Goal: Task Accomplishment & Management: Complete application form

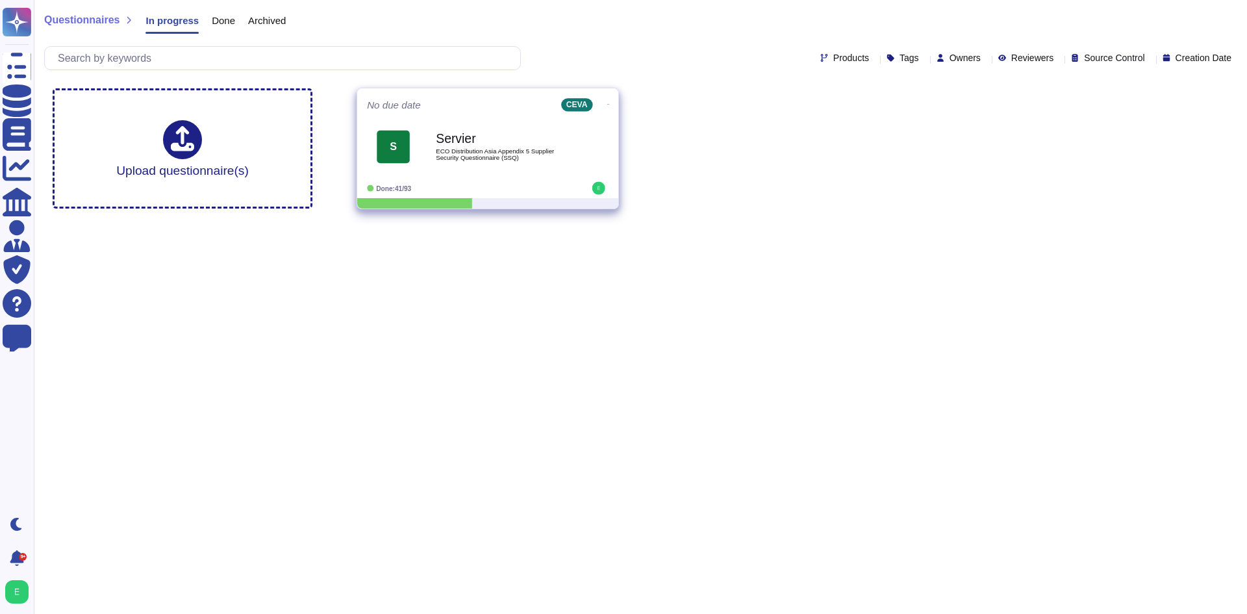
click at [530, 143] on b "Servier" at bounding box center [501, 138] width 131 height 12
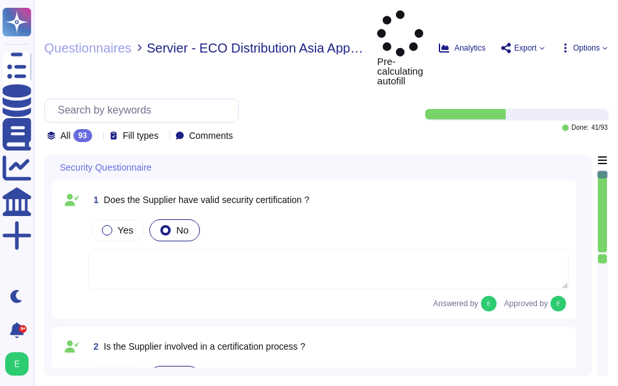
type textarea "External security audits are performed at least annually."
type textarea "We have an IS policy corpus, which is composed of several documents, including:…"
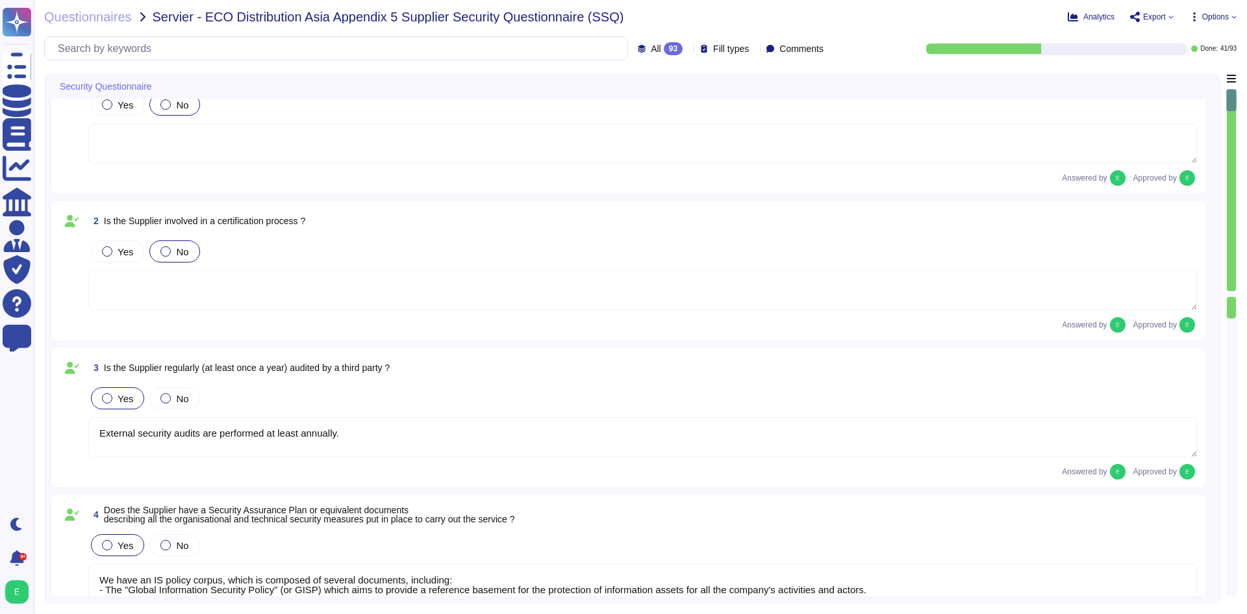
type textarea "If stated in the contract and if subcontractors exist for this service, the lis…"
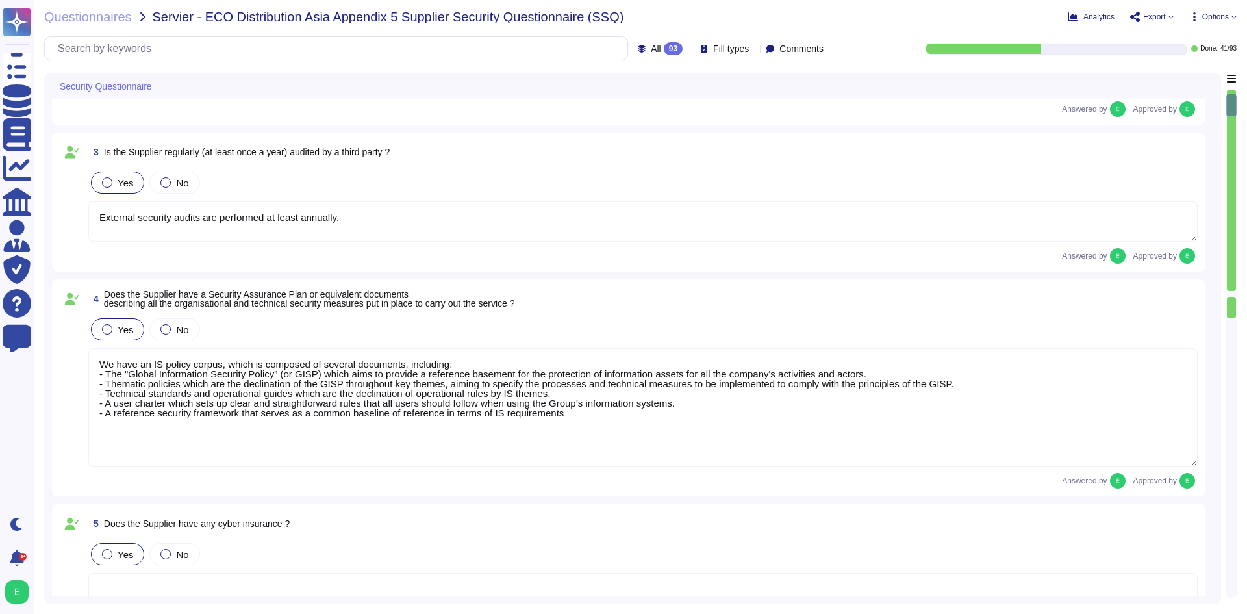
click at [1225, 314] on div "Security Questionnaire 1 Does the Supplier have valid security certification ? …" at bounding box center [640, 338] width 1192 height 530
click at [1231, 314] on div at bounding box center [1230, 308] width 9 height 22
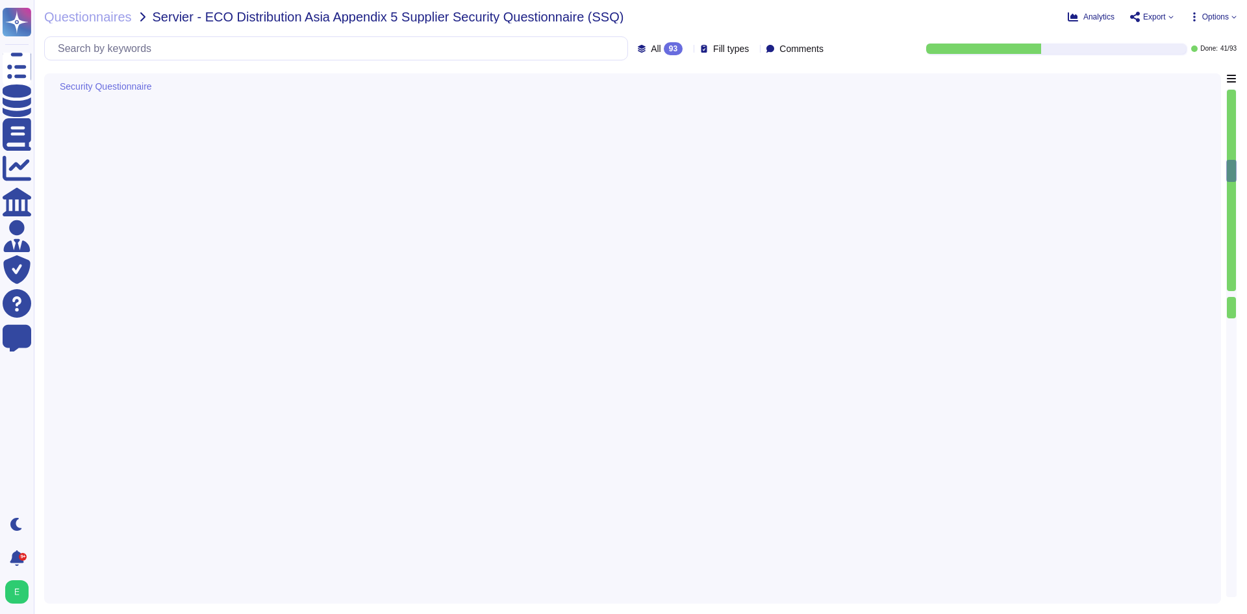
type textarea "The customer data is logically segregated from other clients based on the "Ware…"
type textarea "All our development environments are separated from test and production environ…"
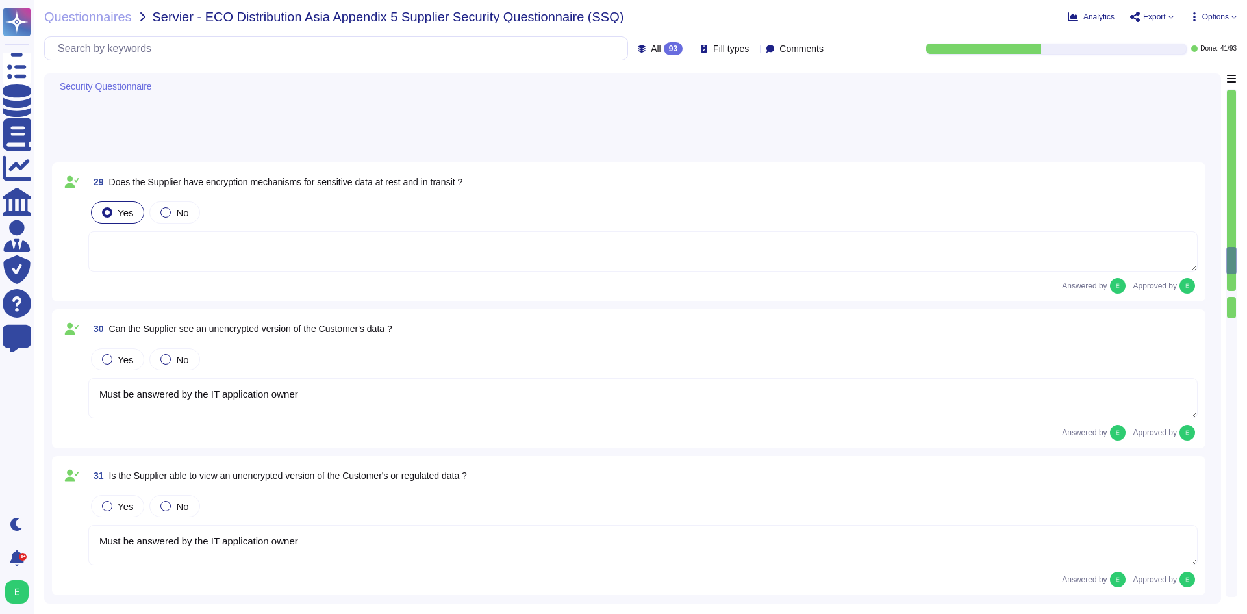
type textarea "Must be answered by the IT application owner"
type textarea "must be answered by the IT application owner"
type textarea "Must be answered by the application owner"
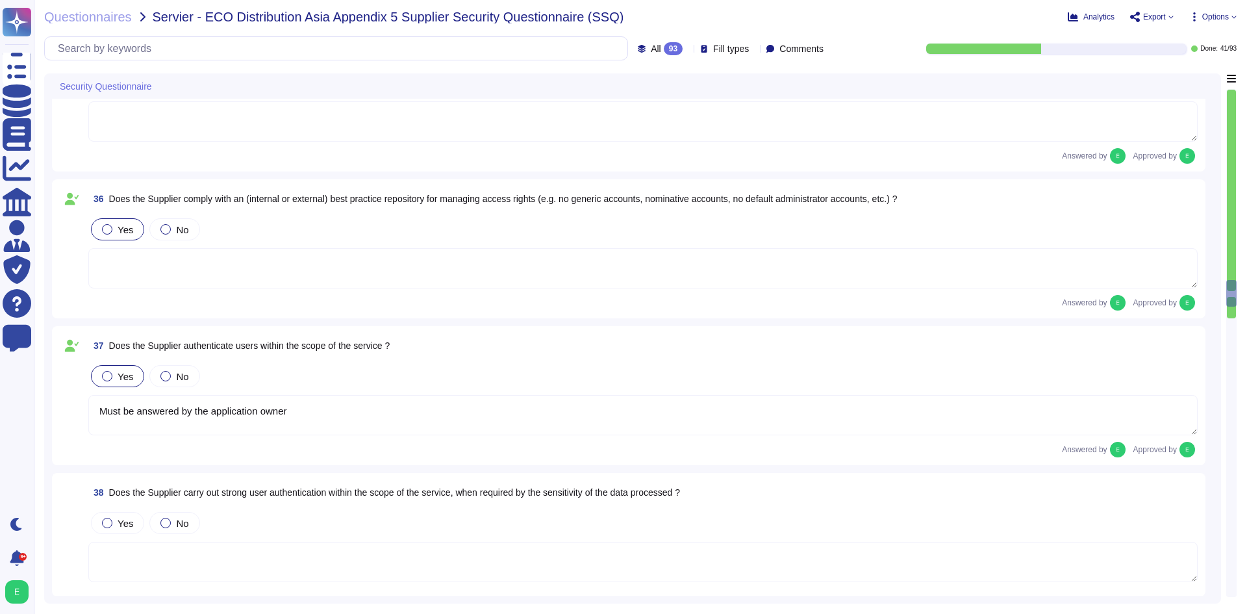
type textarea "Must be answered by the IT application owner."
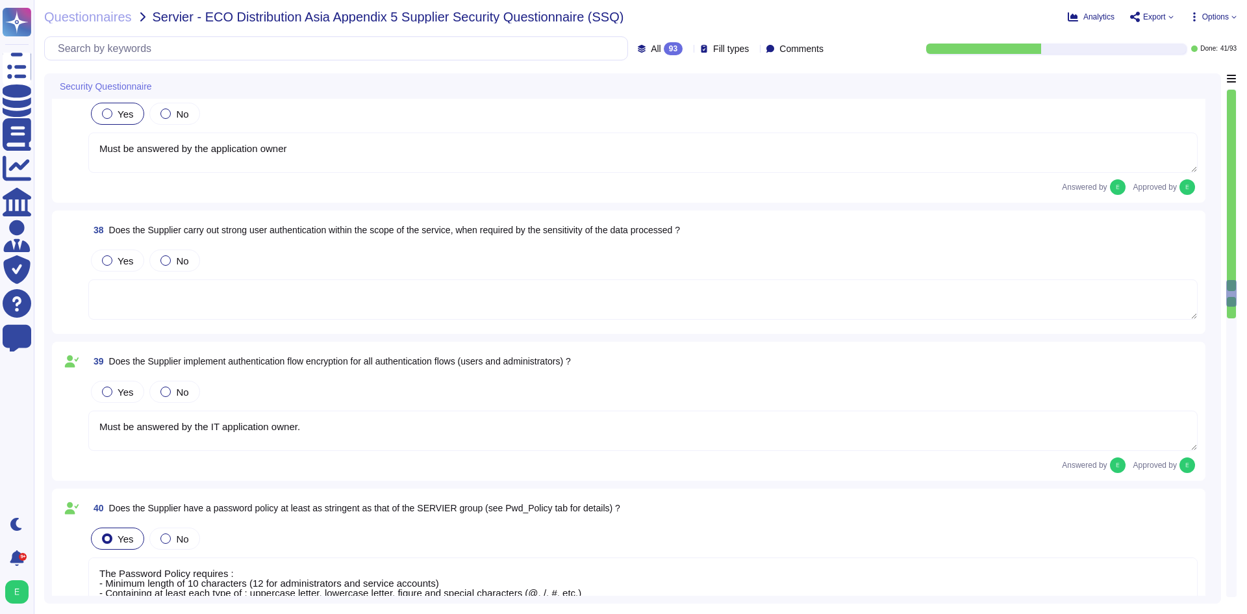
type textarea "The Password Policy requires : - Minimum length of 10 characters (12 for admini…"
type textarea "After 10 minutes of idle, the computers will timeout and lock."
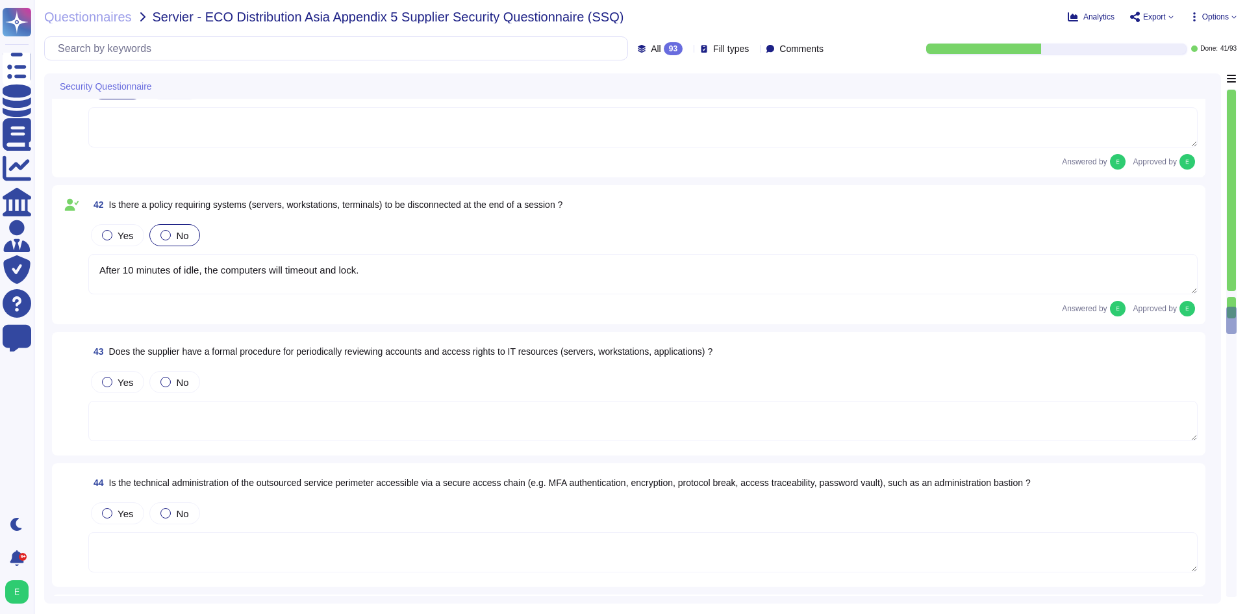
scroll to position [5996, 0]
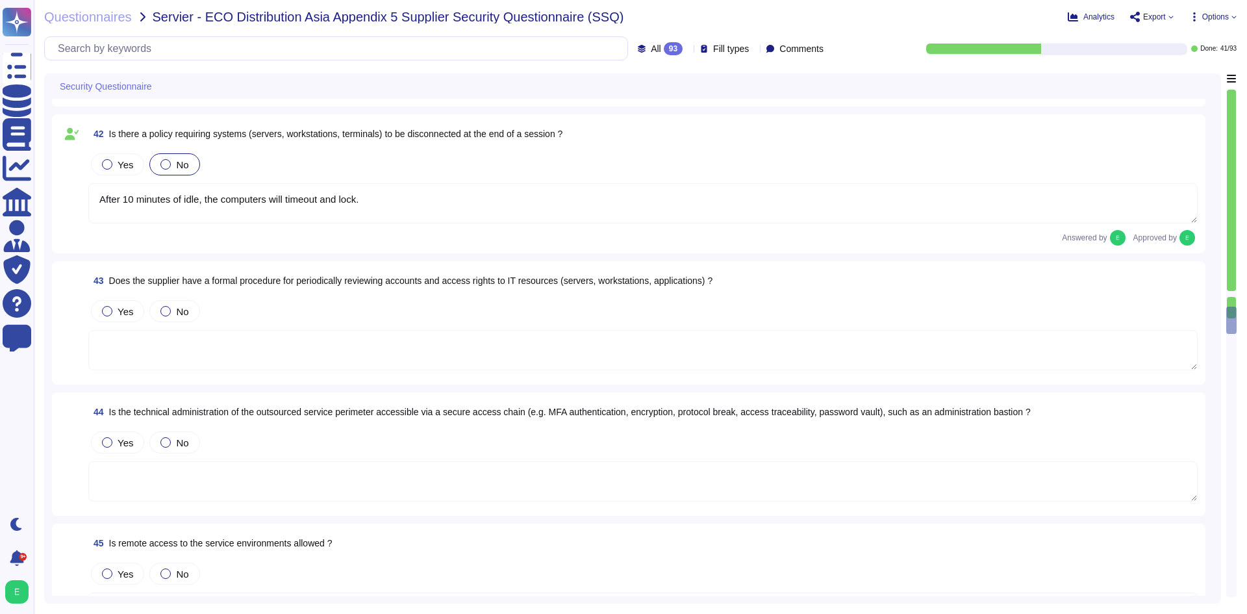
click at [361, 358] on textarea at bounding box center [642, 350] width 1109 height 40
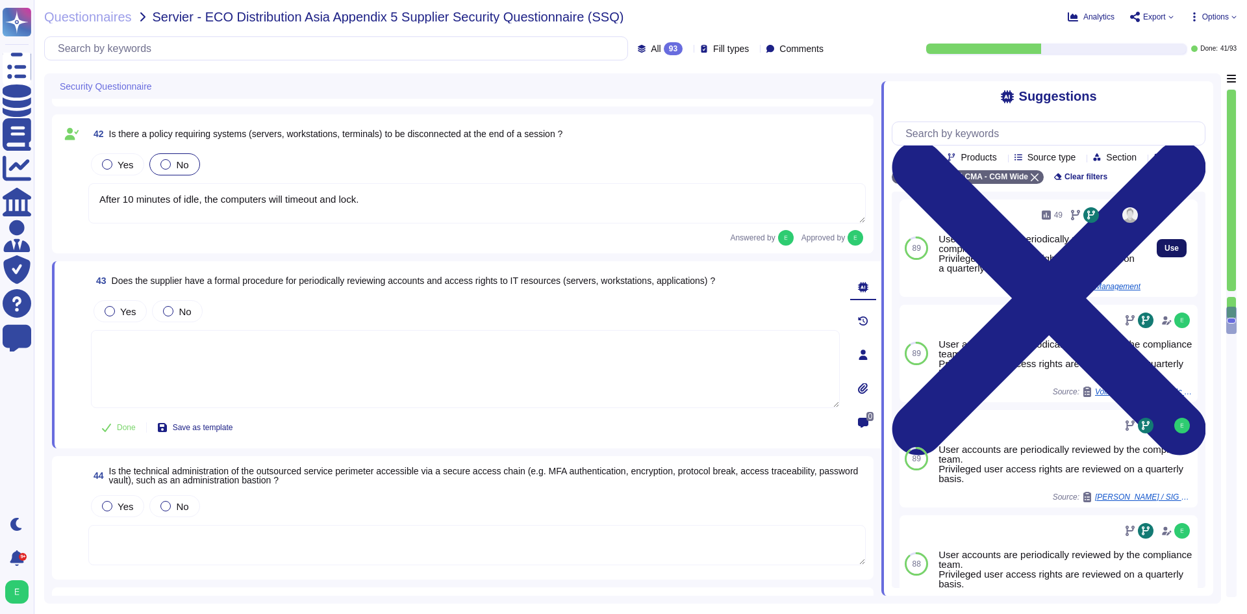
click at [1156, 257] on button "Use" at bounding box center [1171, 248] width 30 height 18
type textarea "User accounts are periodically reviewed by the compliance team. Privileged user…"
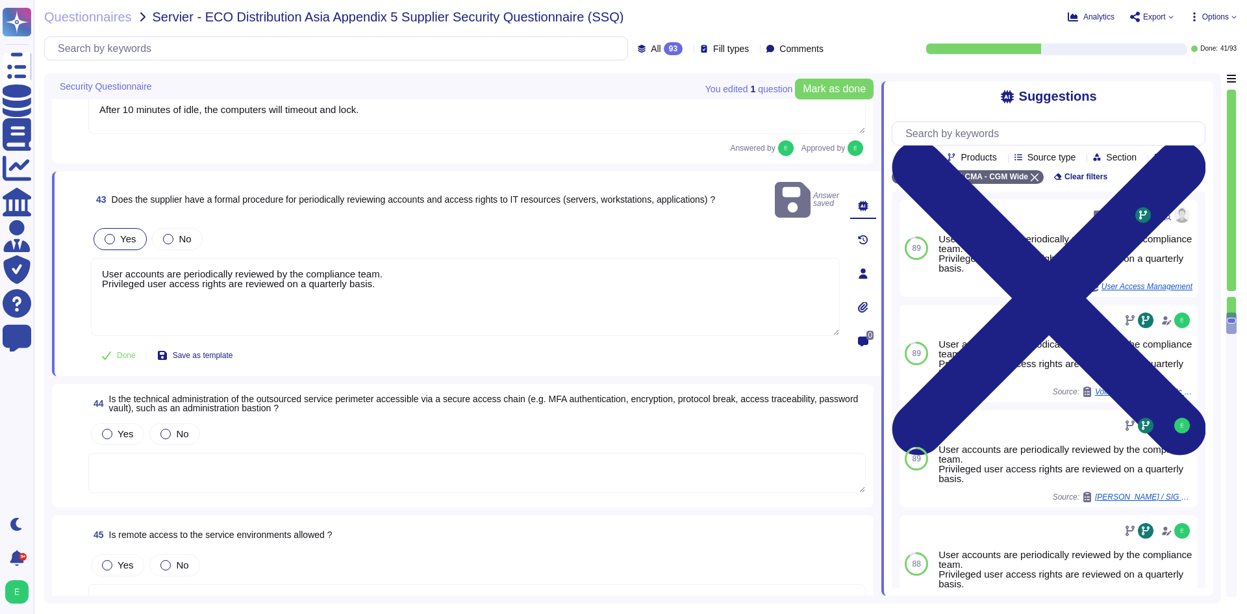
scroll to position [6191, 0]
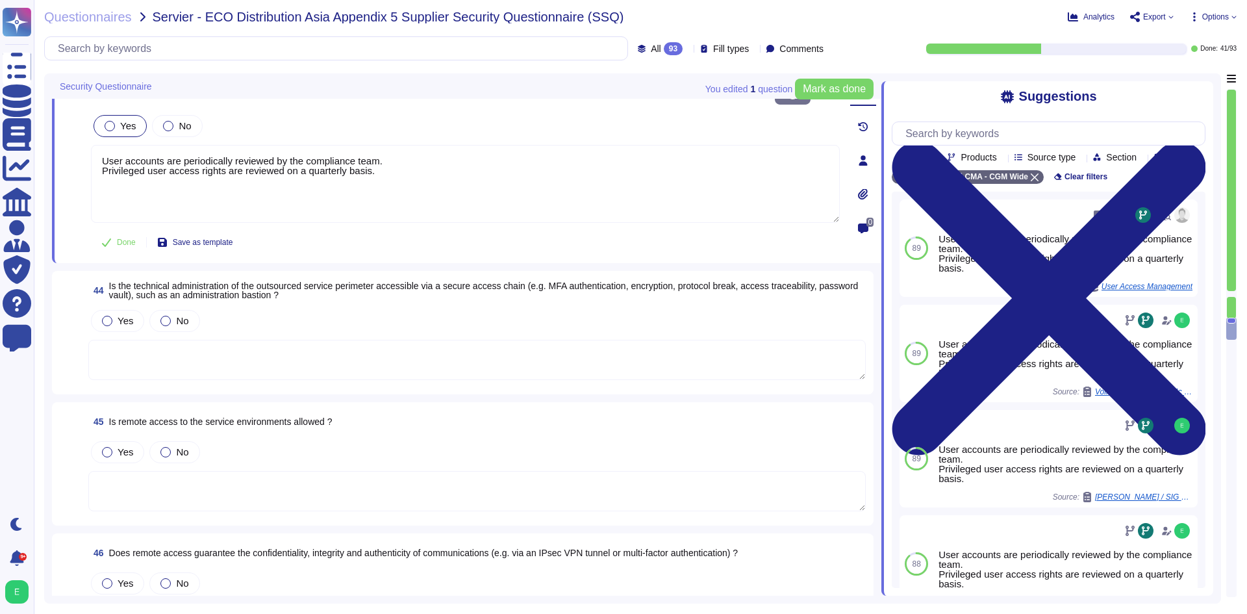
click at [425, 340] on textarea at bounding box center [476, 360] width 777 height 40
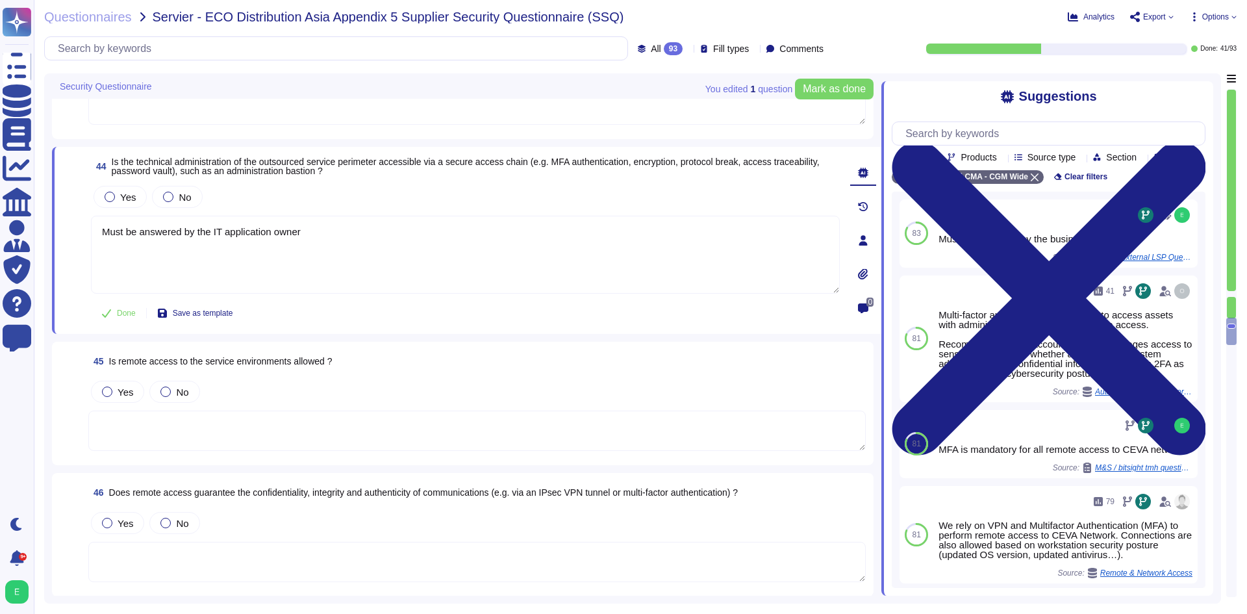
scroll to position [6321, 0]
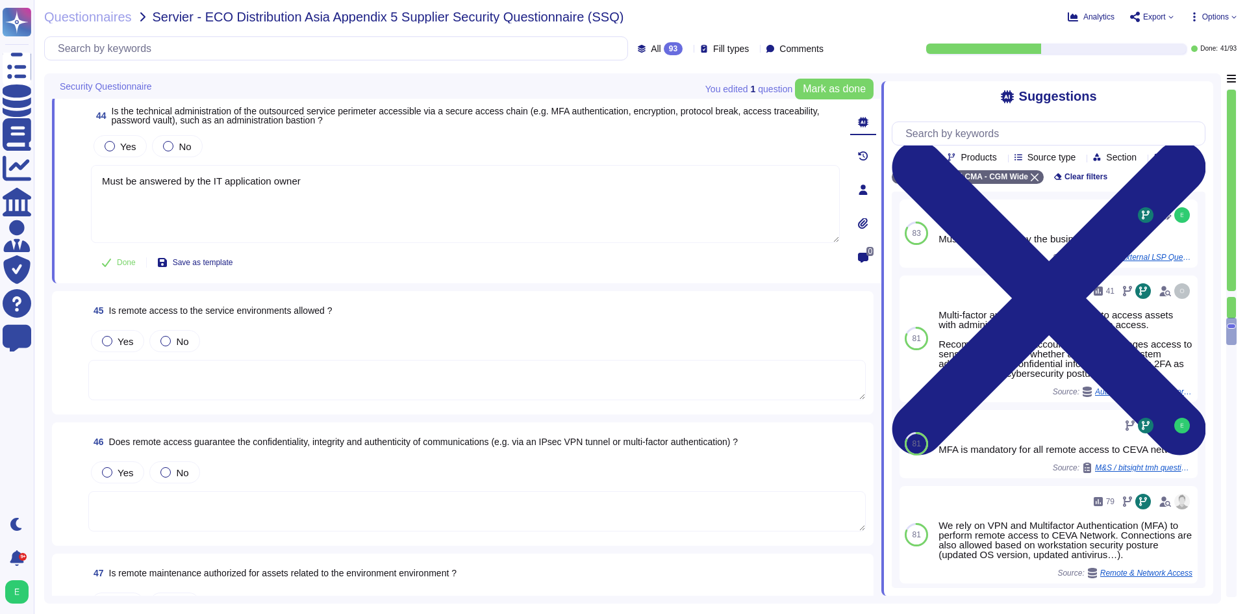
type textarea "Must be answered by the IT application owner"
click at [436, 363] on textarea at bounding box center [476, 380] width 777 height 40
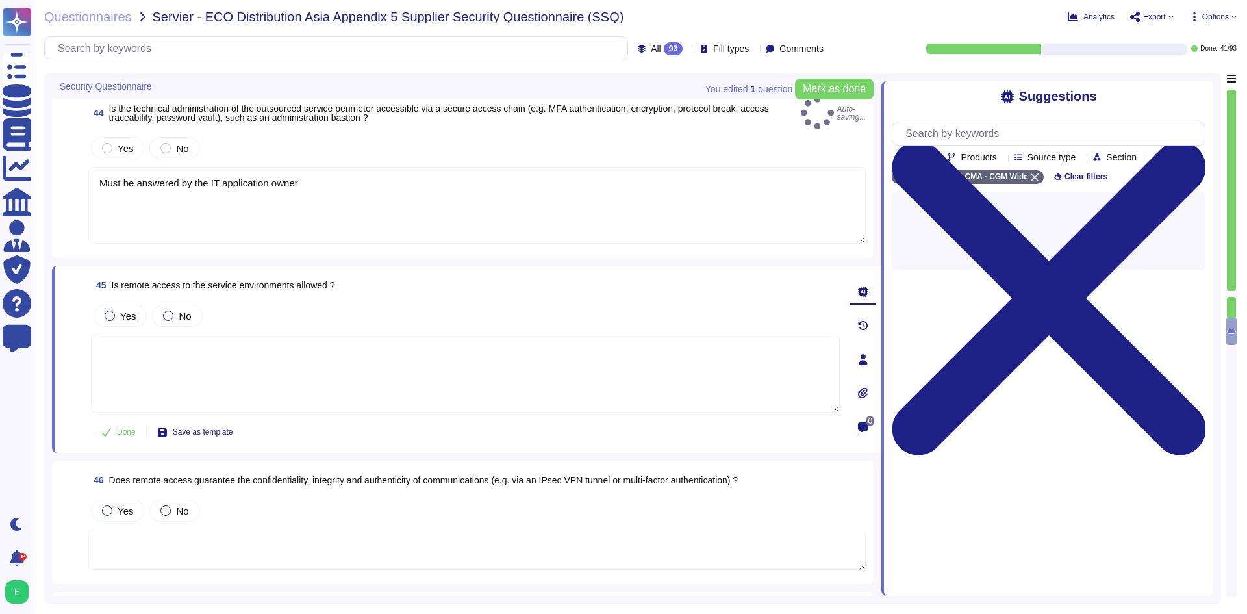
paste textarea "Must be answered by the IT application owner"
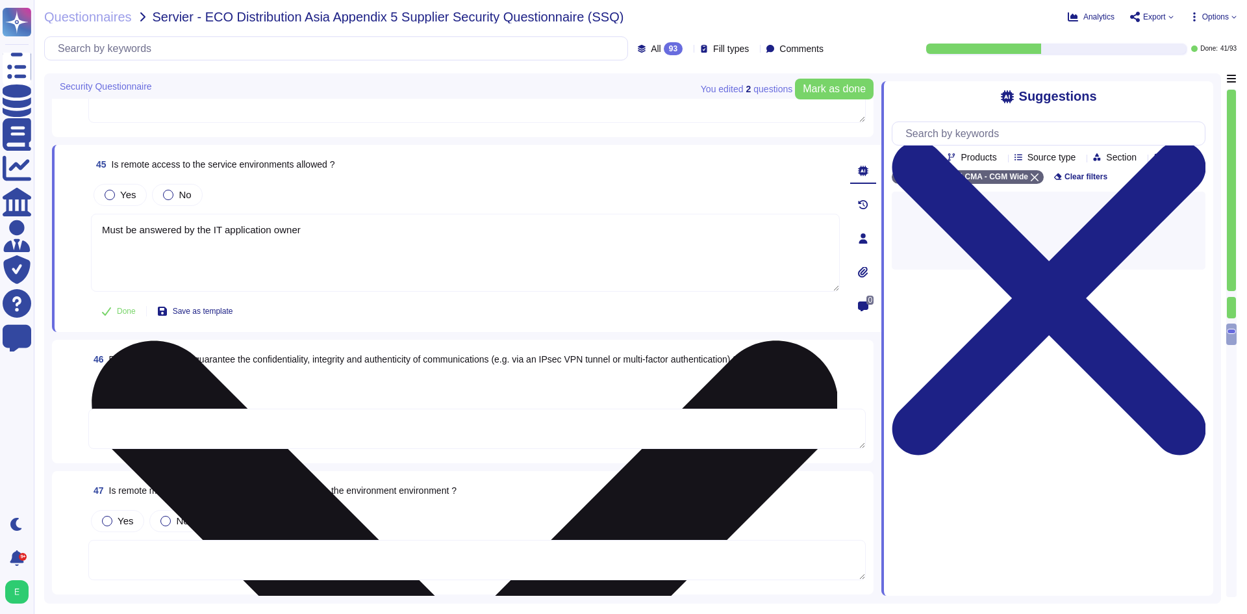
scroll to position [6451, 0]
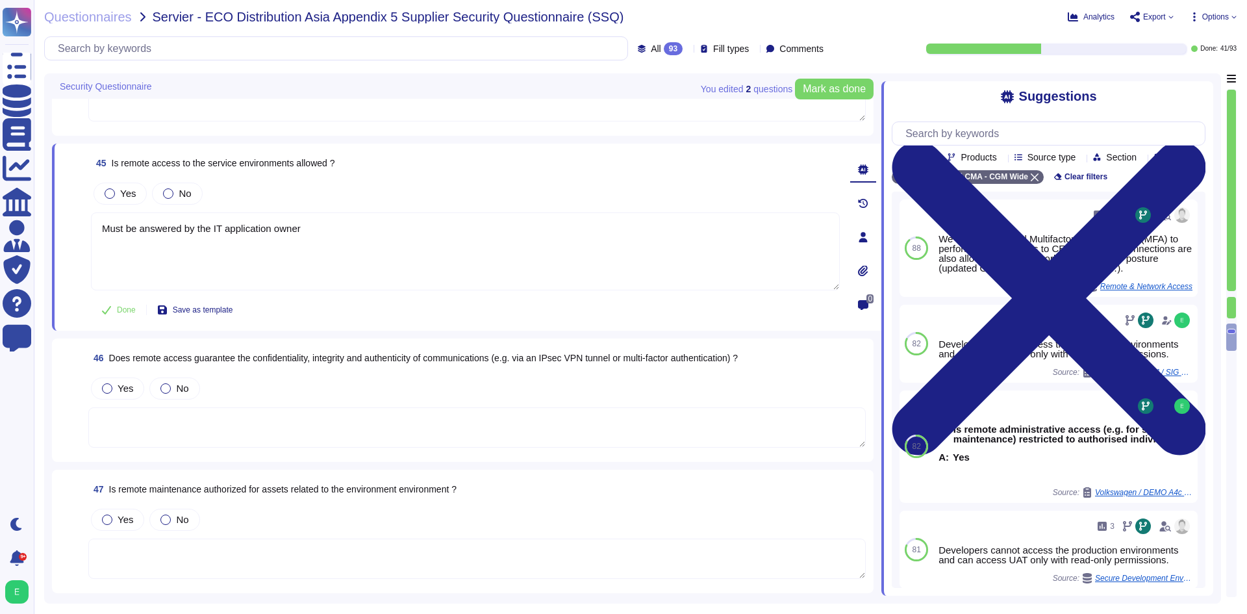
type textarea "Must be answered by the IT application owner"
click at [432, 407] on textarea at bounding box center [476, 427] width 777 height 40
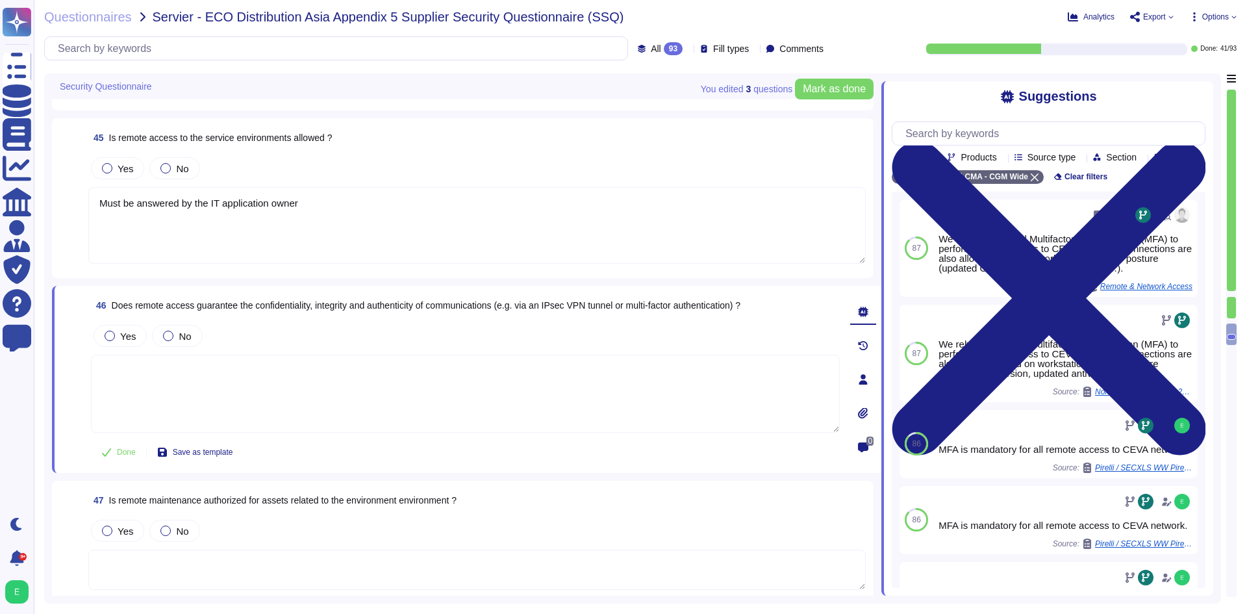
paste textarea "Must be answered by the IT application owner"
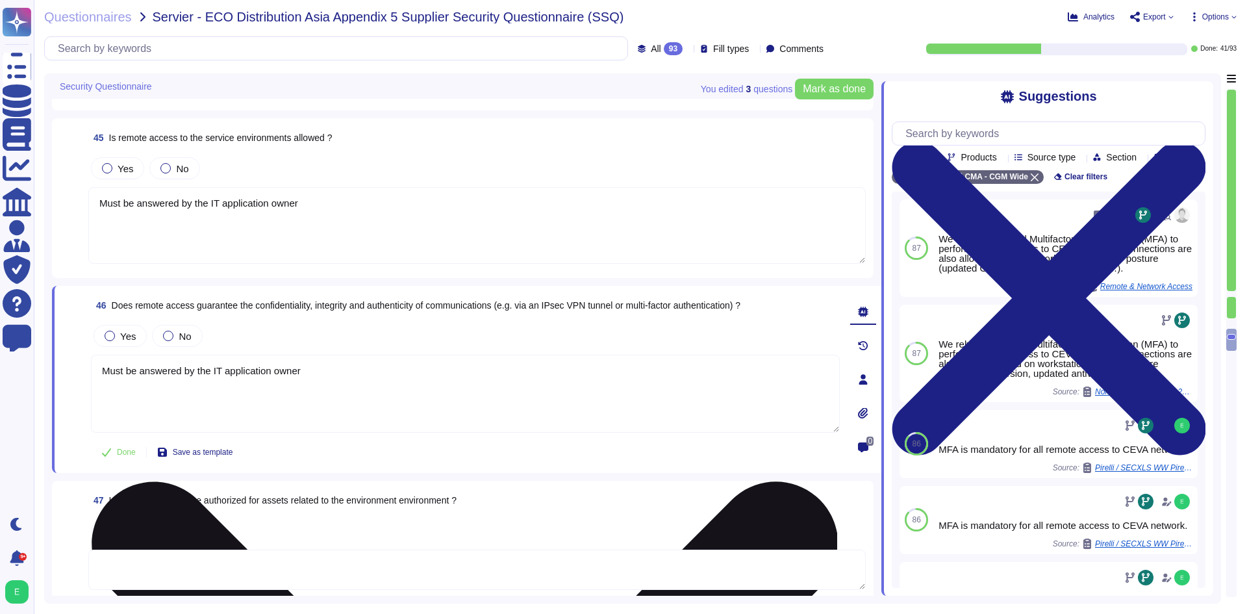
scroll to position [6710, 0]
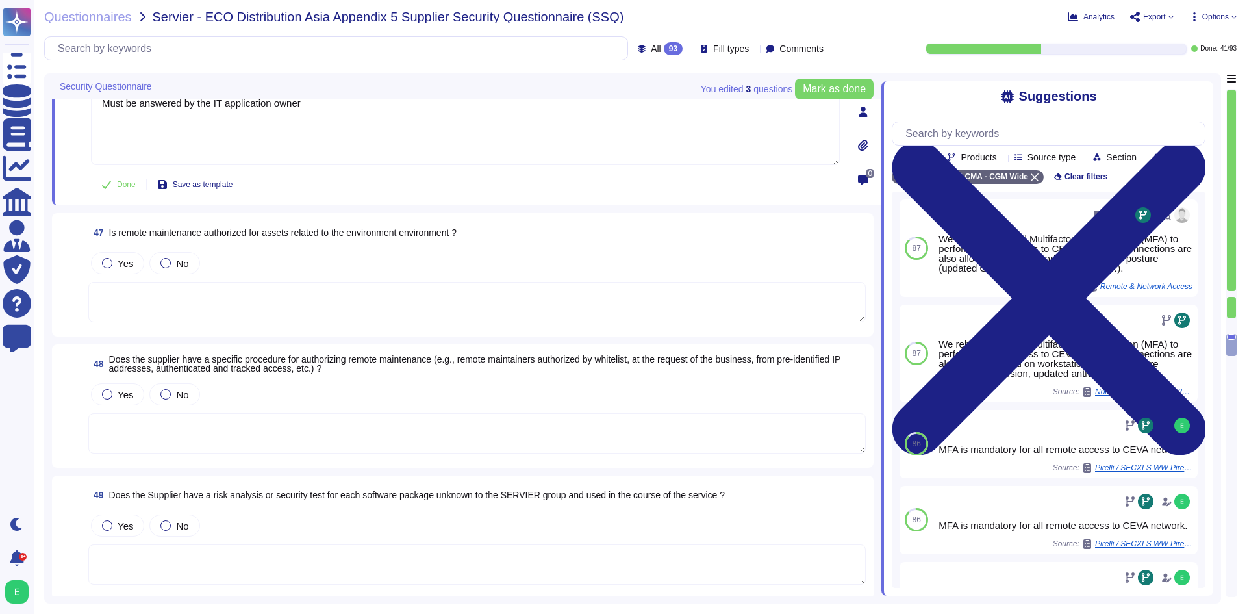
type textarea "Must be answered by the IT application owner"
click at [493, 292] on textarea at bounding box center [476, 302] width 777 height 40
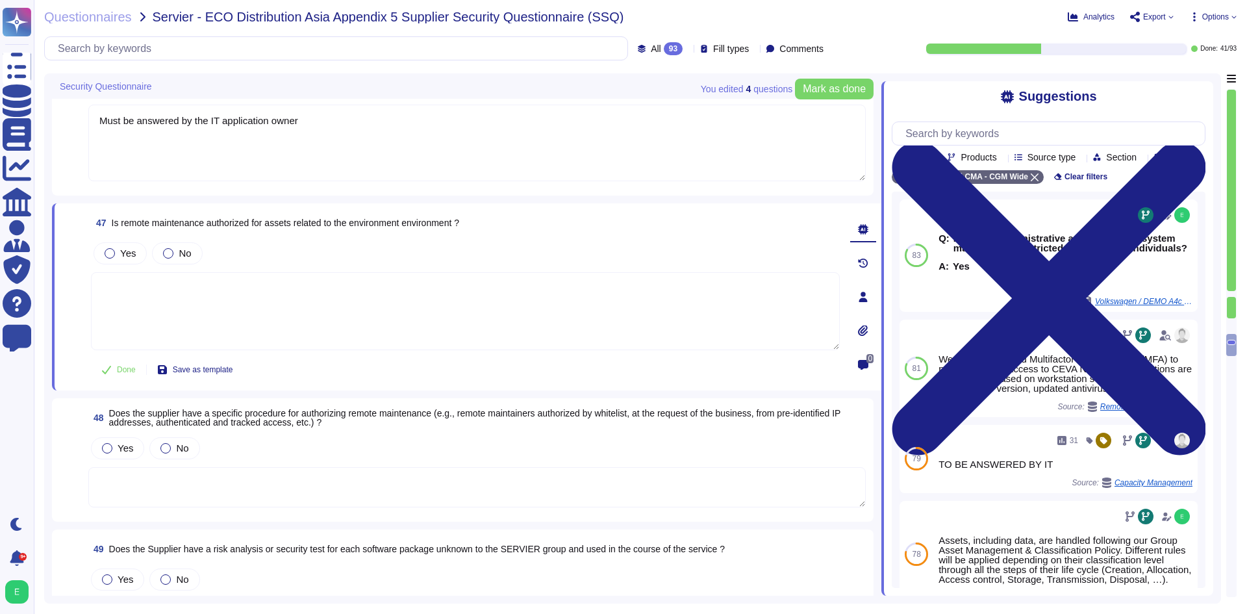
paste textarea "Must be answered by the IT application owner"
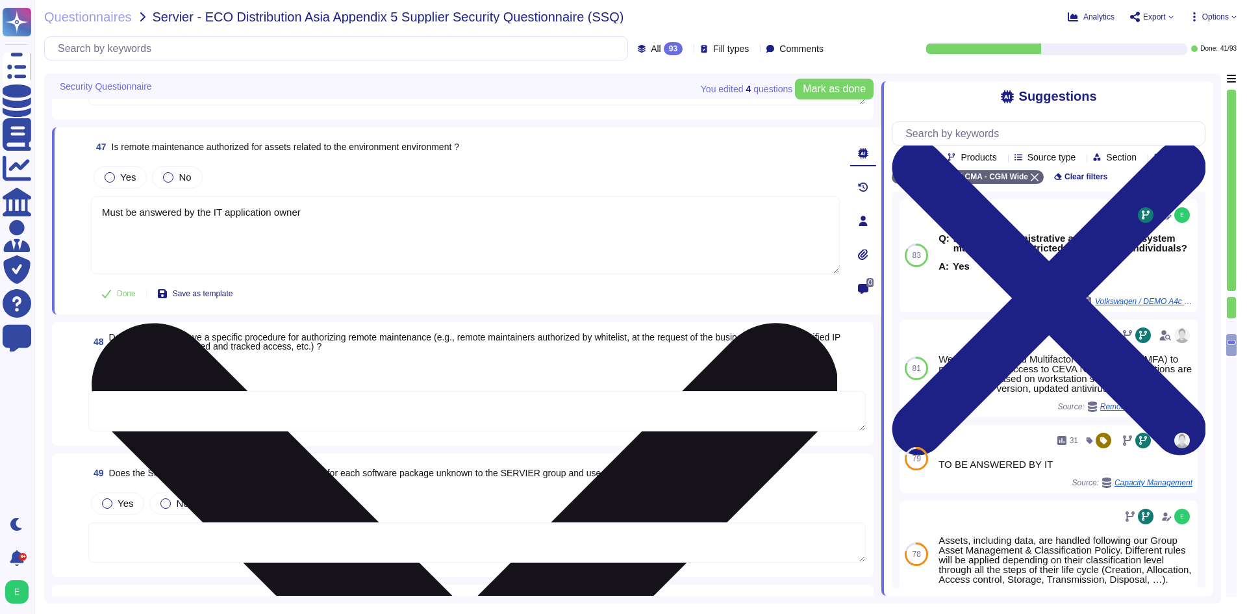
scroll to position [6905, 0]
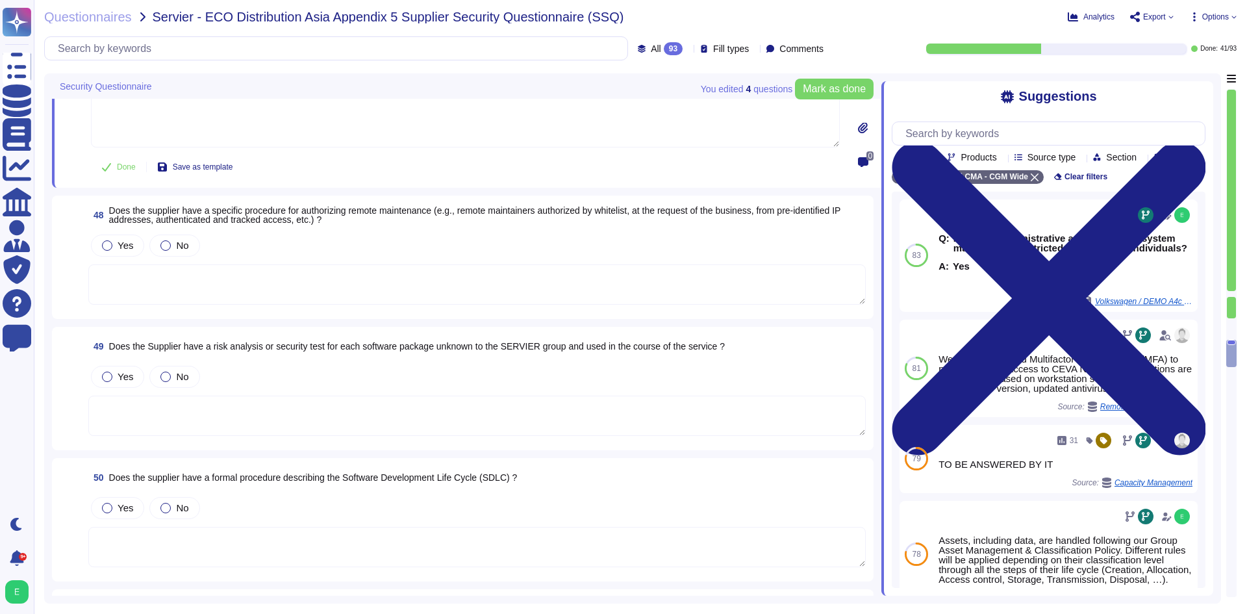
type textarea "Must be answered by the IT application owner"
click at [491, 264] on textarea at bounding box center [476, 284] width 777 height 40
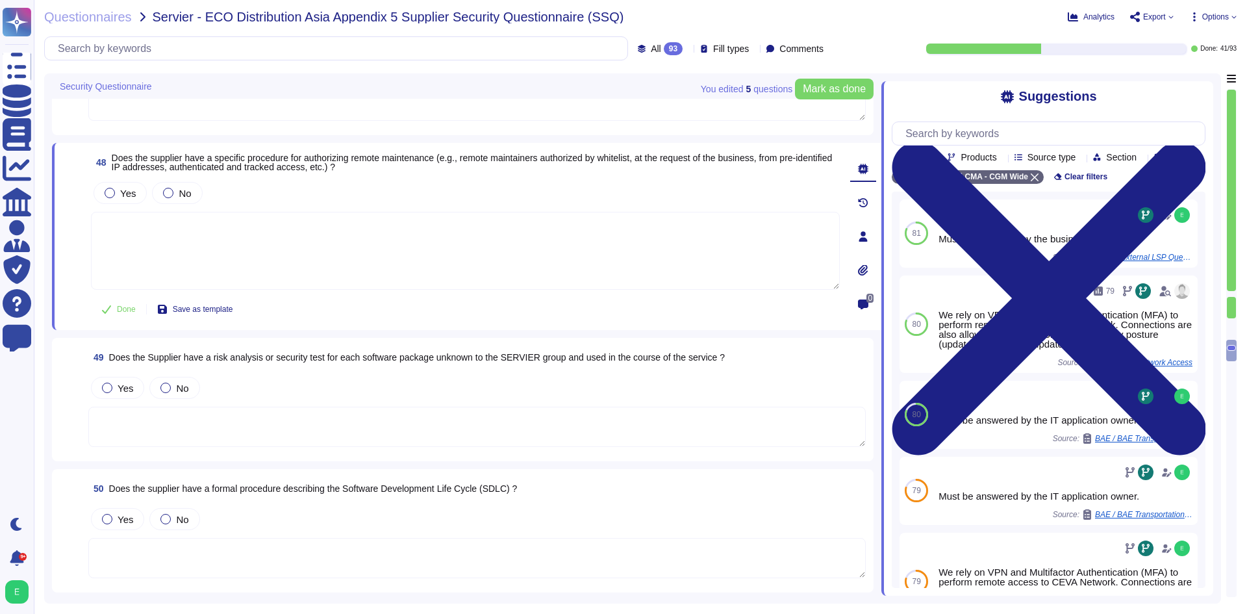
paste textarea "Must be answered by the IT application owner"
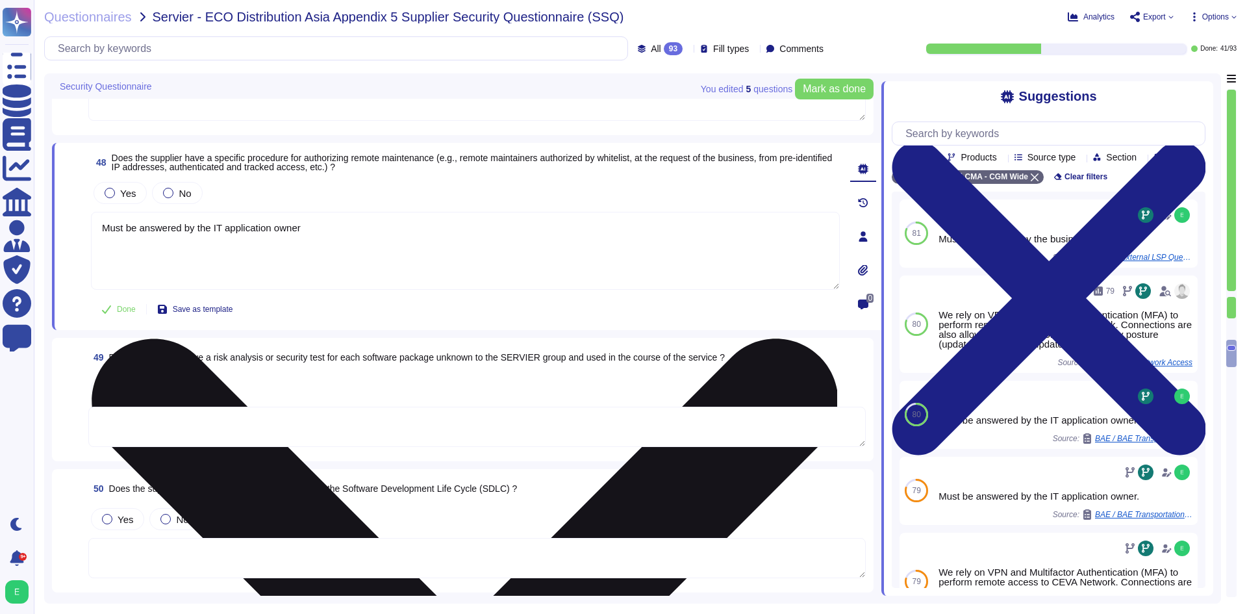
scroll to position [7100, 0]
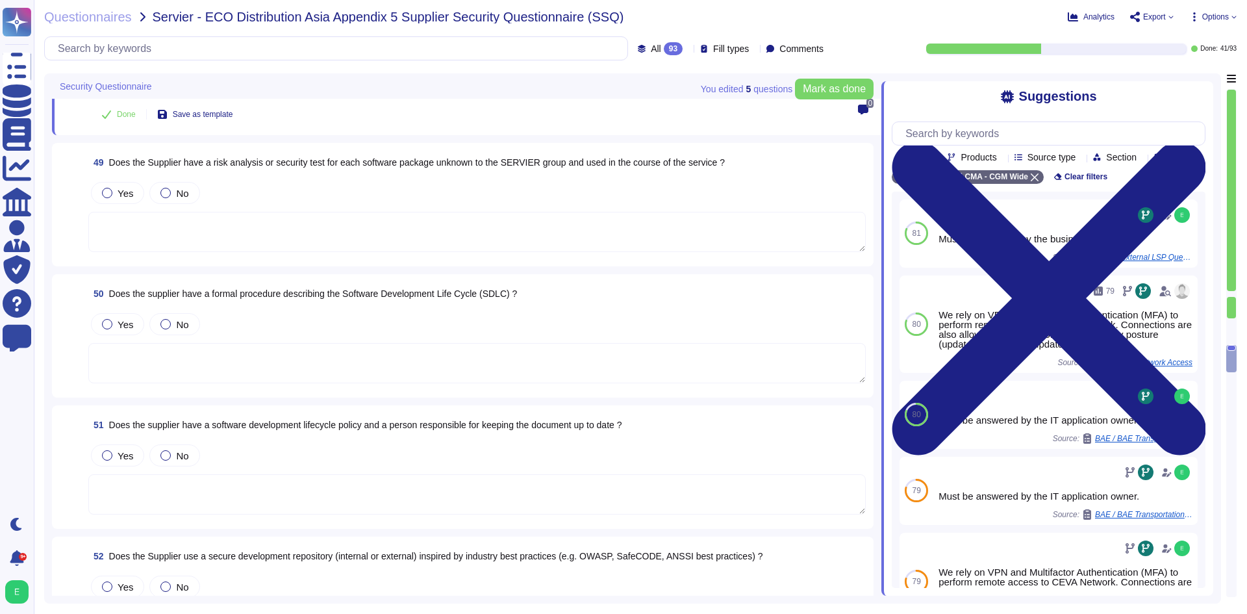
type textarea "Must be answered by the IT application owner"
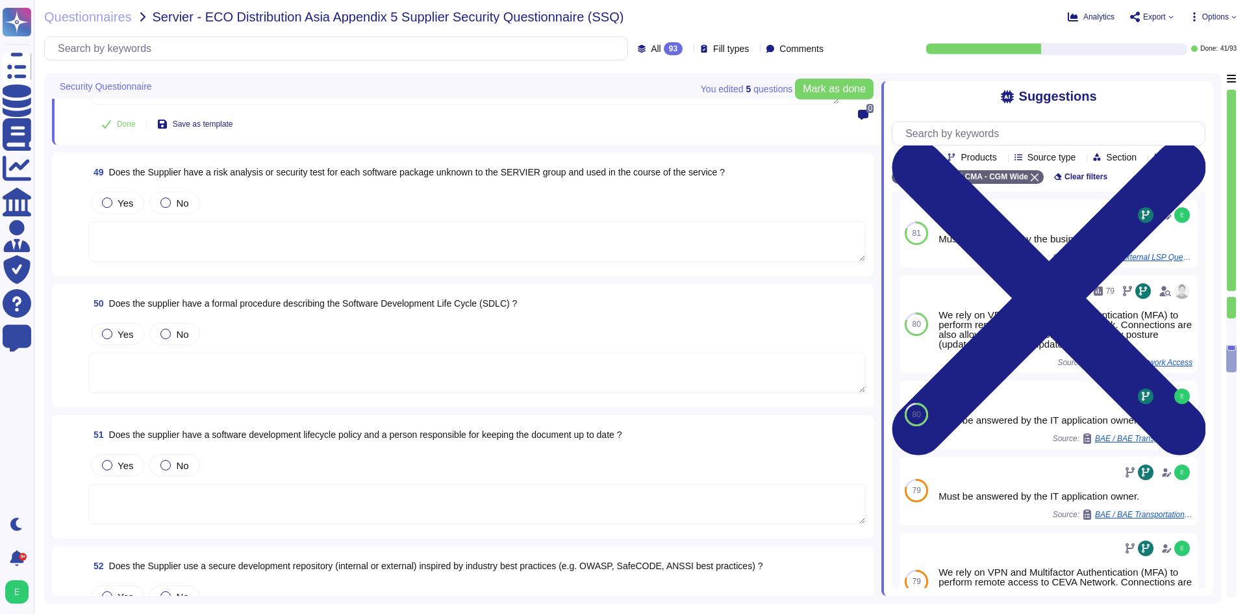
click at [519, 223] on textarea at bounding box center [476, 241] width 777 height 40
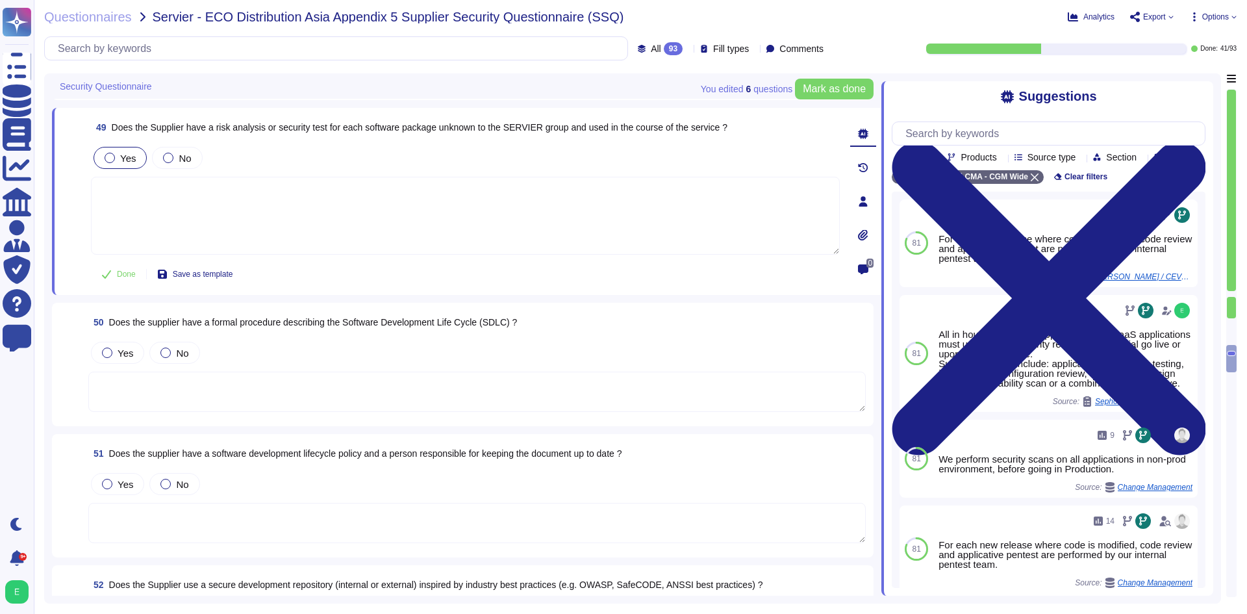
click at [129, 148] on div "Yes" at bounding box center [119, 158] width 53 height 22
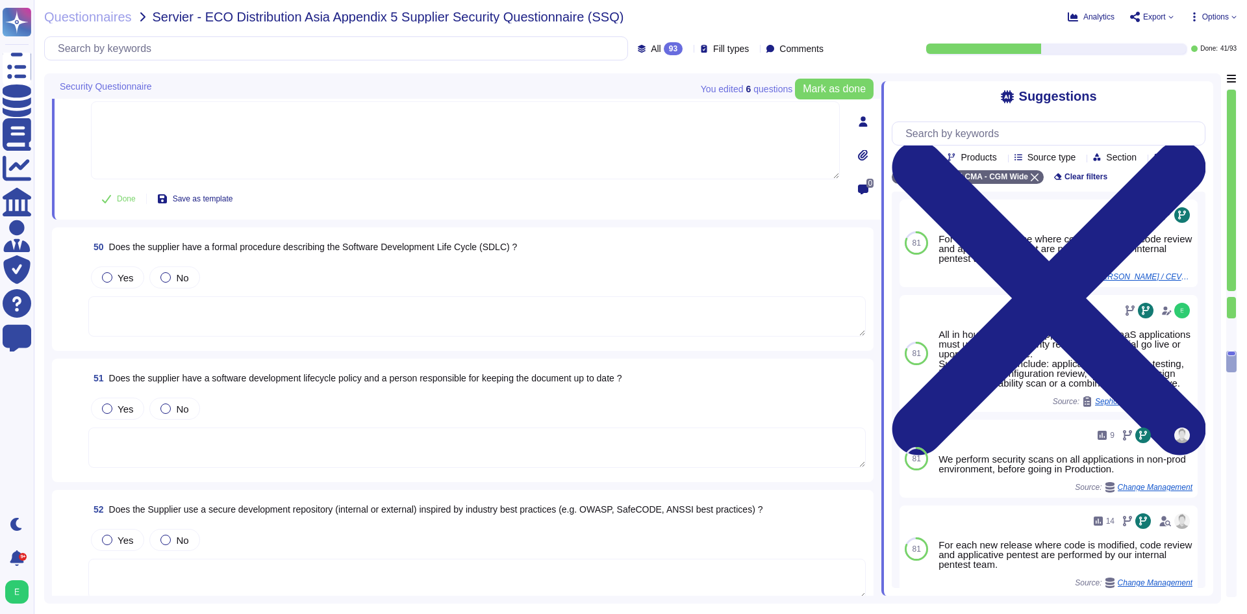
scroll to position [7230, 0]
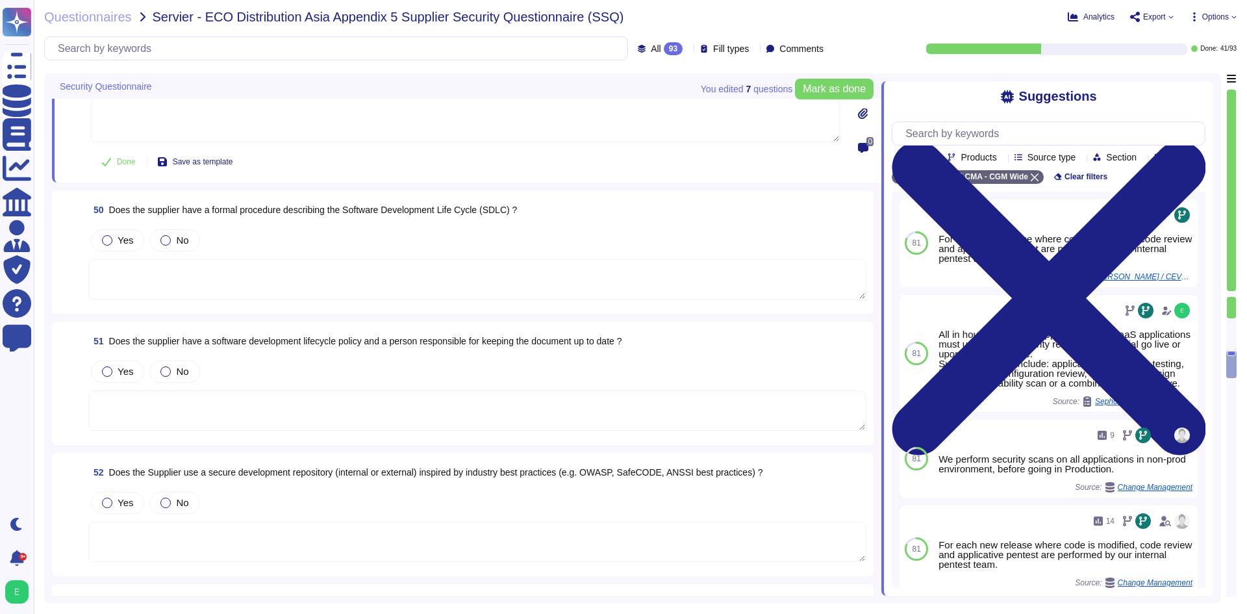
click at [327, 260] on textarea at bounding box center [476, 279] width 777 height 40
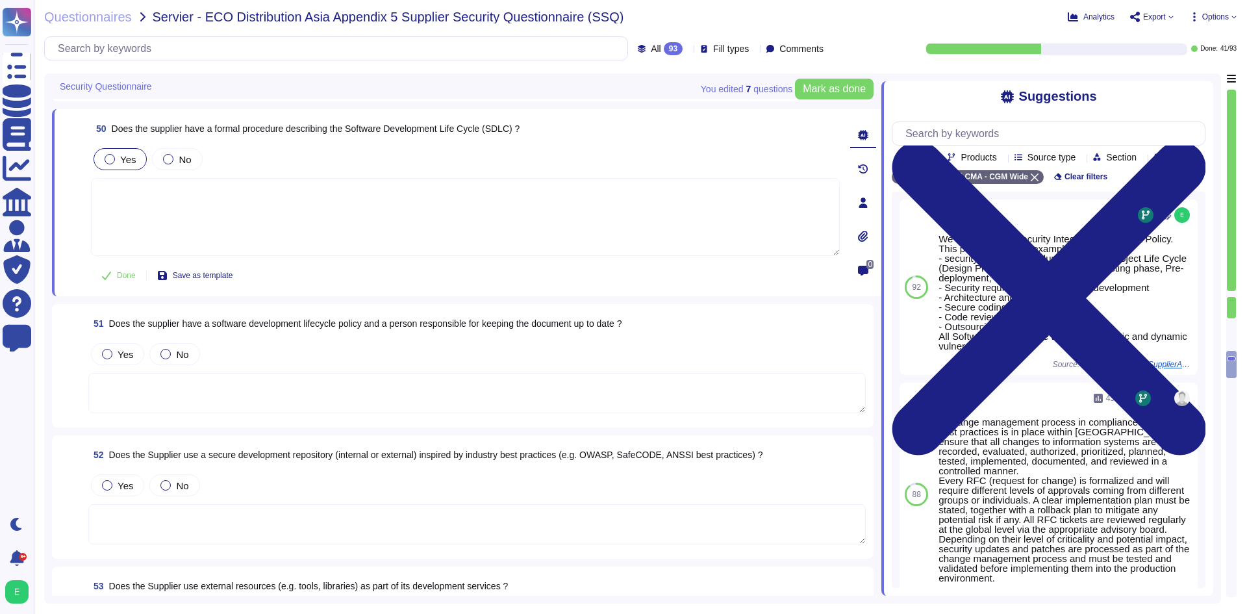
click at [110, 155] on div at bounding box center [110, 159] width 10 height 10
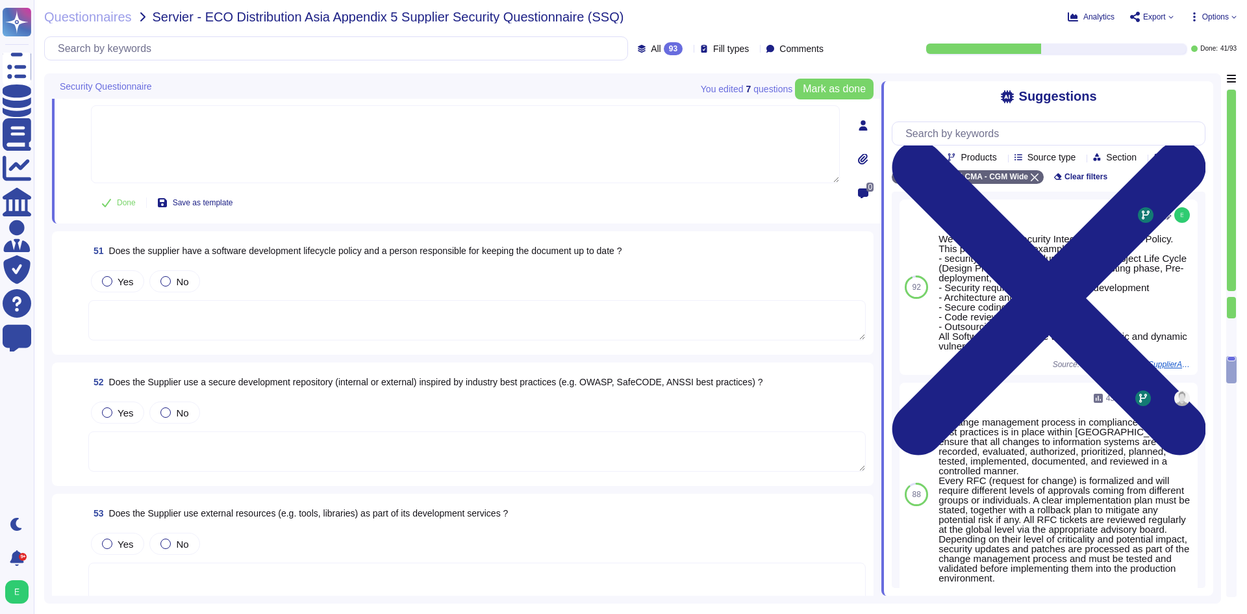
scroll to position [7360, 0]
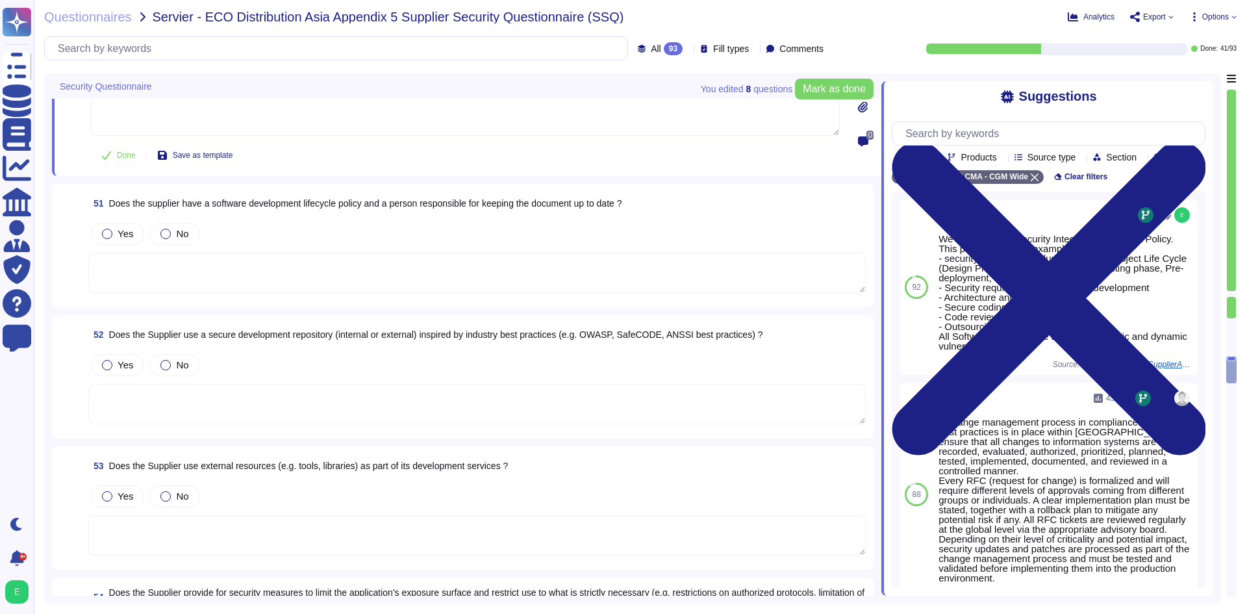
click at [292, 264] on textarea at bounding box center [476, 273] width 777 height 40
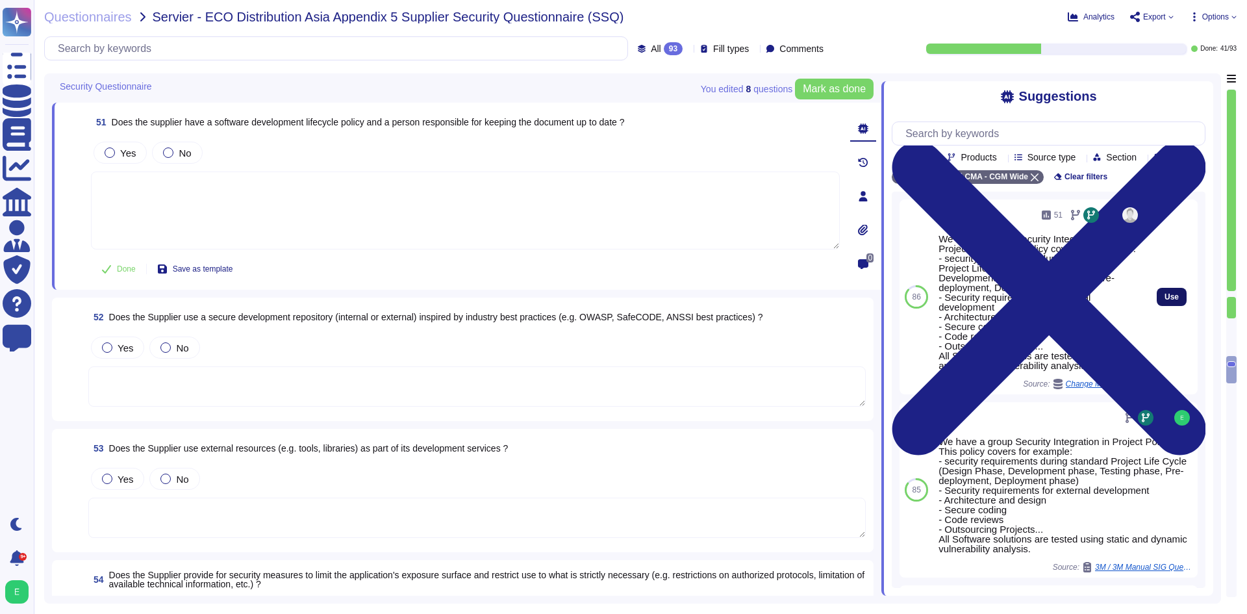
click at [1164, 301] on span "Use" at bounding box center [1171, 297] width 14 height 8
type textarea "We have a group Security Integration in Project Policy. This policy covers for …"
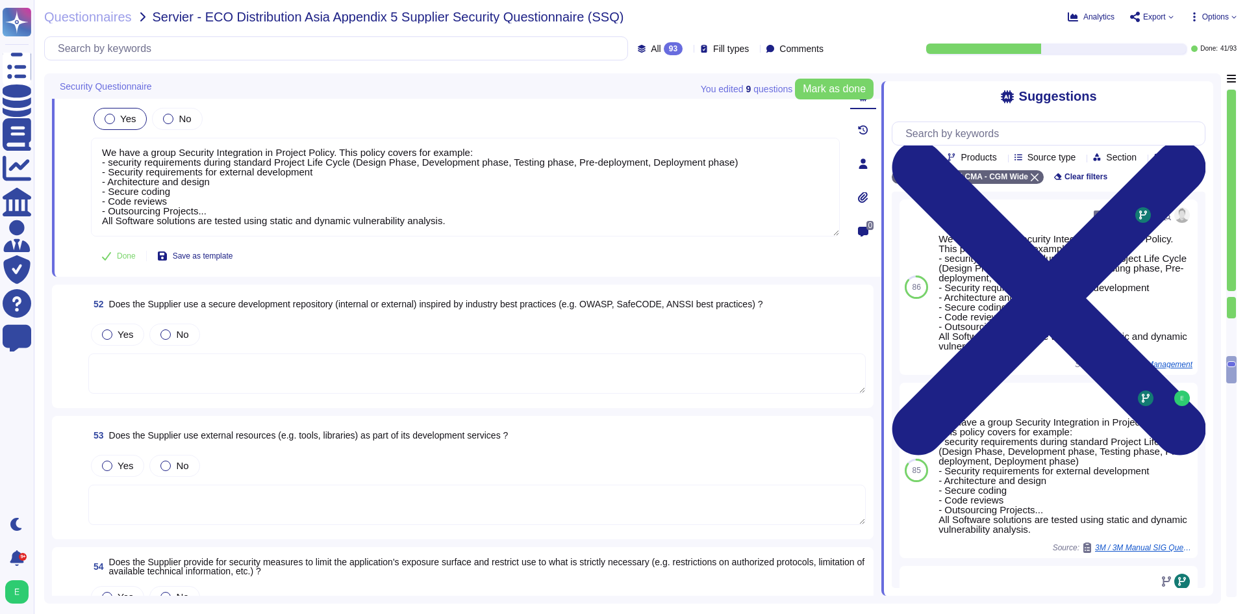
scroll to position [7489, 0]
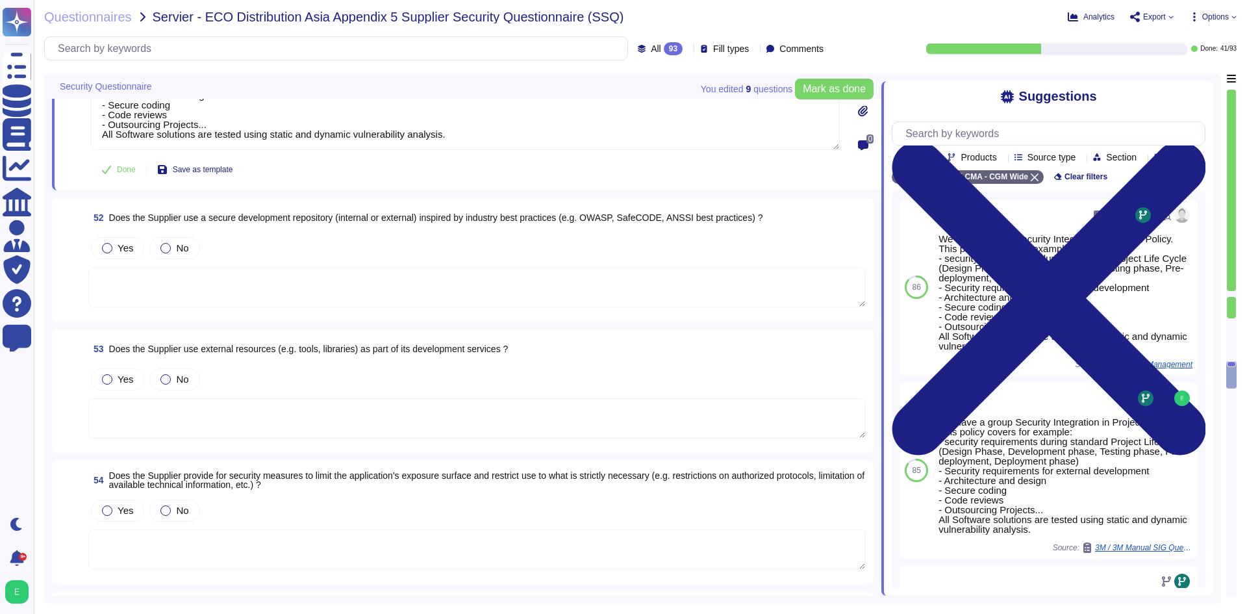
click at [351, 270] on textarea at bounding box center [476, 287] width 777 height 40
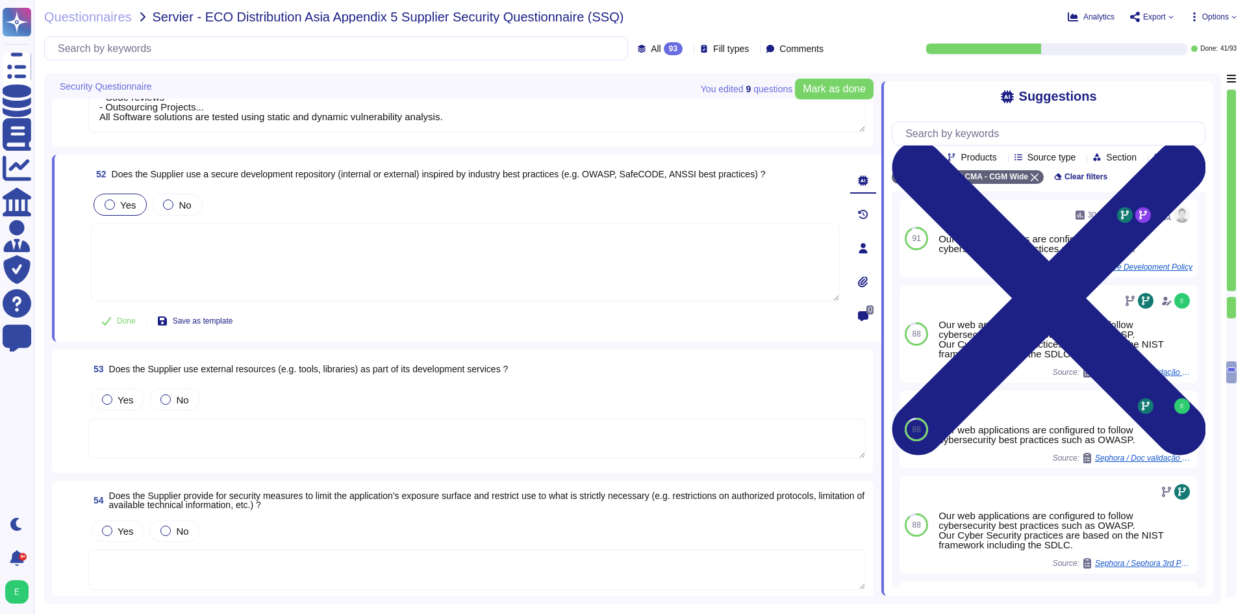
click at [108, 212] on div "Yes" at bounding box center [119, 204] width 53 height 22
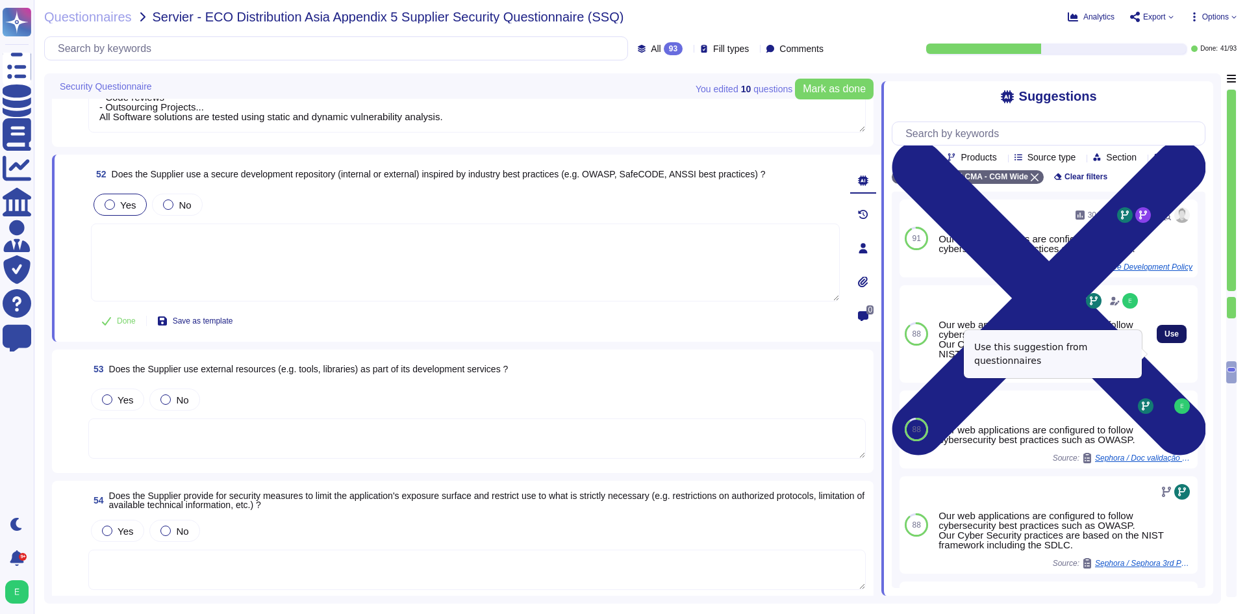
click at [1156, 343] on button "Use" at bounding box center [1171, 334] width 30 height 18
type textarea "Our web applications are configured to follow cybersecurity best practices such…"
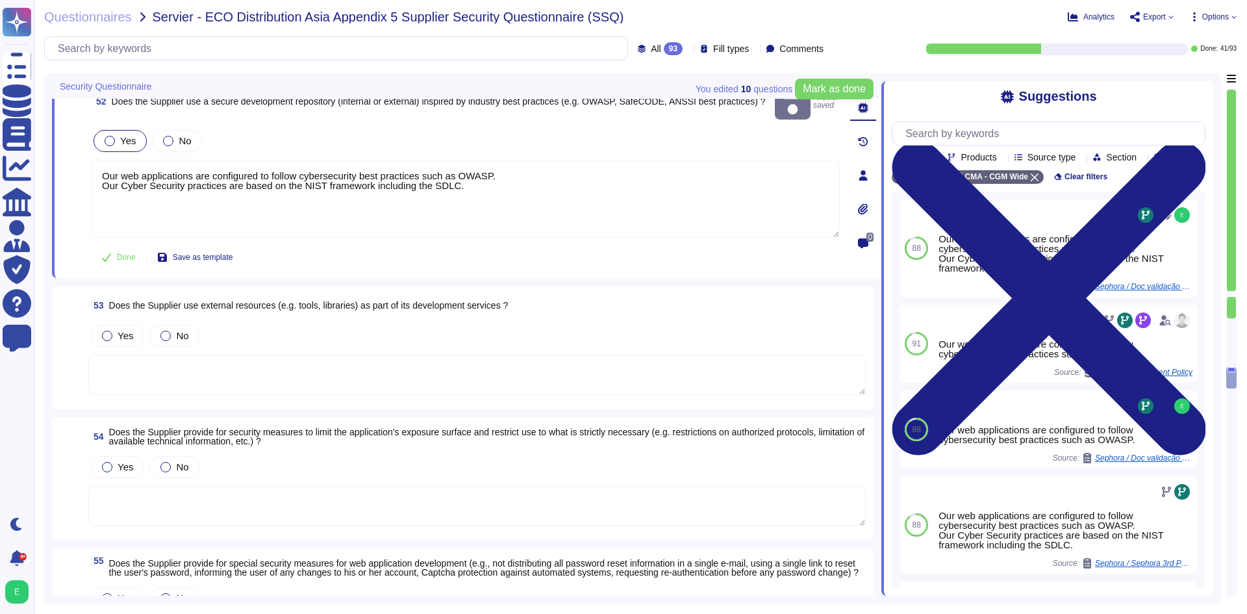
scroll to position [7619, 0]
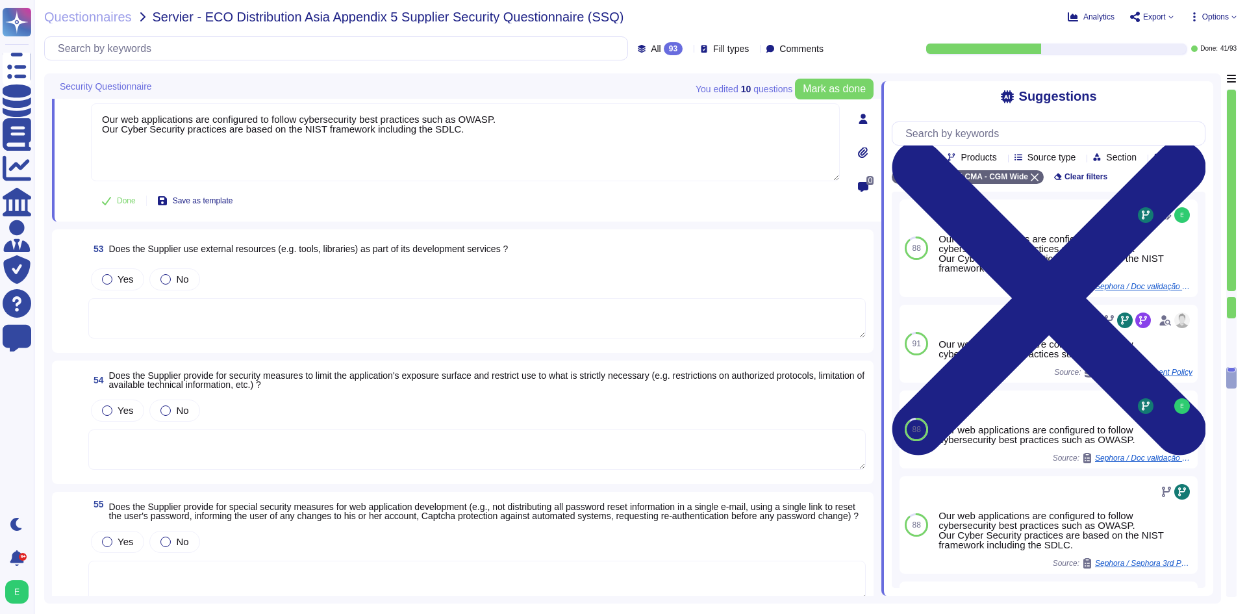
click at [472, 298] on textarea at bounding box center [476, 318] width 777 height 40
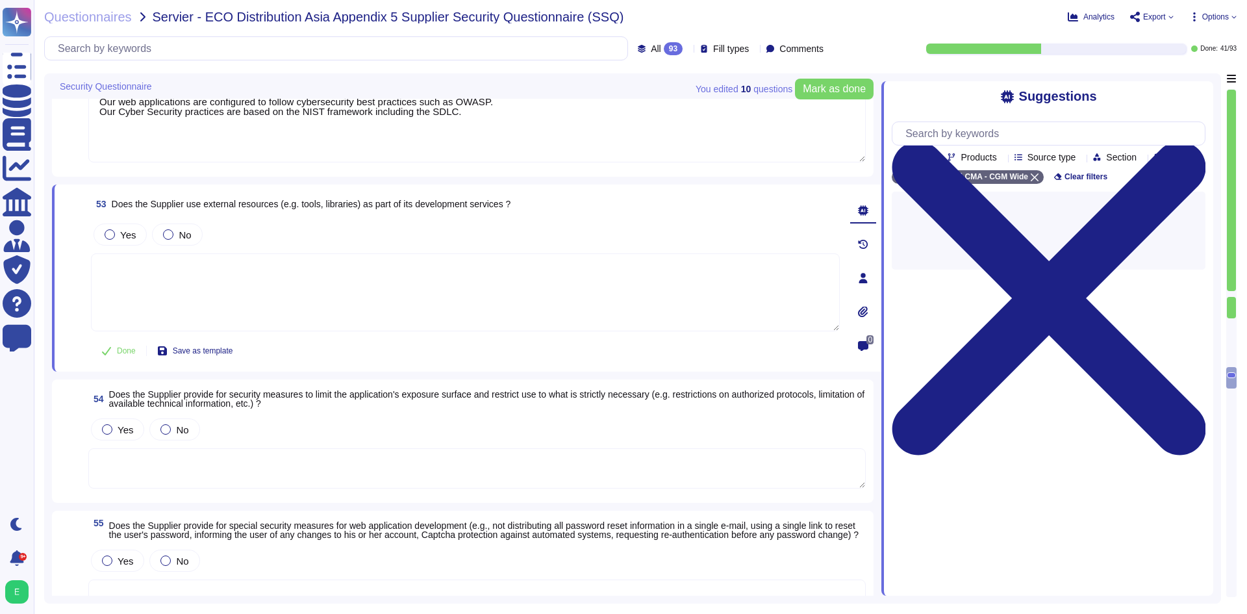
paste textarea "Must be answered by the IT application owner"
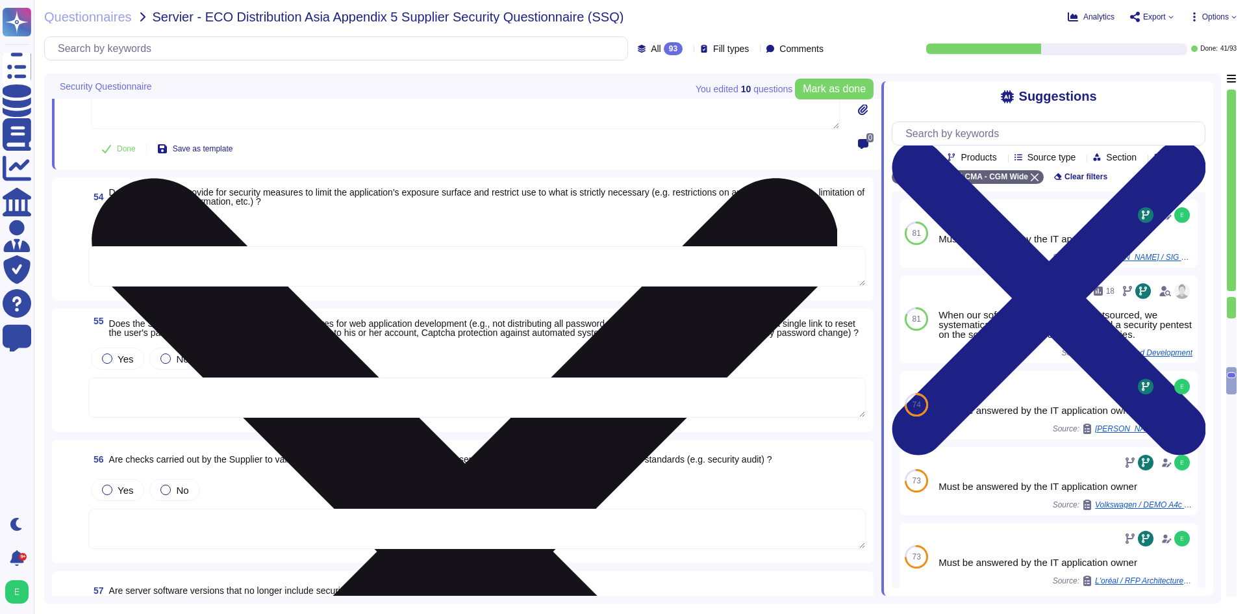
scroll to position [7814, 0]
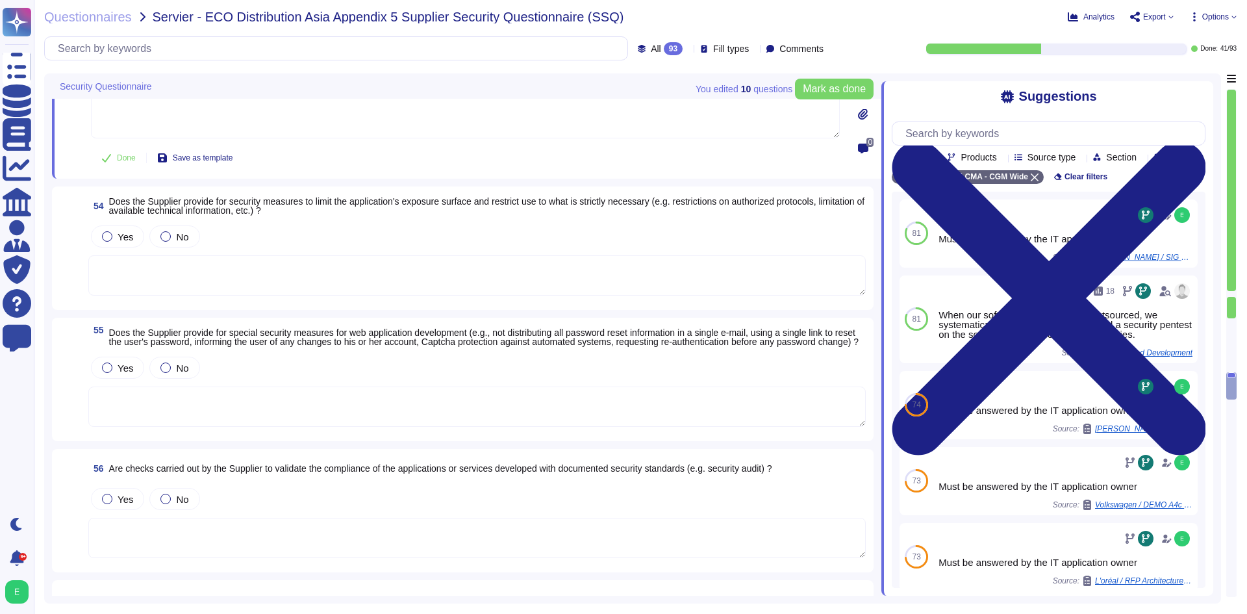
type textarea "Must be answered by the IT application owner"
click at [475, 261] on textarea at bounding box center [476, 275] width 777 height 40
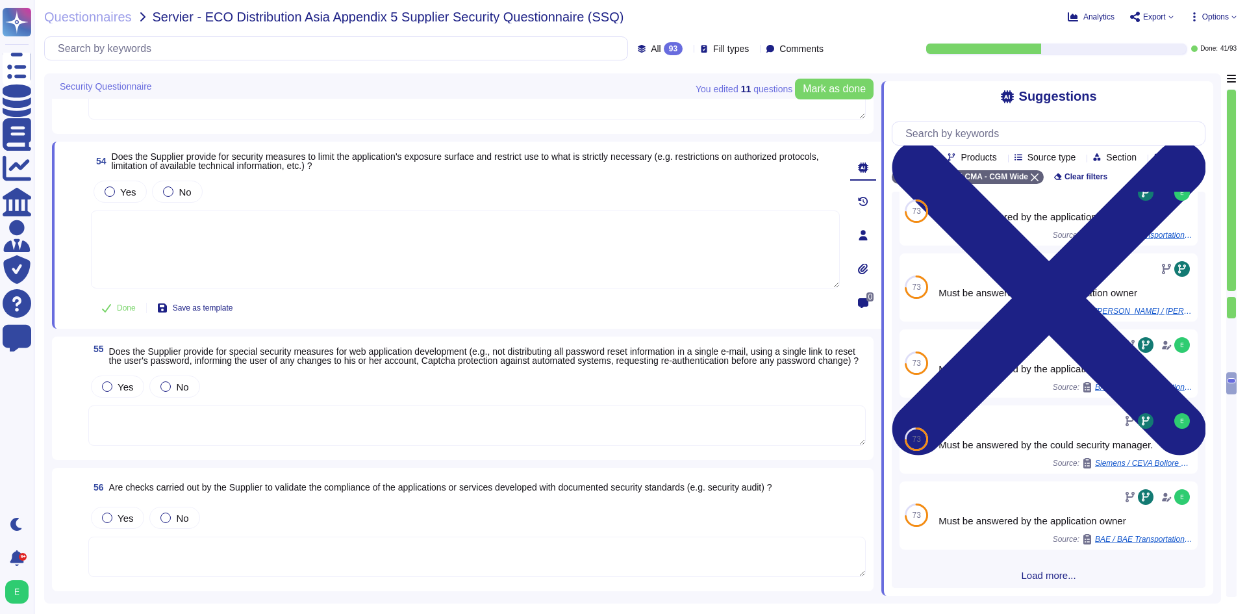
scroll to position [42, 0]
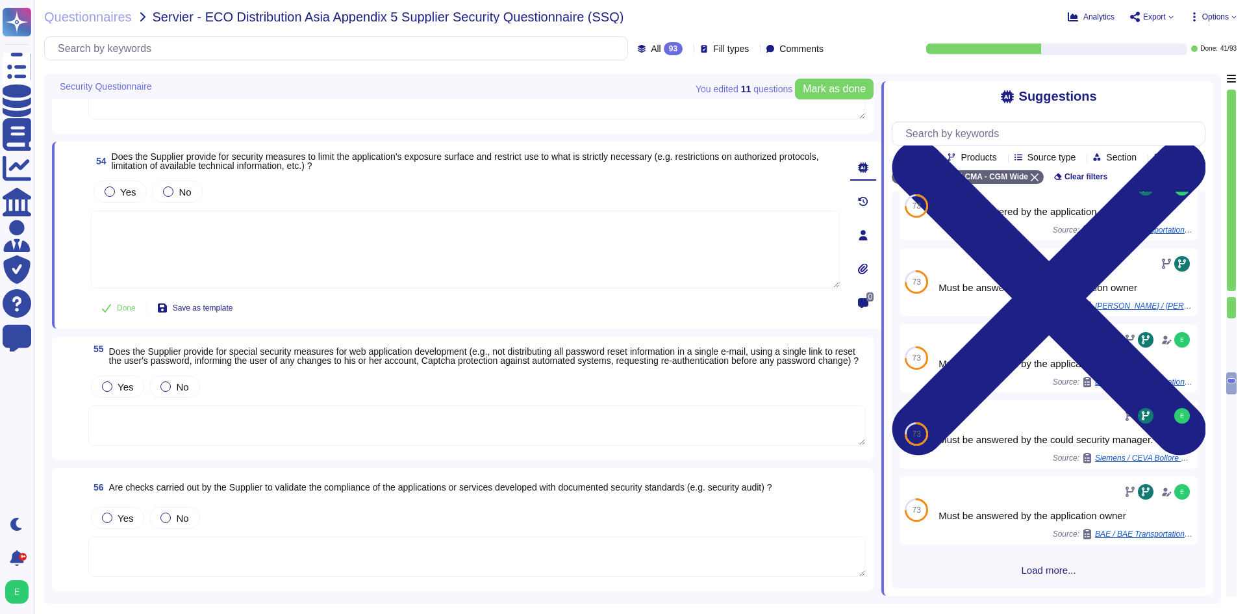
click at [1034, 573] on span "Load more..." at bounding box center [1048, 570] width 314 height 10
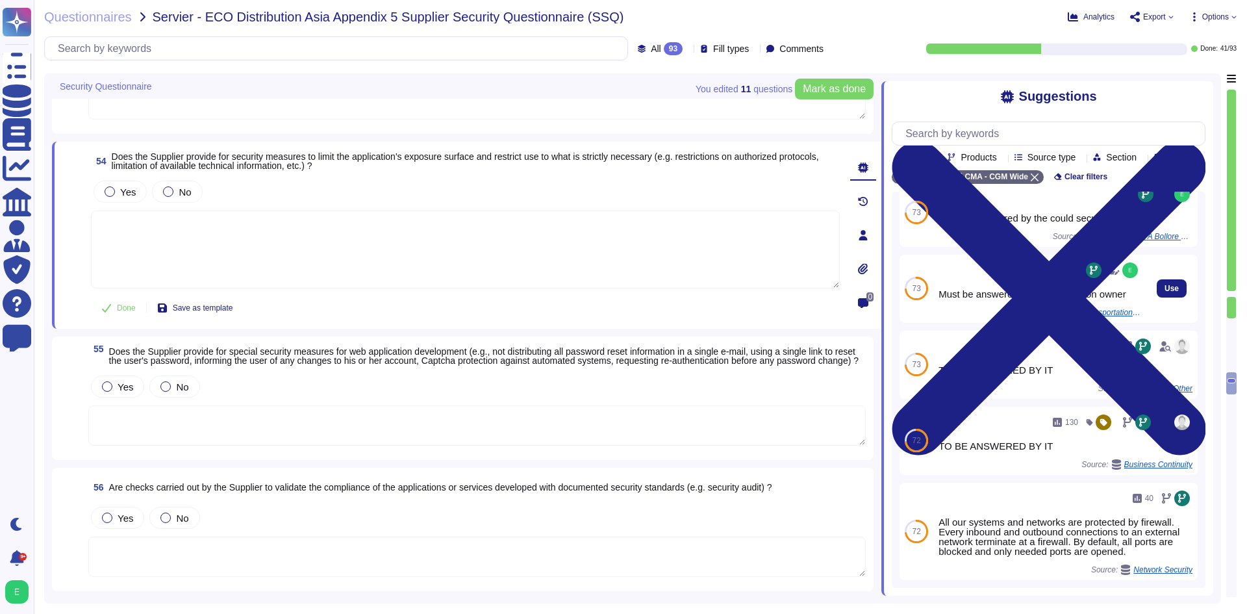
scroll to position [367, 0]
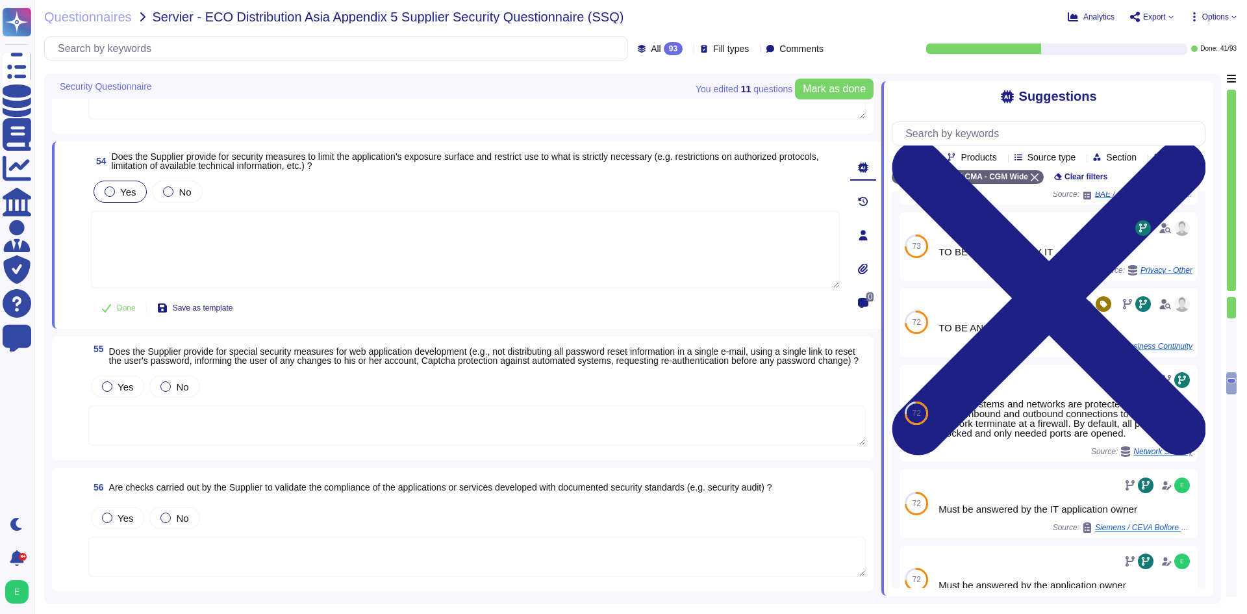
click at [111, 195] on div at bounding box center [110, 191] width 10 height 10
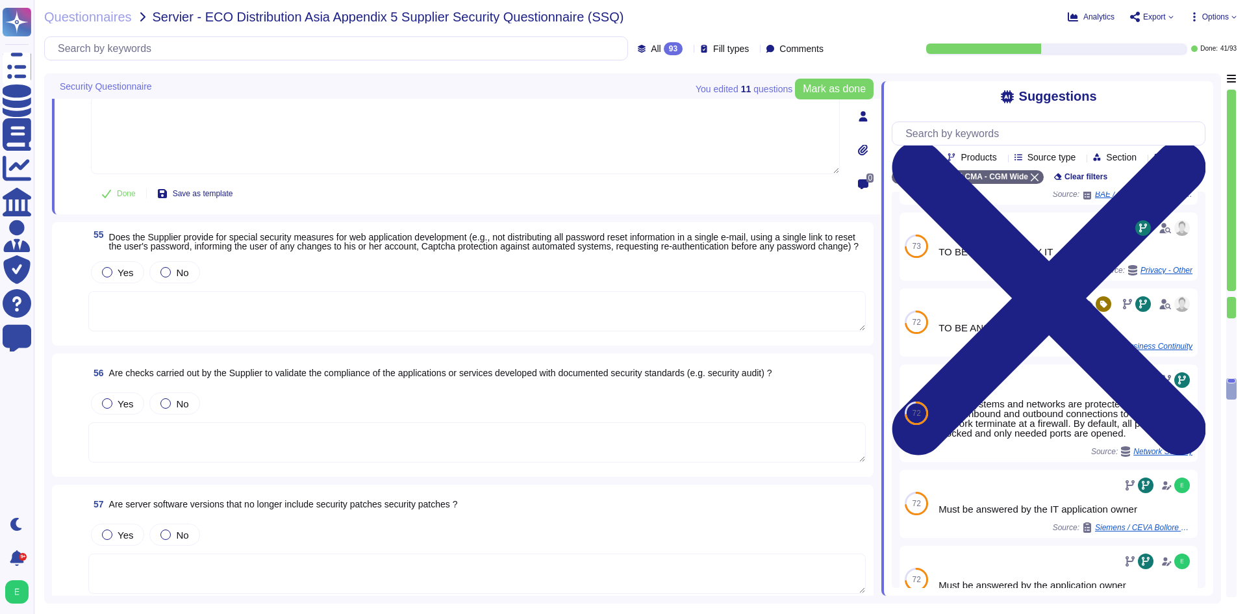
scroll to position [7944, 0]
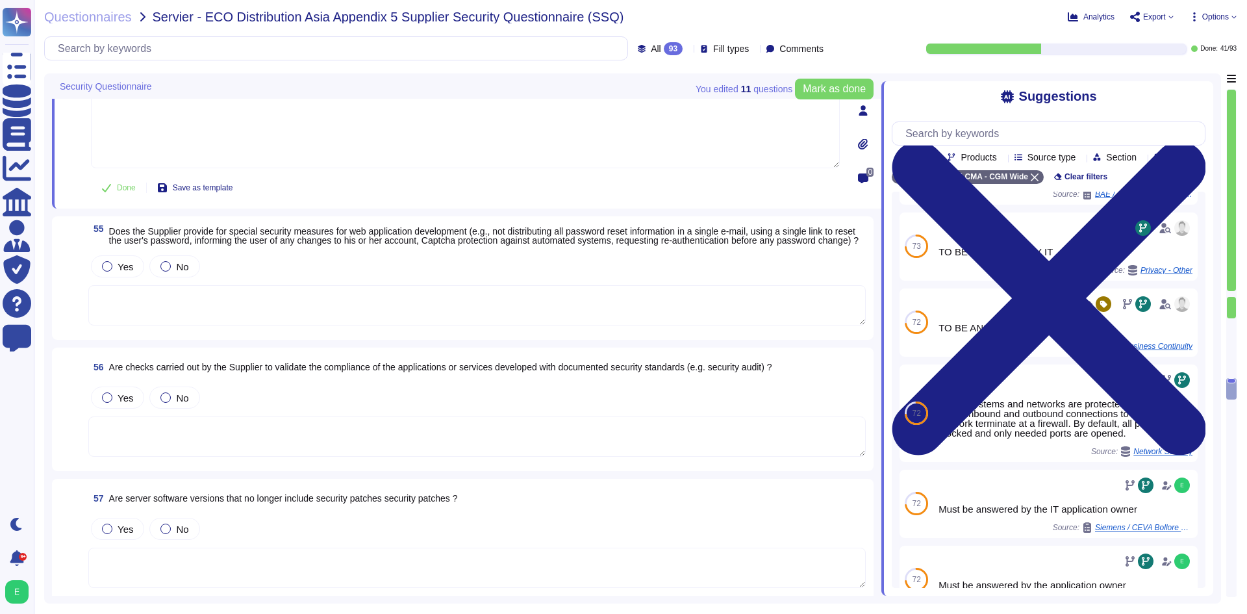
click at [261, 303] on textarea at bounding box center [476, 305] width 777 height 40
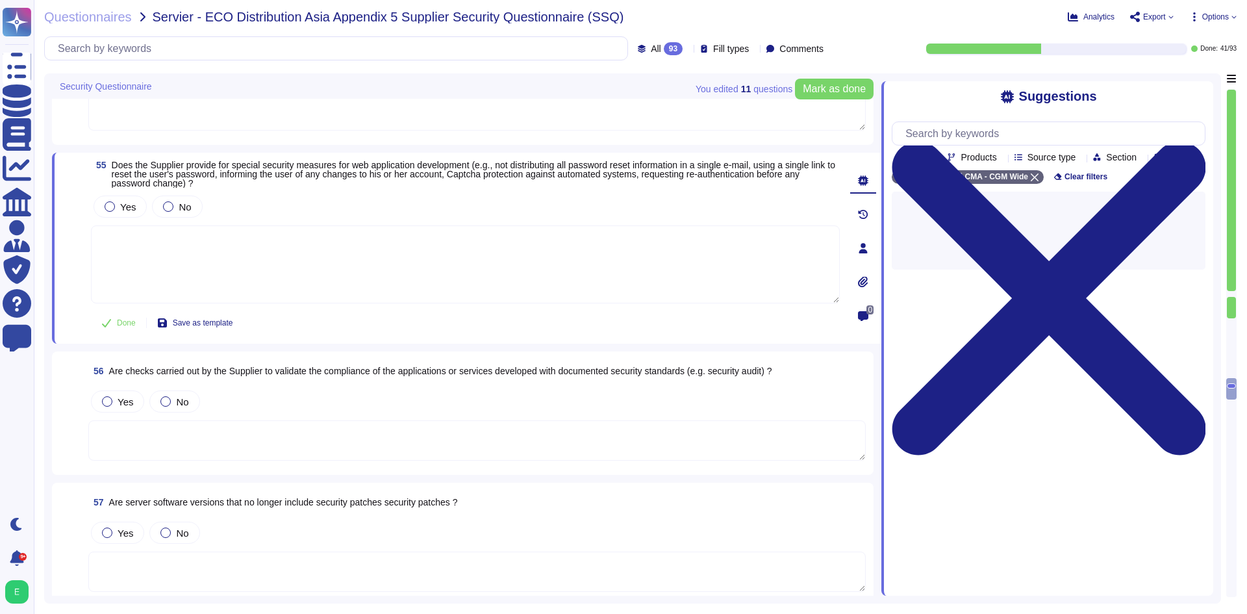
scroll to position [0, 0]
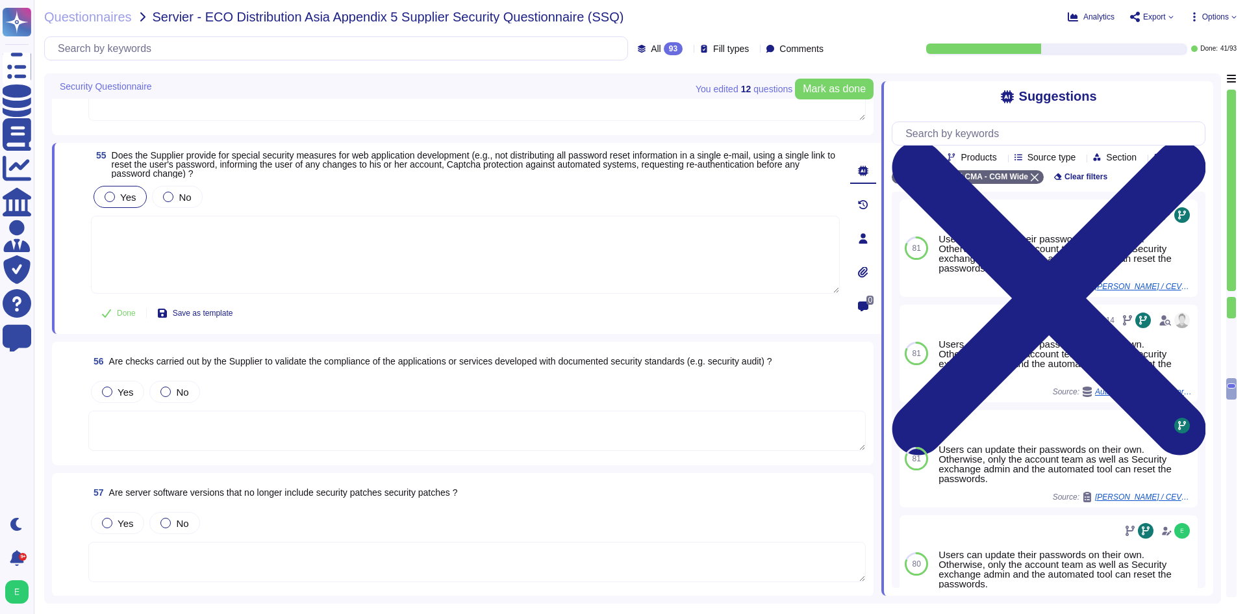
click at [126, 197] on span "Yes" at bounding box center [128, 197] width 16 height 11
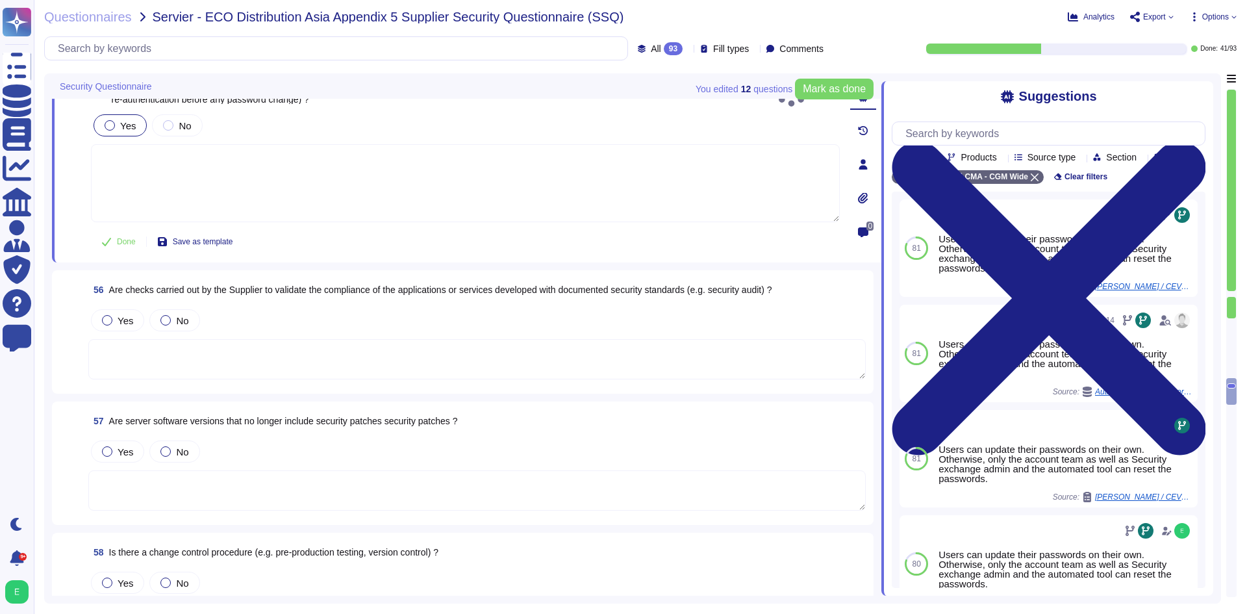
scroll to position [8139, 0]
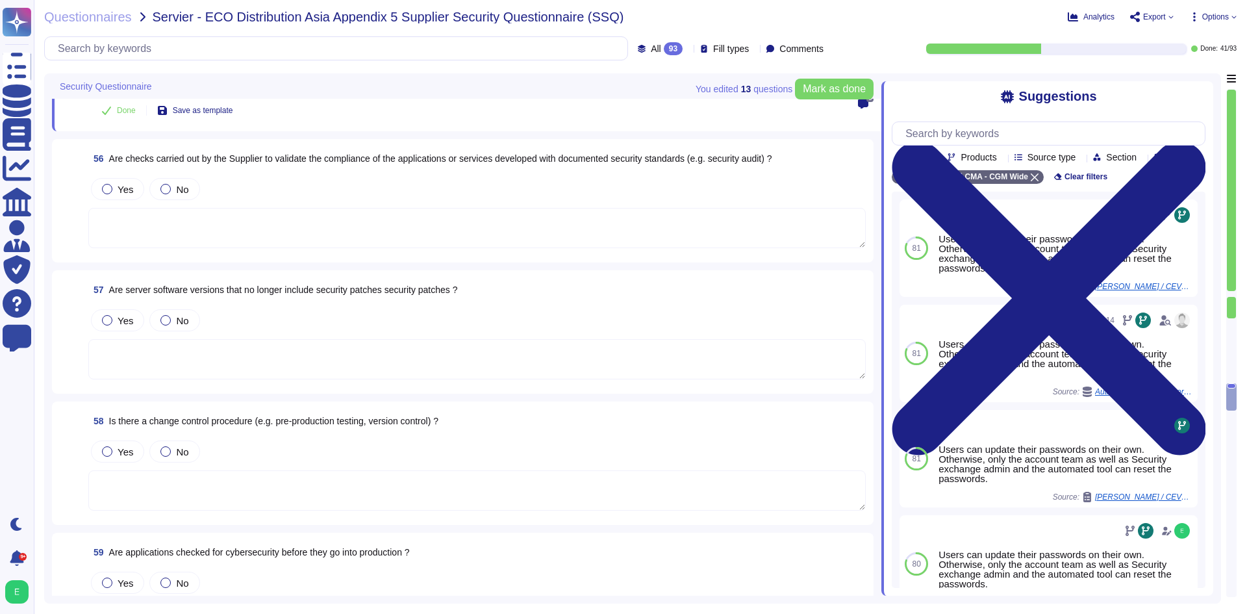
click at [333, 241] on textarea at bounding box center [476, 228] width 777 height 40
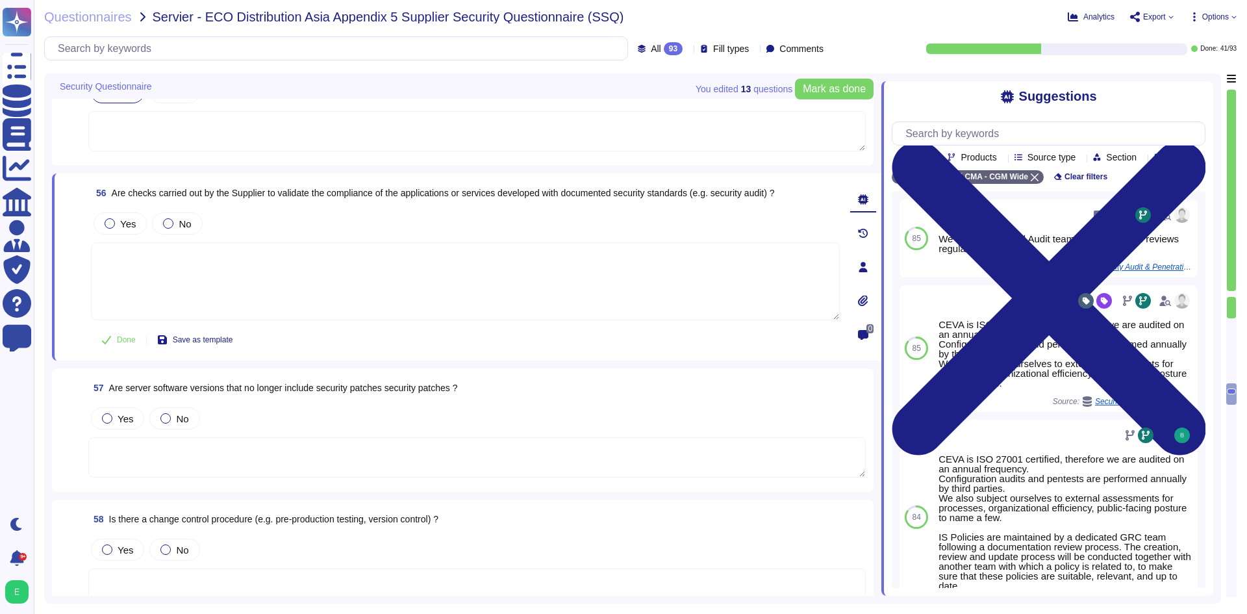
scroll to position [8009, 0]
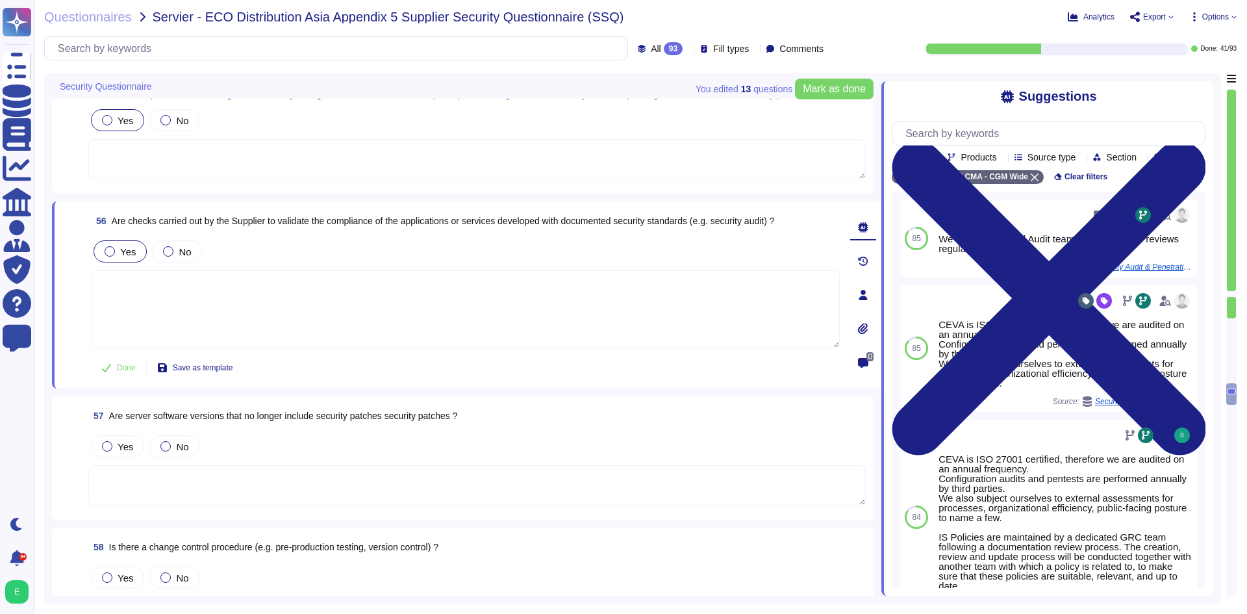
click at [117, 256] on label "Yes" at bounding box center [120, 251] width 31 height 10
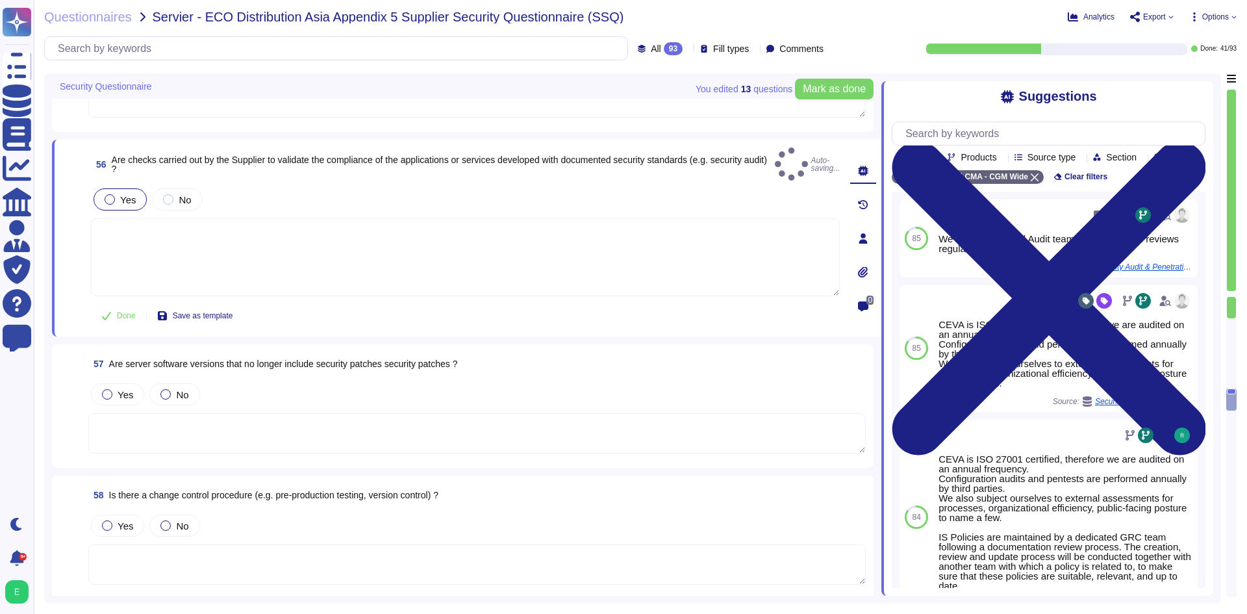
scroll to position [8139, 0]
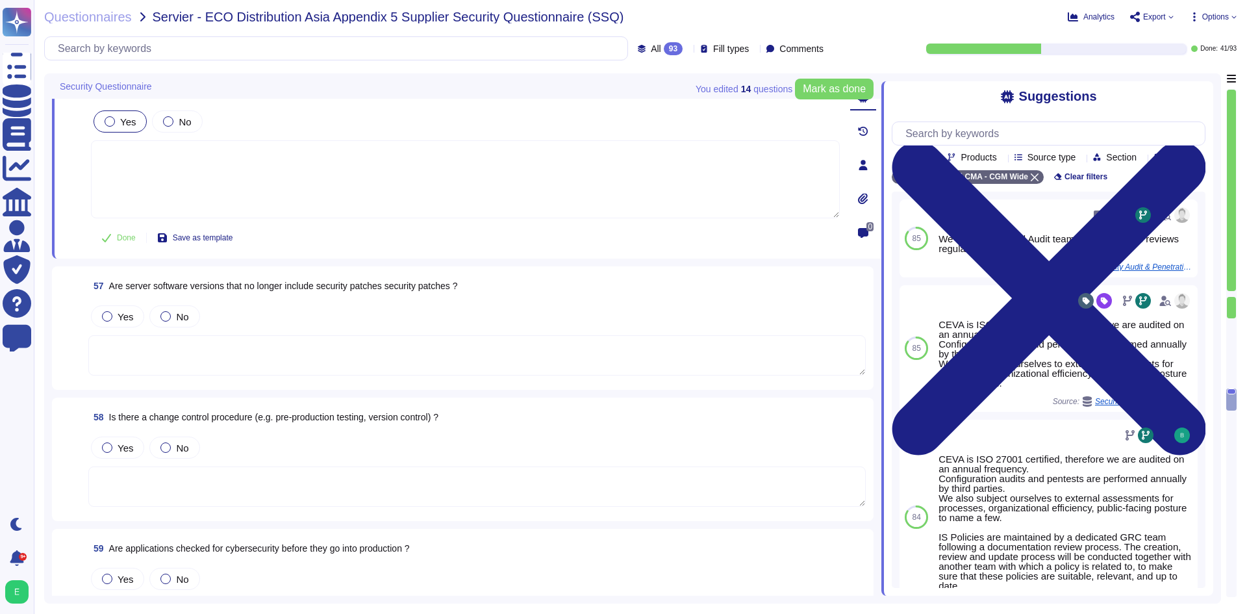
click at [382, 347] on textarea at bounding box center [476, 355] width 777 height 40
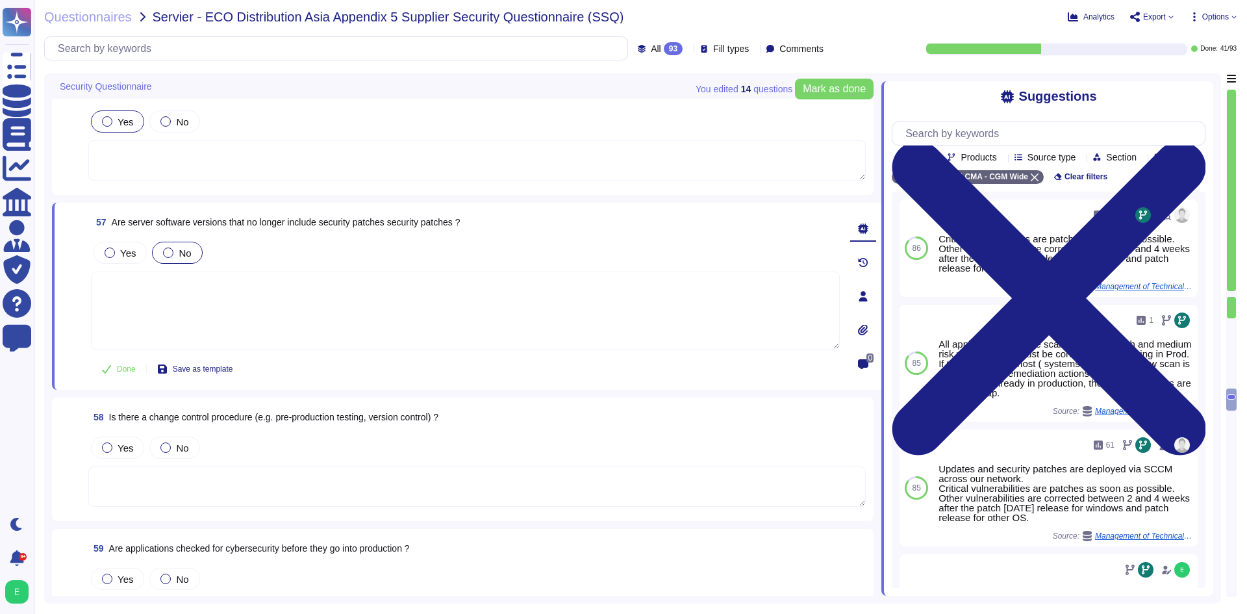
click at [169, 255] on div at bounding box center [168, 252] width 10 height 10
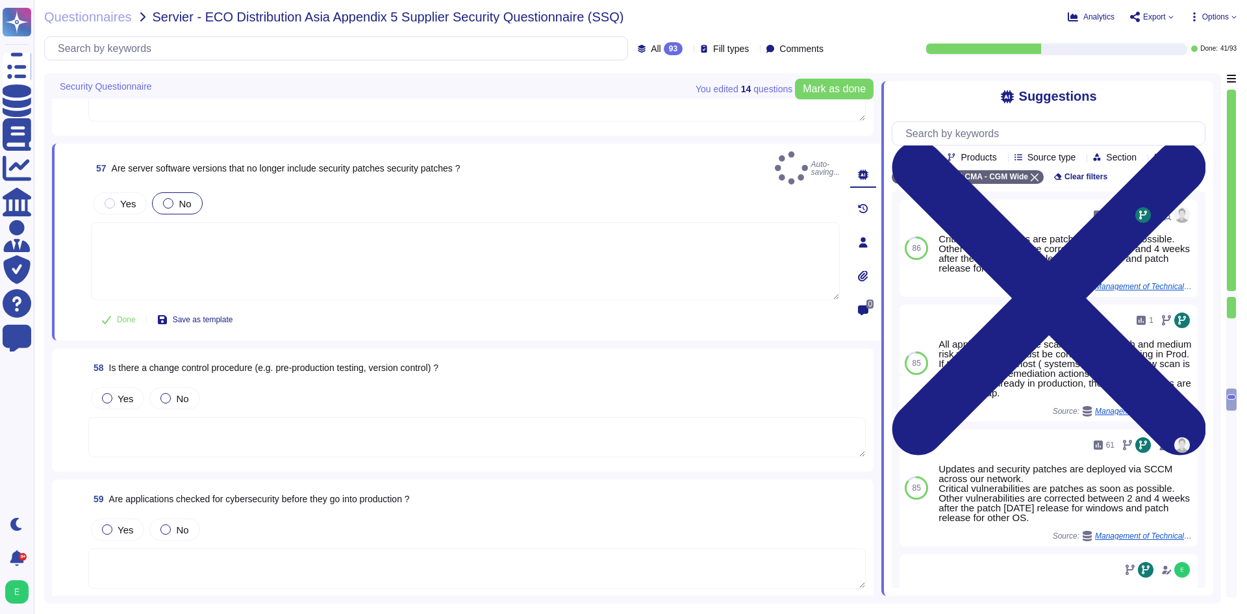
scroll to position [8269, 0]
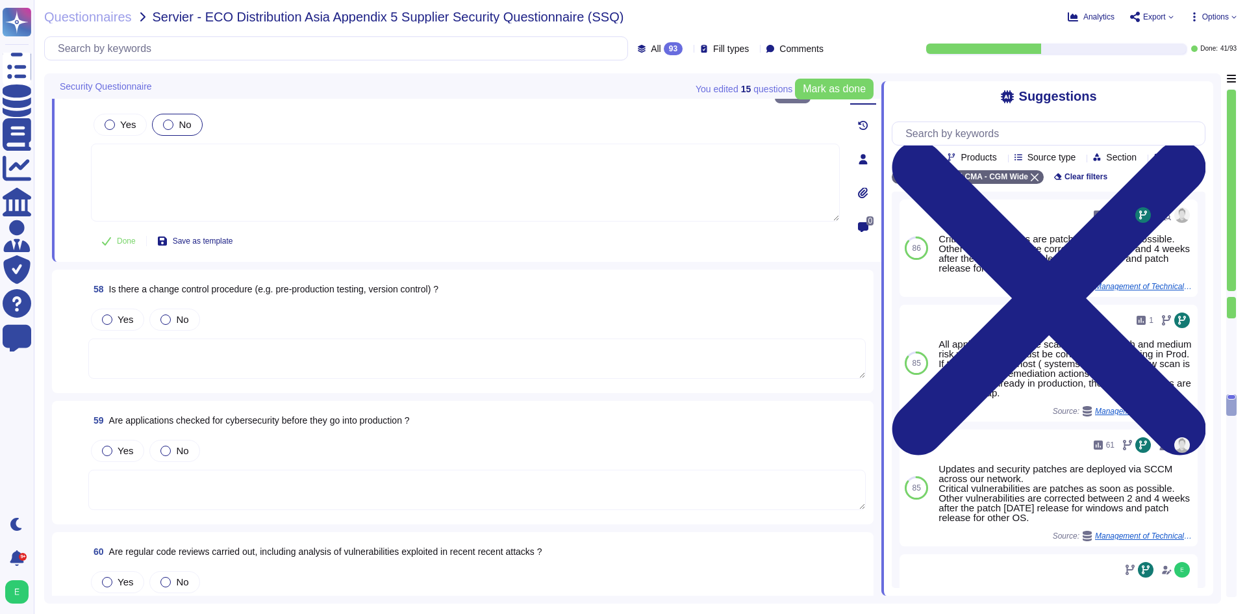
click at [355, 350] on textarea at bounding box center [476, 358] width 777 height 40
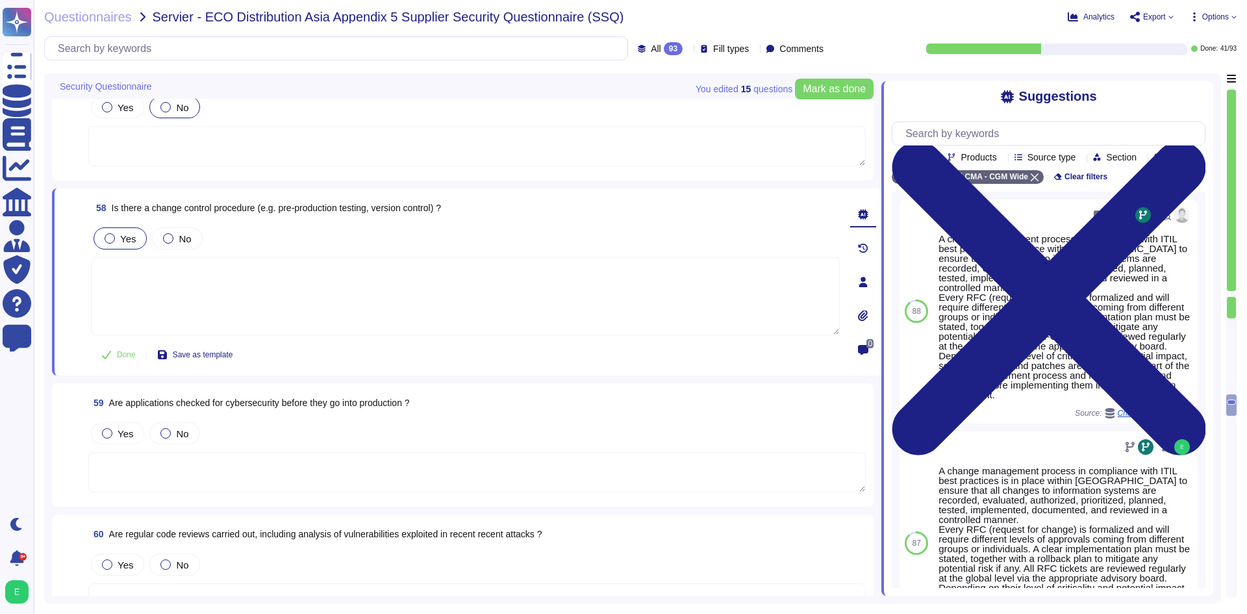
click at [112, 236] on div "Yes" at bounding box center [119, 238] width 53 height 22
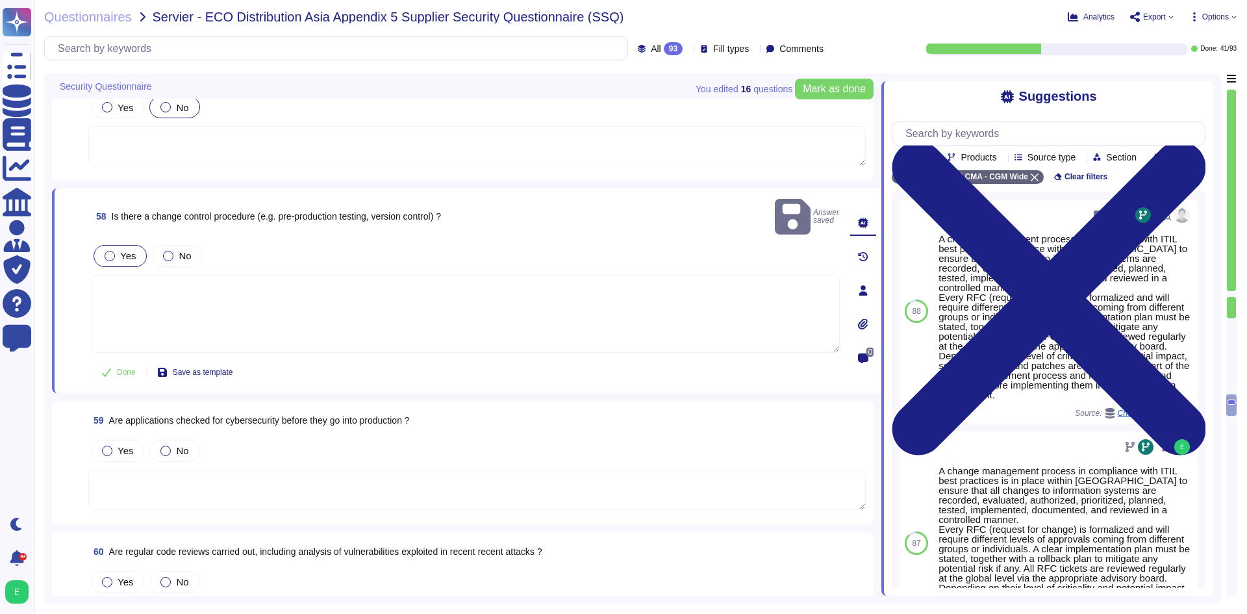
drag, startPoint x: 617, startPoint y: 294, endPoint x: 639, endPoint y: 290, distance: 21.9
click at [617, 295] on textarea at bounding box center [465, 314] width 749 height 78
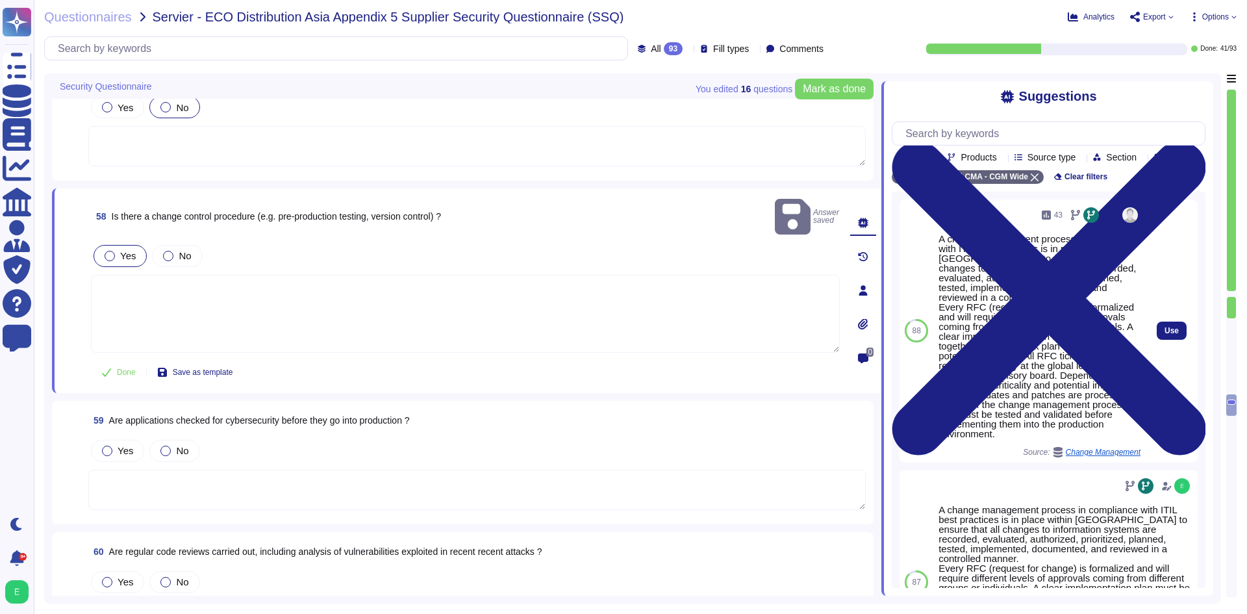
click at [1160, 355] on div "Use" at bounding box center [1171, 330] width 52 height 263
click at [1164, 334] on span "Use" at bounding box center [1171, 331] width 14 height 8
type textarea "A change management process in compliance with ITIL best practices is in place …"
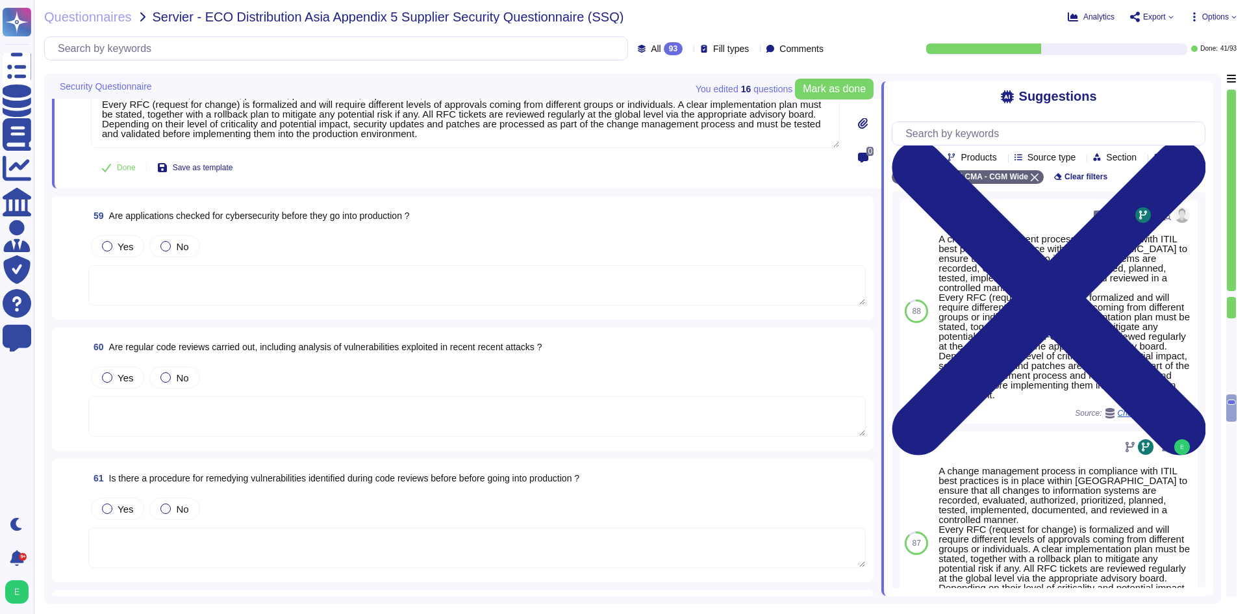
scroll to position [8463, 0]
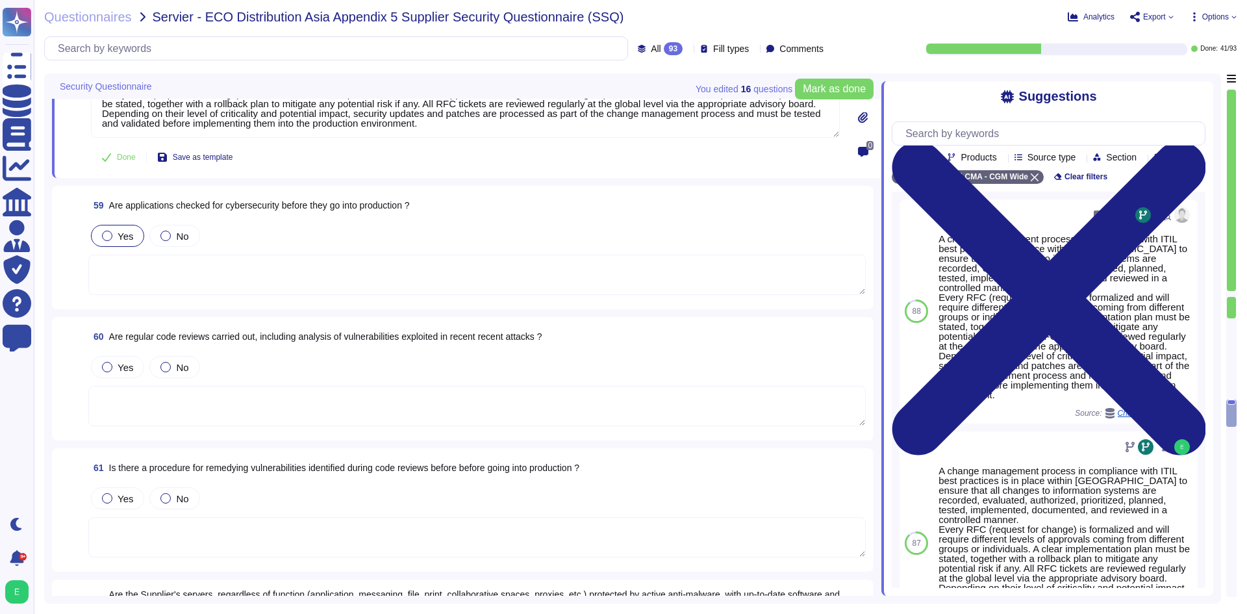
click at [124, 239] on span "Yes" at bounding box center [126, 235] width 16 height 11
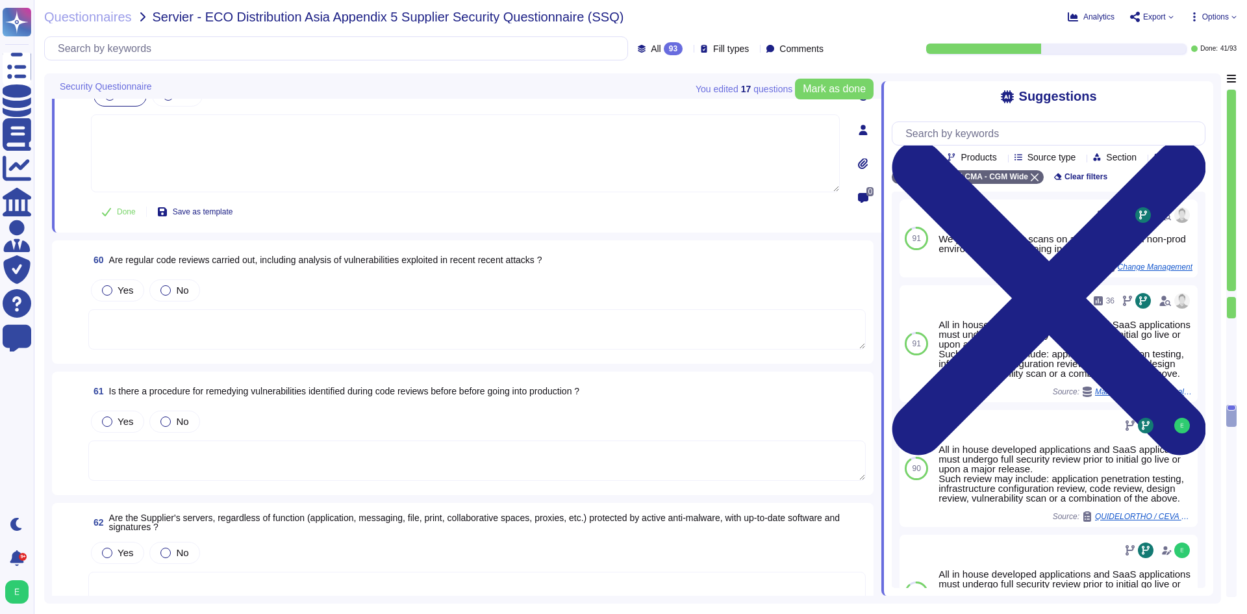
scroll to position [8593, 0]
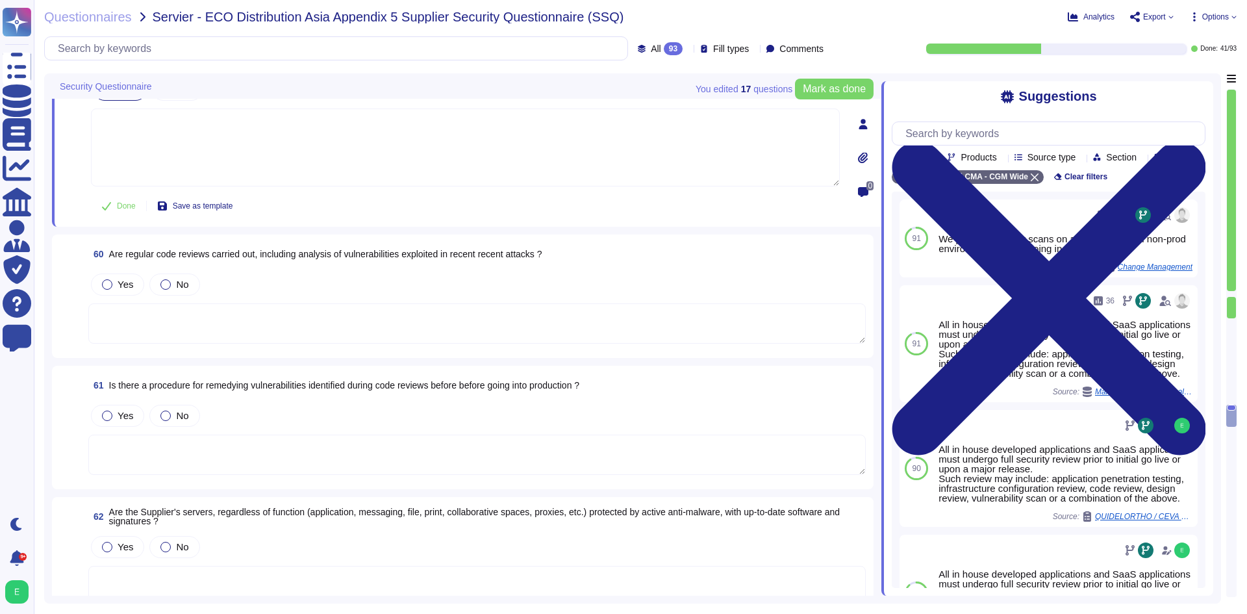
click at [209, 307] on textarea at bounding box center [476, 323] width 777 height 40
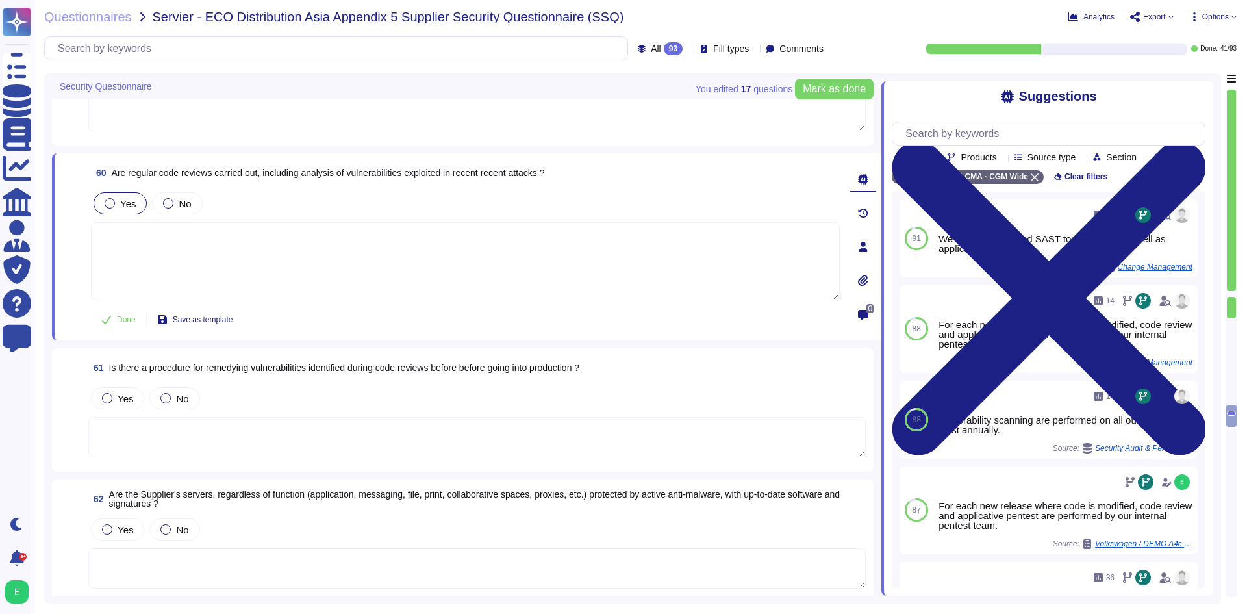
click at [117, 201] on label "Yes" at bounding box center [120, 203] width 31 height 10
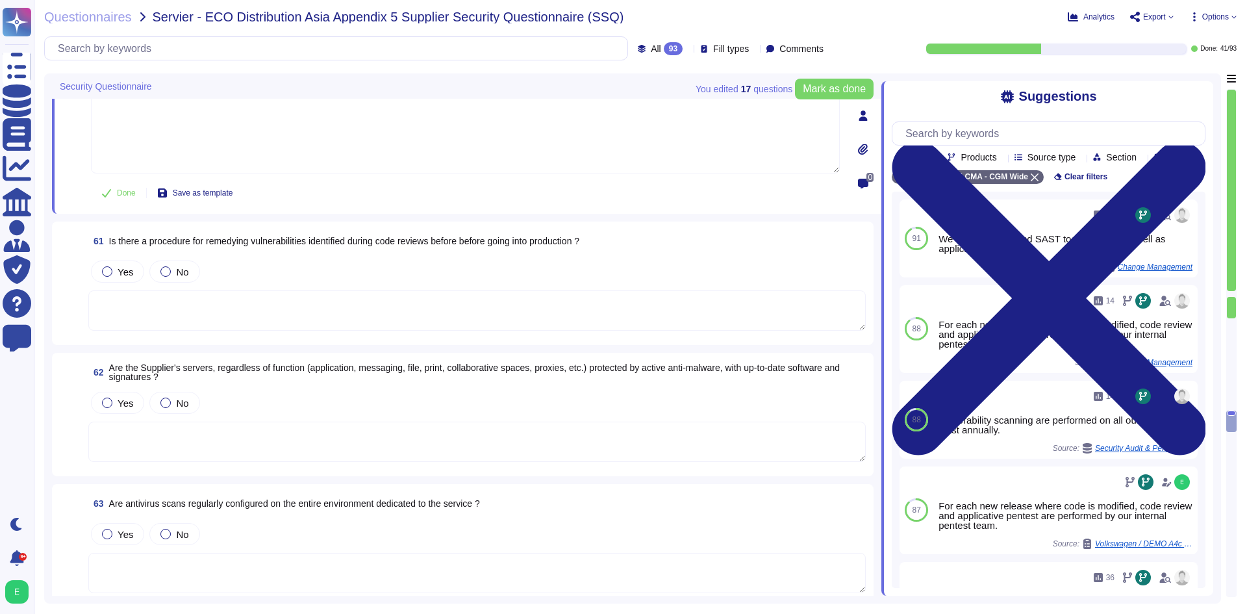
scroll to position [8723, 0]
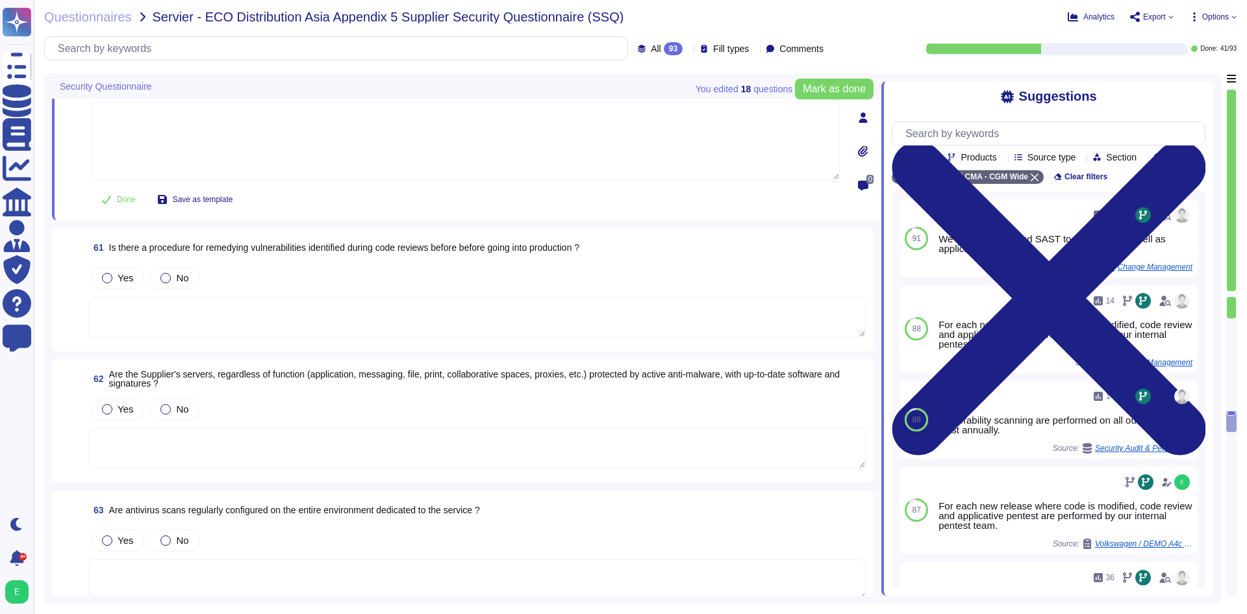
click at [269, 277] on div "Yes No" at bounding box center [476, 301] width 777 height 74
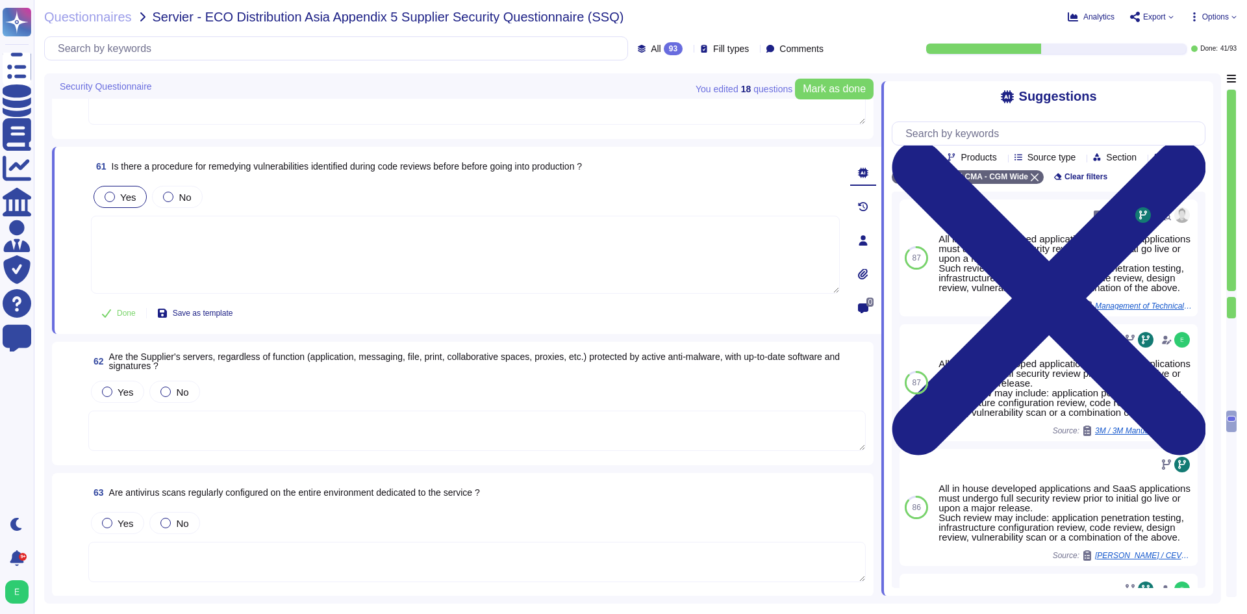
click at [113, 199] on div at bounding box center [110, 197] width 10 height 10
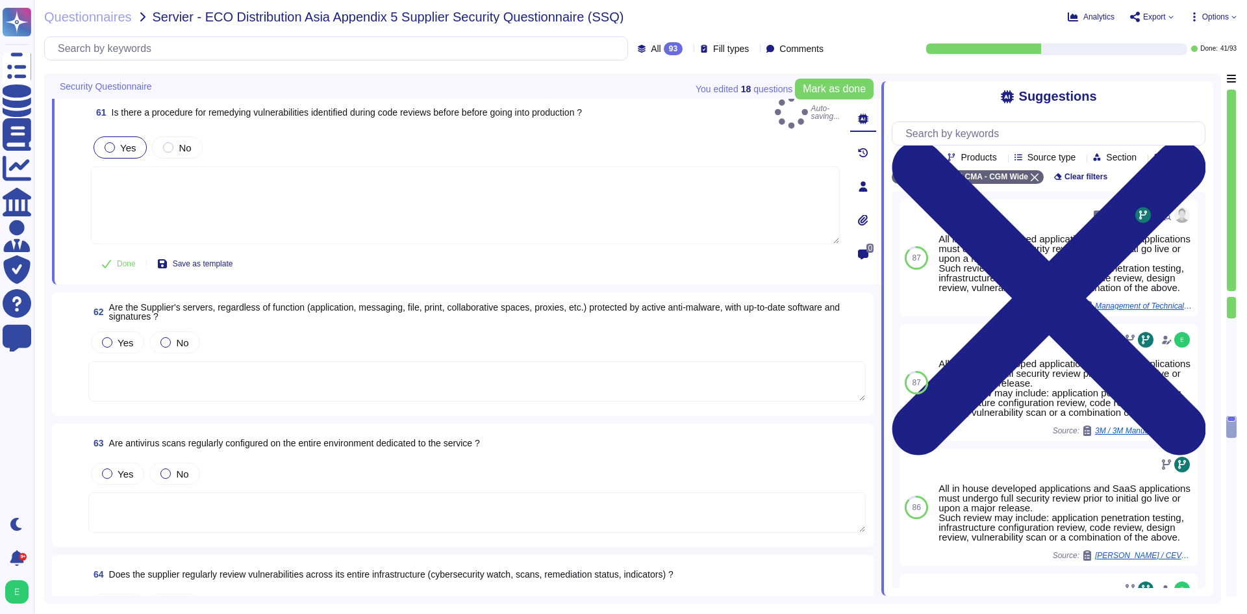
scroll to position [8853, 0]
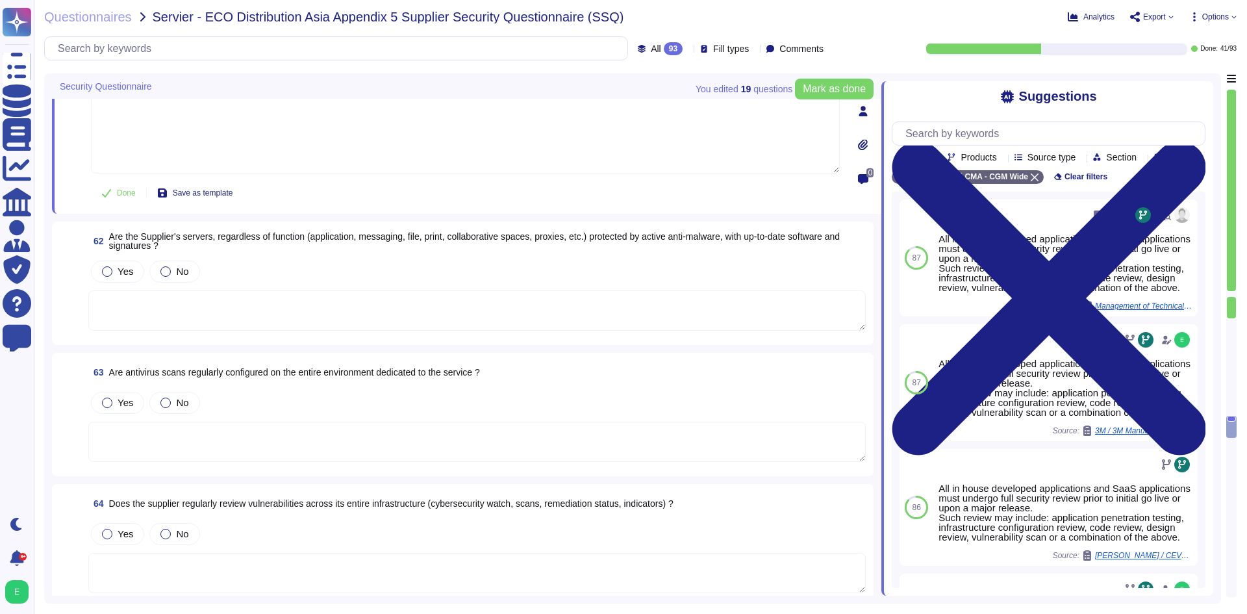
click at [244, 290] on textarea at bounding box center [476, 310] width 777 height 40
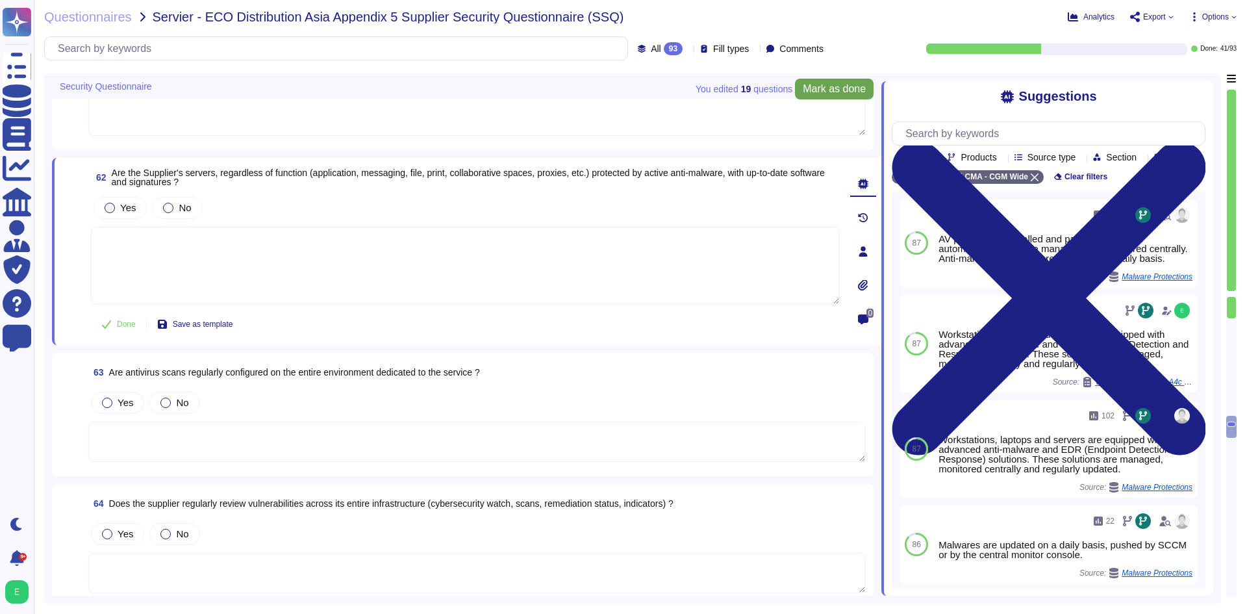
click at [813, 90] on span "Mark as done" at bounding box center [833, 89] width 63 height 10
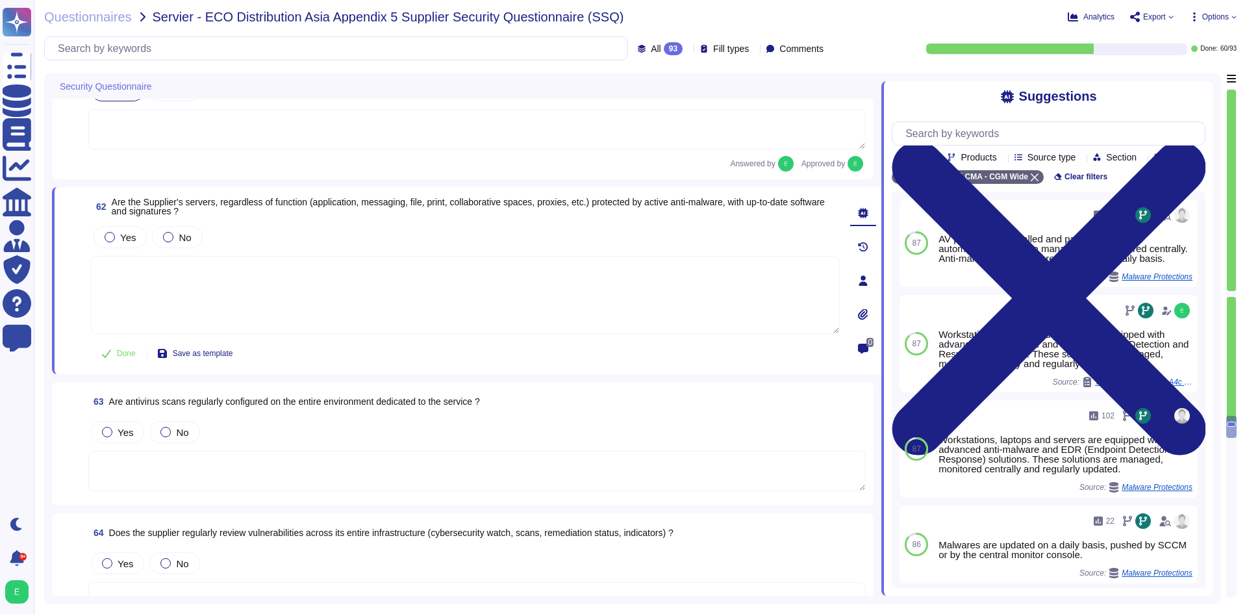
click at [373, 276] on textarea at bounding box center [465, 295] width 749 height 78
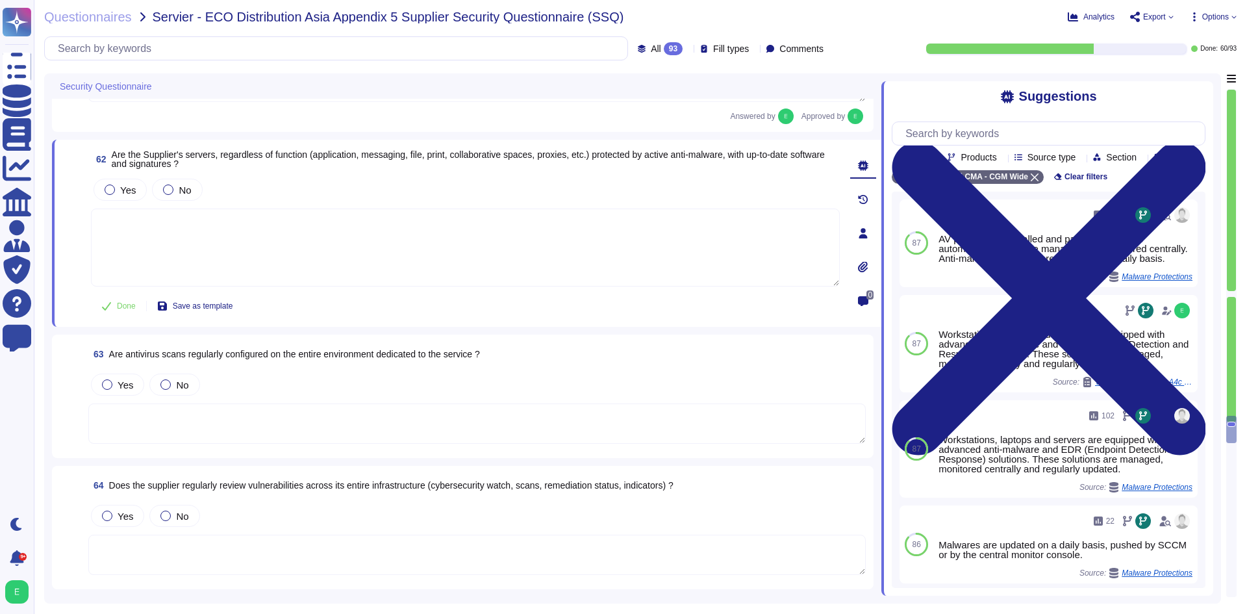
scroll to position [8918, 0]
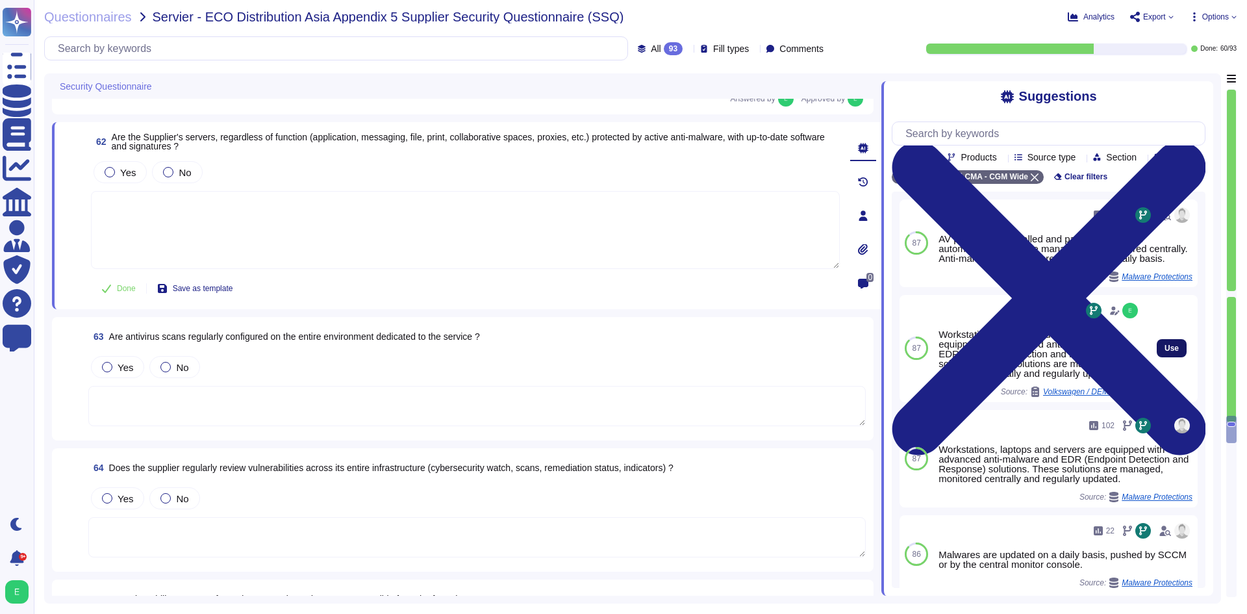
click at [1164, 352] on span "Use" at bounding box center [1171, 348] width 14 height 8
type textarea "Workstations, laptops and servers are equipped with advanced anti-malware and E…"
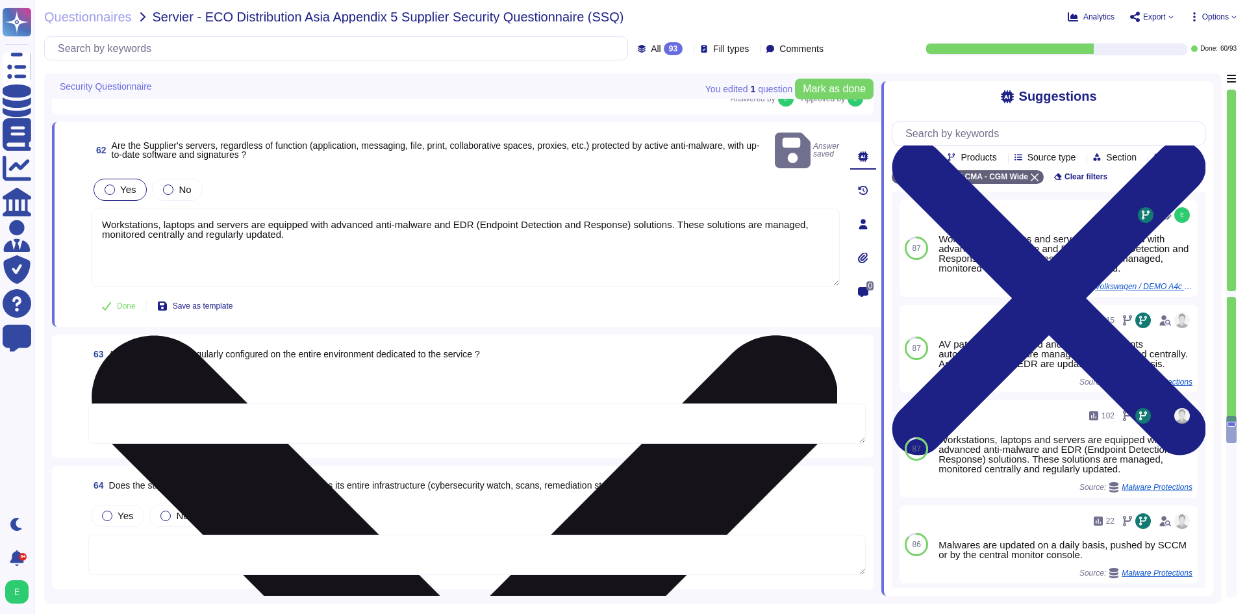
scroll to position [9048, 0]
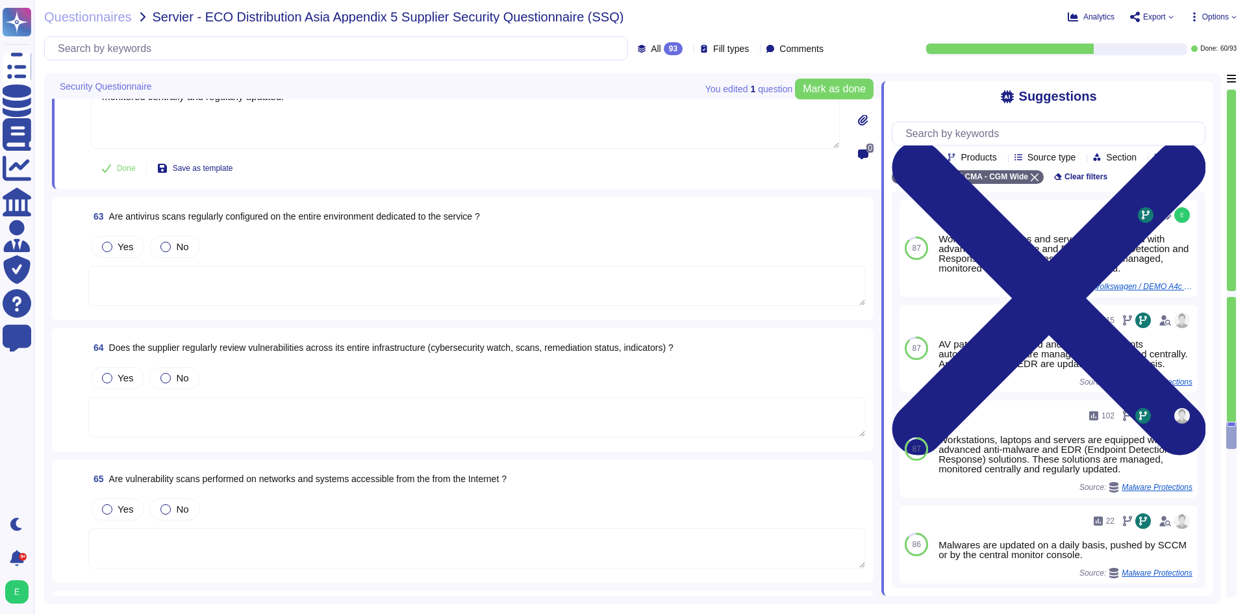
click at [85, 229] on div "63 Are antivirus scans regularly configured on the entire environment dedicated…" at bounding box center [463, 259] width 806 height 108
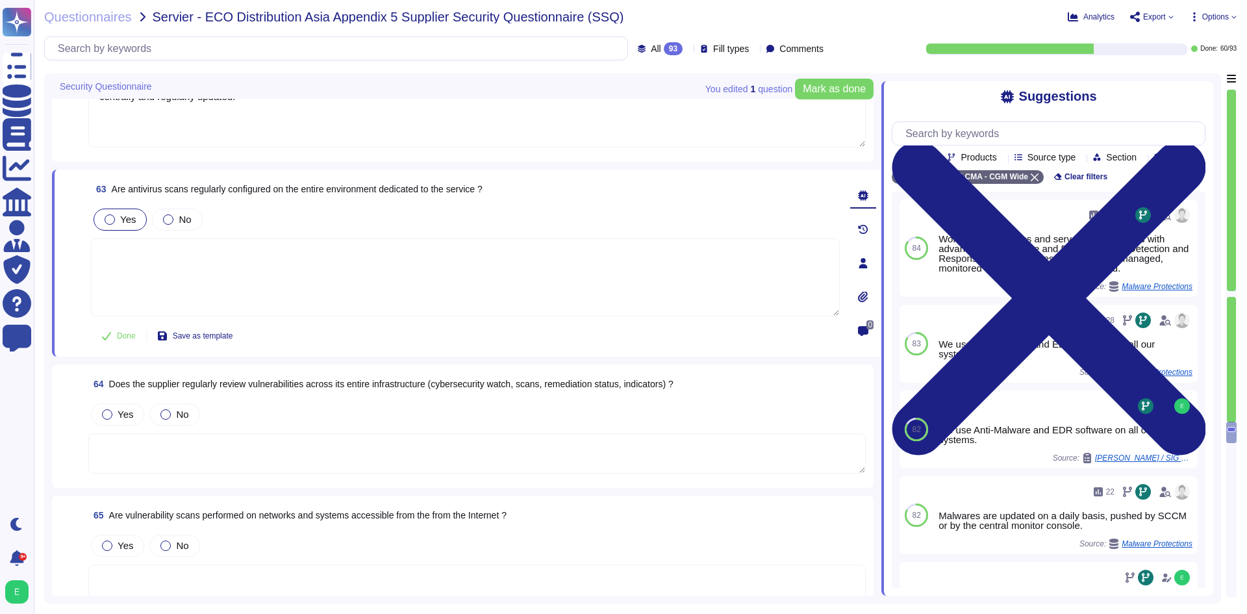
click at [109, 214] on div at bounding box center [110, 219] width 10 height 10
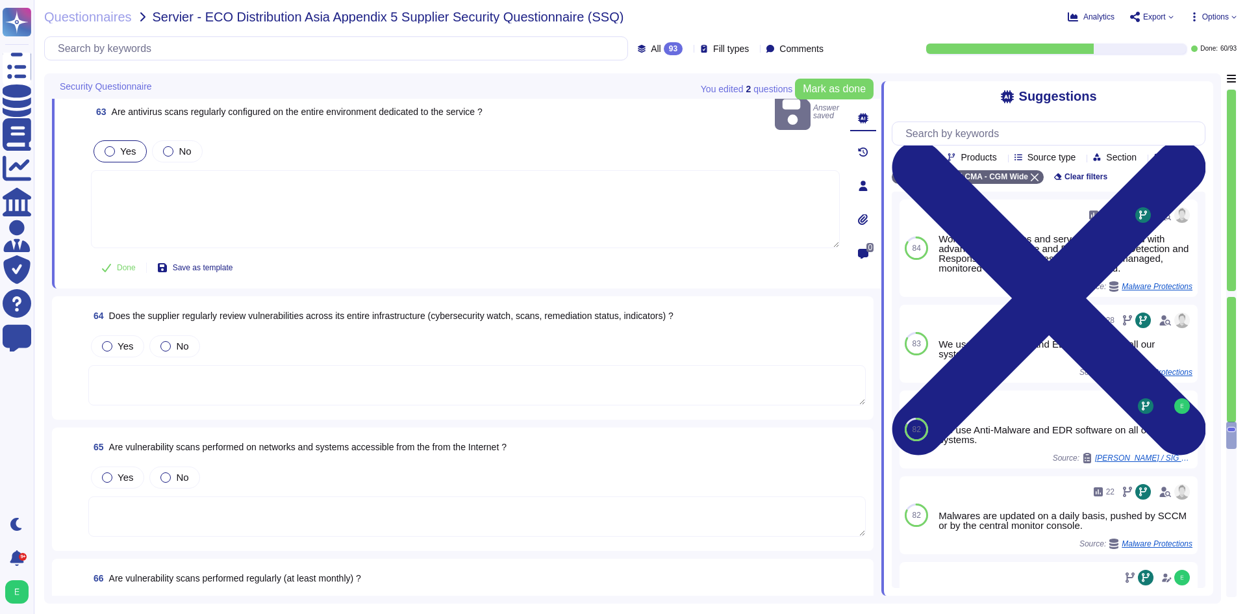
scroll to position [9242, 0]
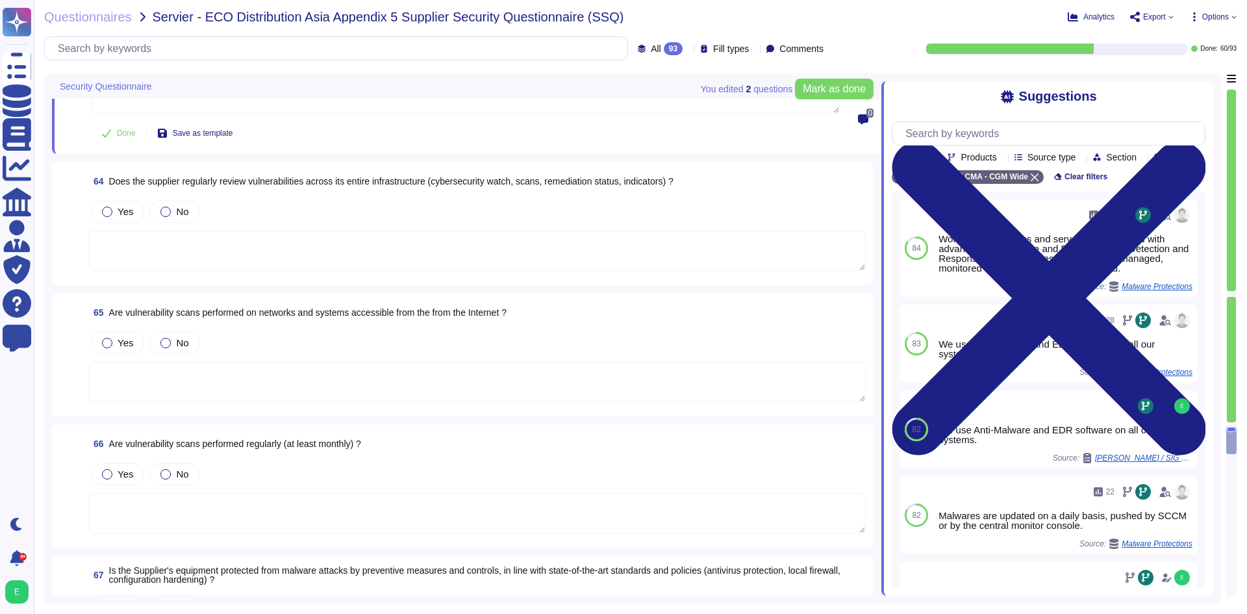
click at [267, 230] on textarea at bounding box center [476, 250] width 777 height 40
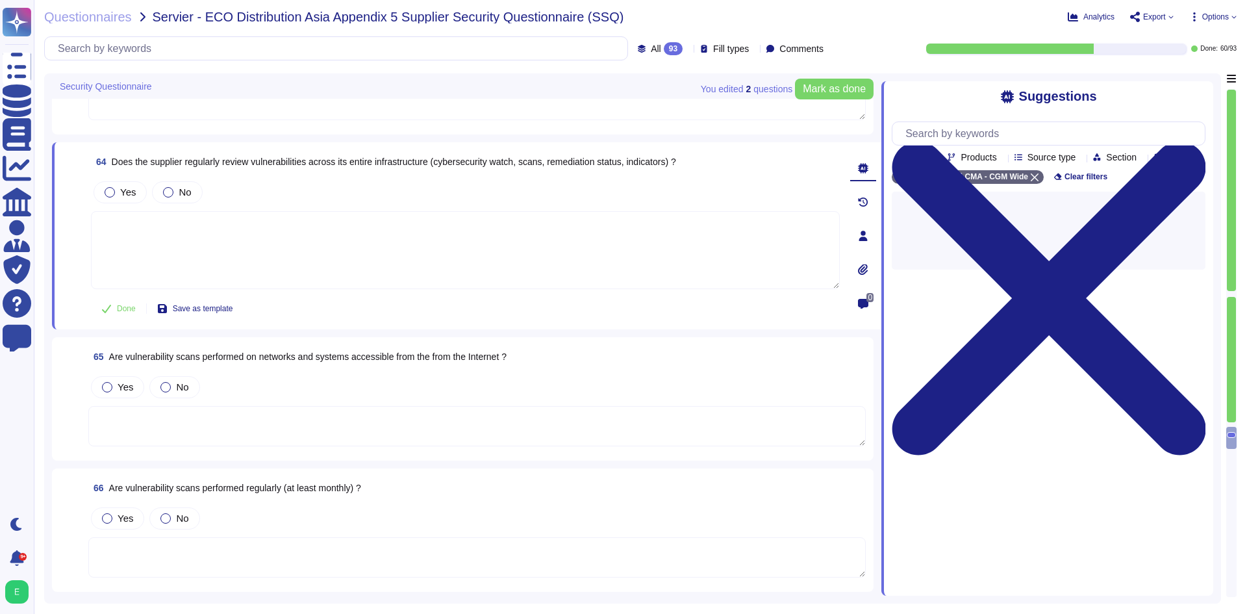
scroll to position [9177, 0]
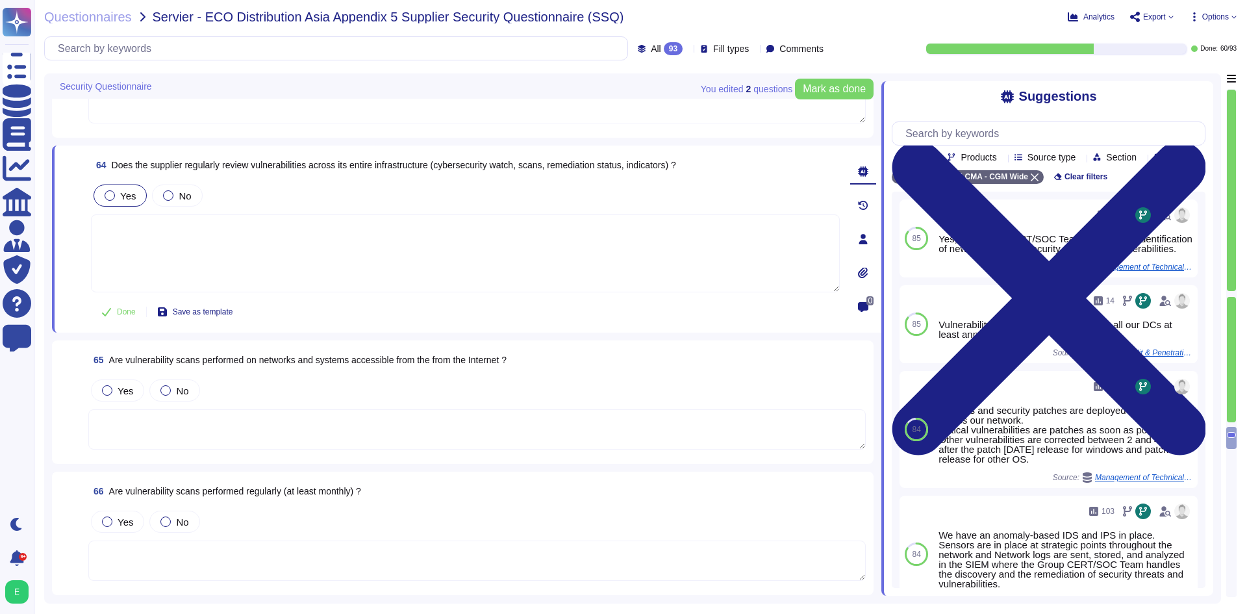
click at [124, 194] on span "Yes" at bounding box center [128, 195] width 16 height 11
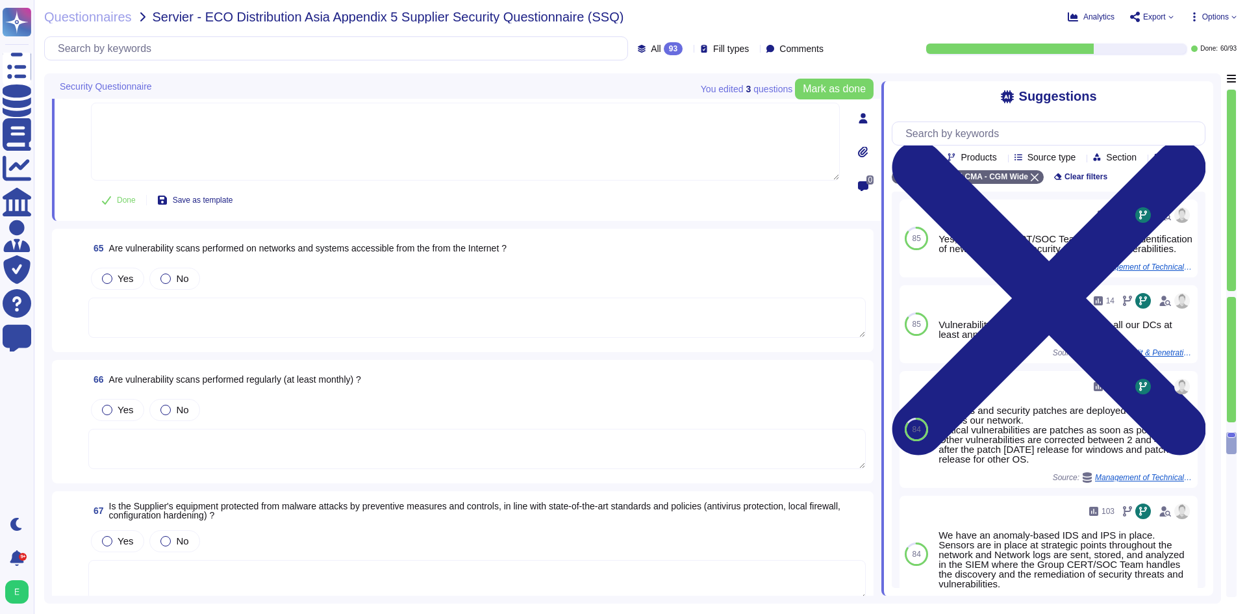
scroll to position [9307, 0]
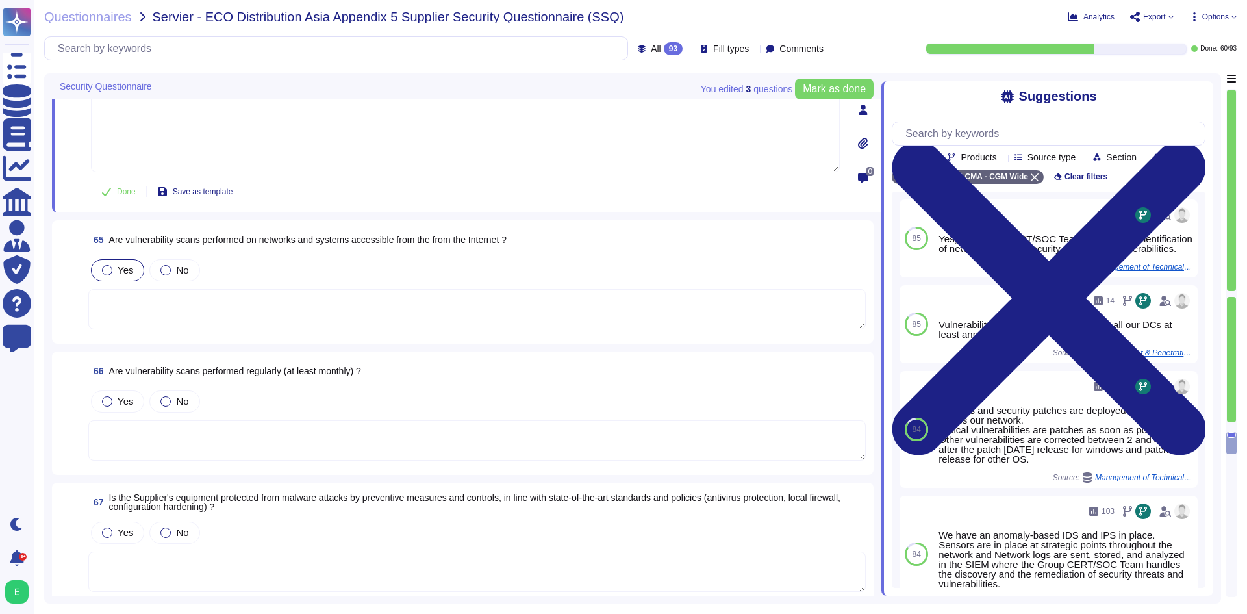
click at [112, 265] on label "Yes" at bounding box center [117, 270] width 31 height 10
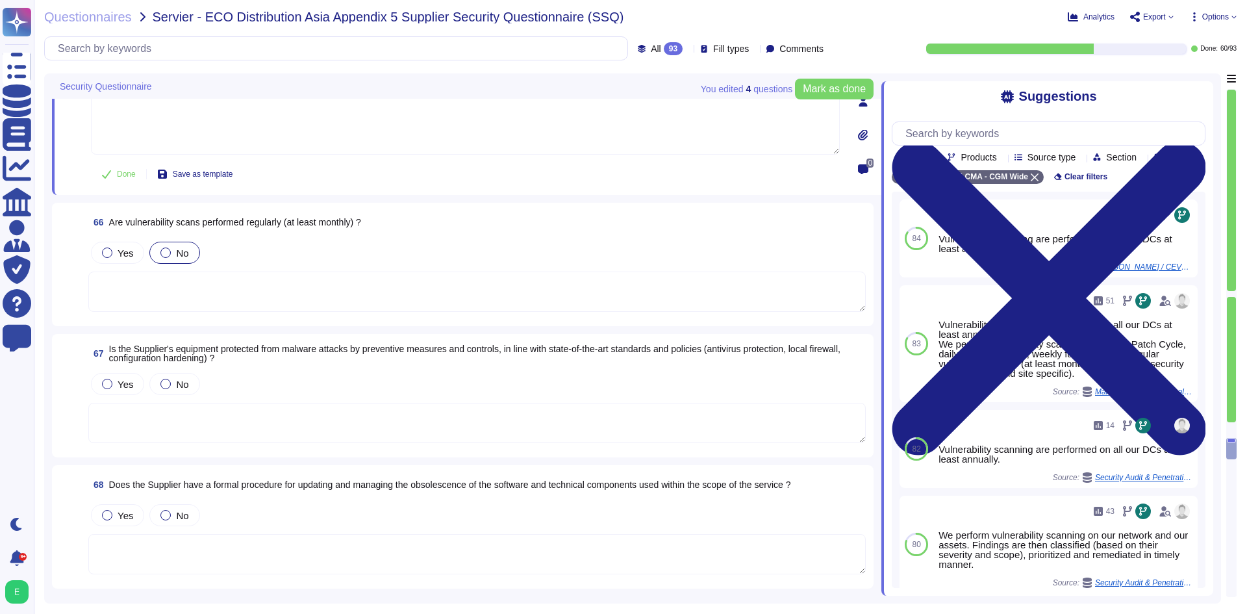
scroll to position [9437, 0]
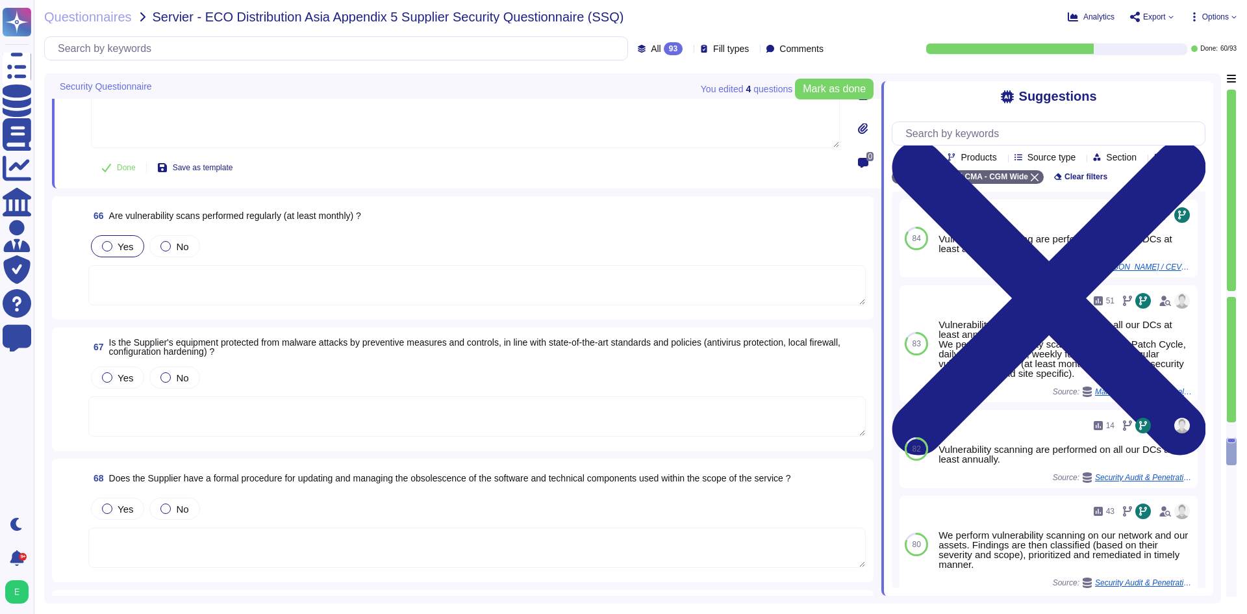
click at [106, 253] on div "Yes" at bounding box center [117, 246] width 53 height 22
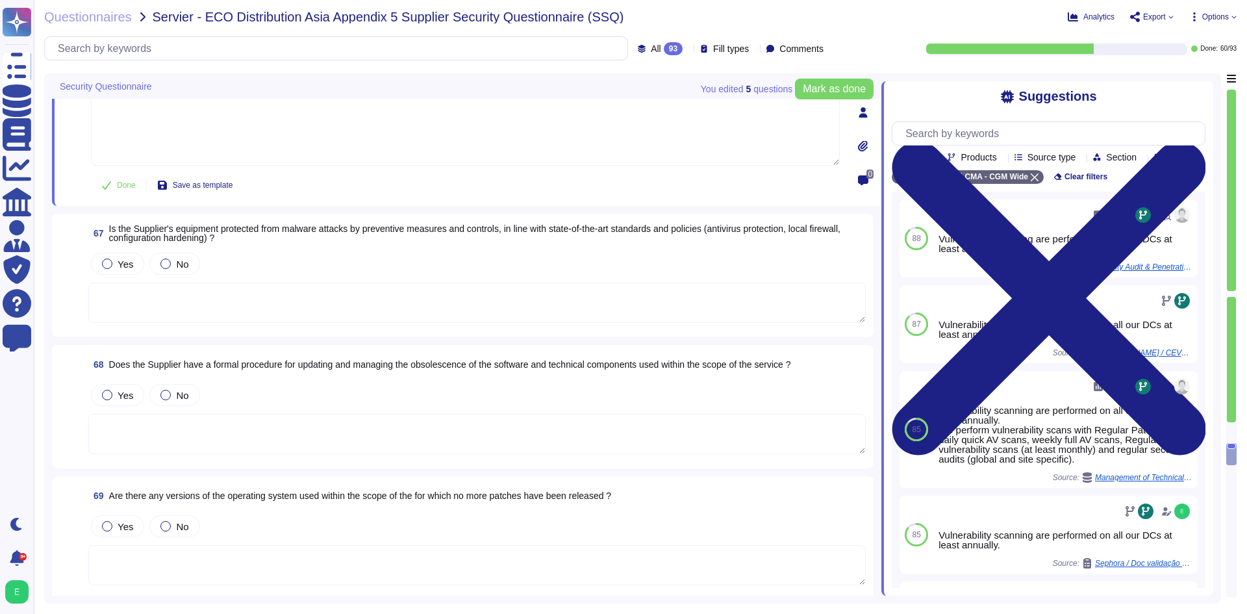
scroll to position [9567, 0]
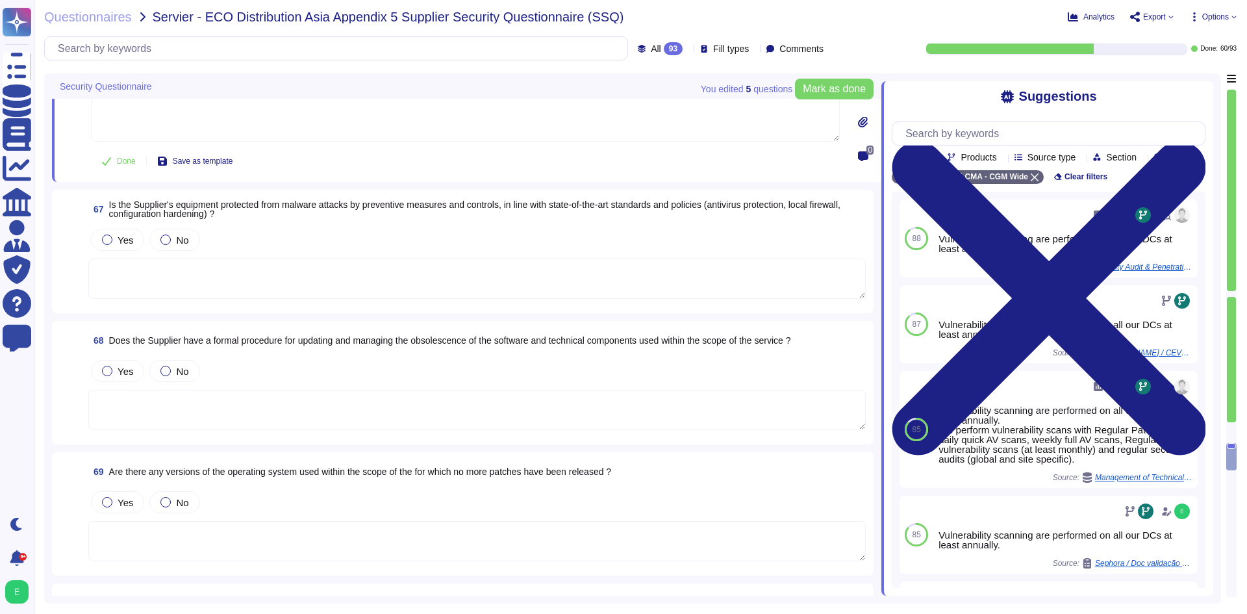
click at [266, 290] on textarea at bounding box center [476, 278] width 777 height 40
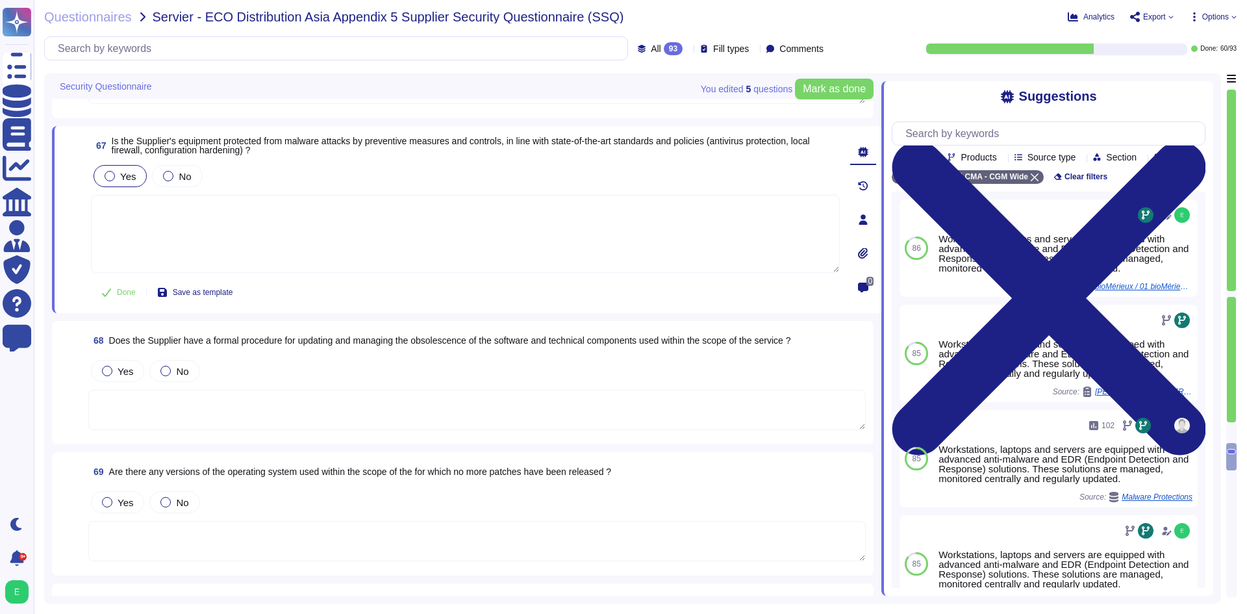
click at [123, 178] on span "Yes" at bounding box center [128, 176] width 16 height 11
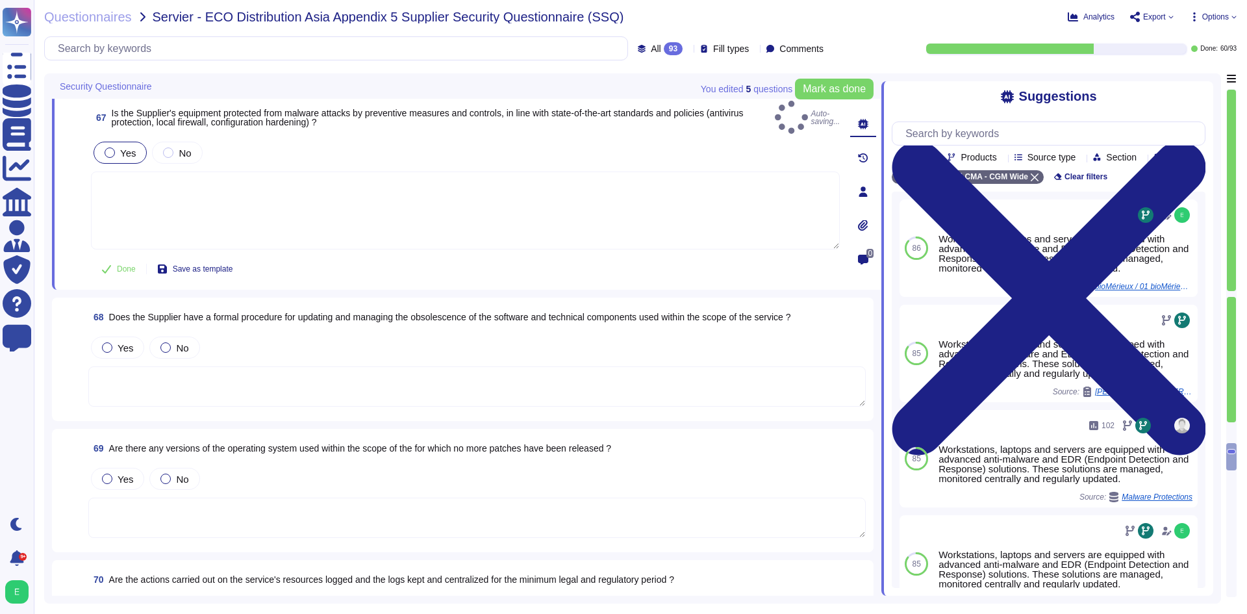
scroll to position [9632, 0]
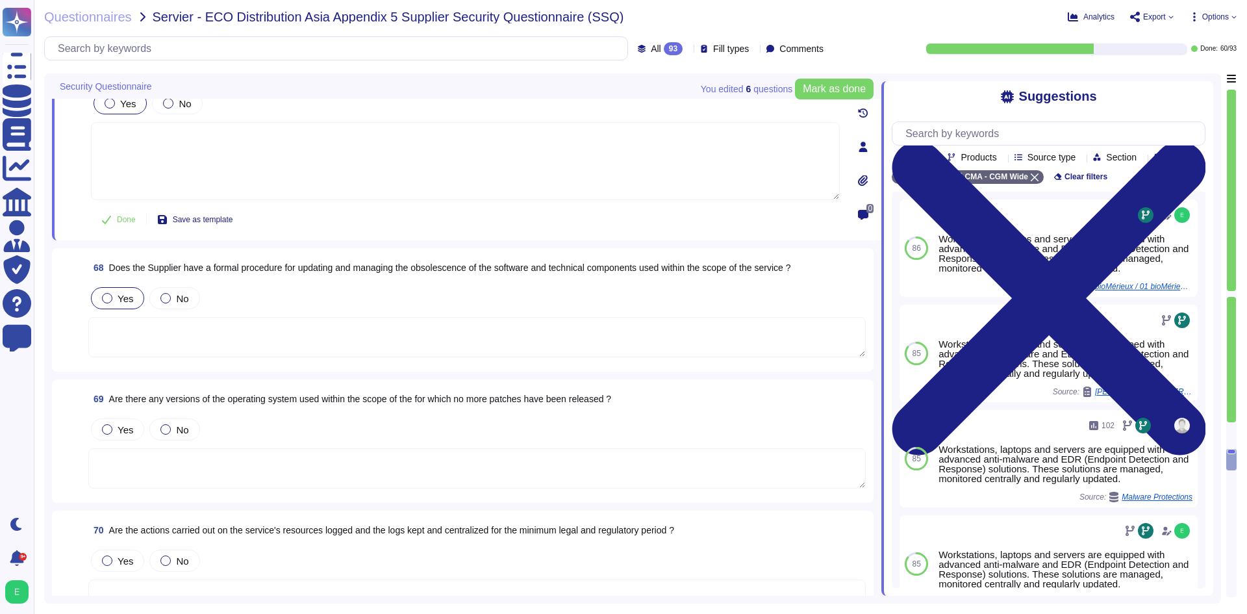
click at [117, 300] on label "Yes" at bounding box center [117, 298] width 31 height 10
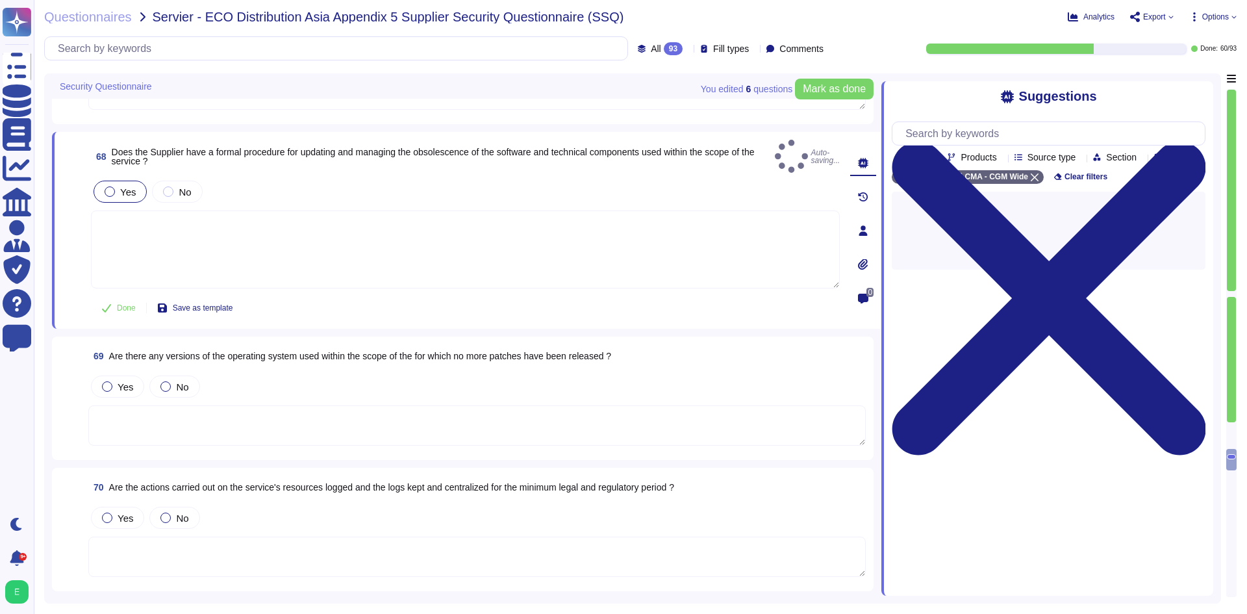
scroll to position [9762, 0]
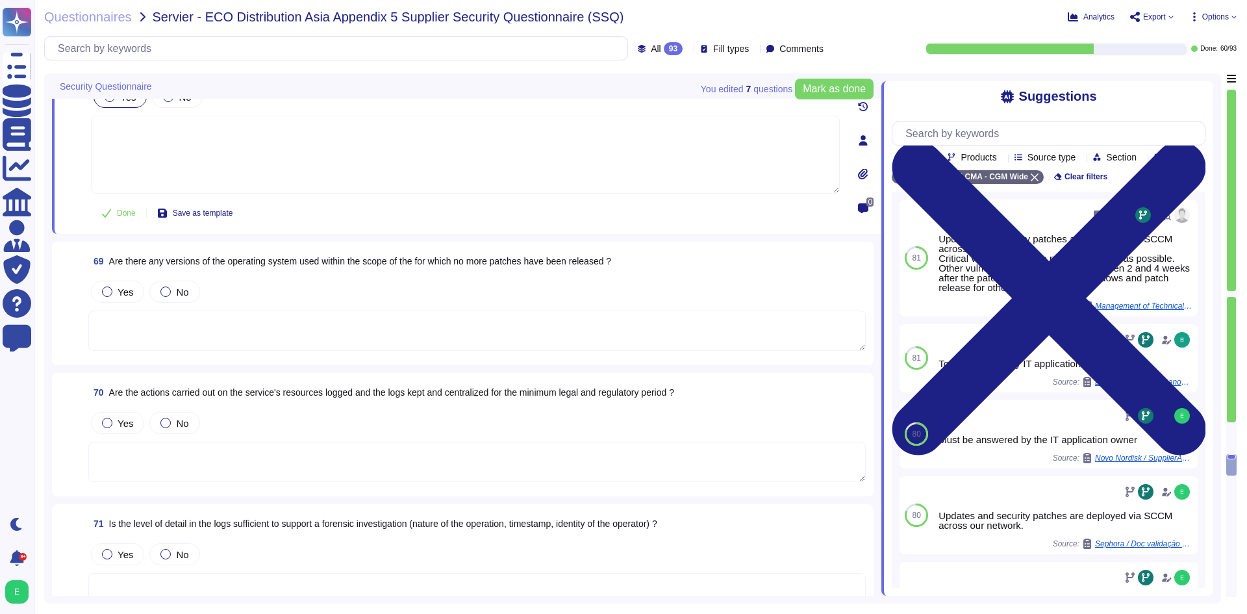
click at [199, 334] on textarea at bounding box center [476, 330] width 777 height 40
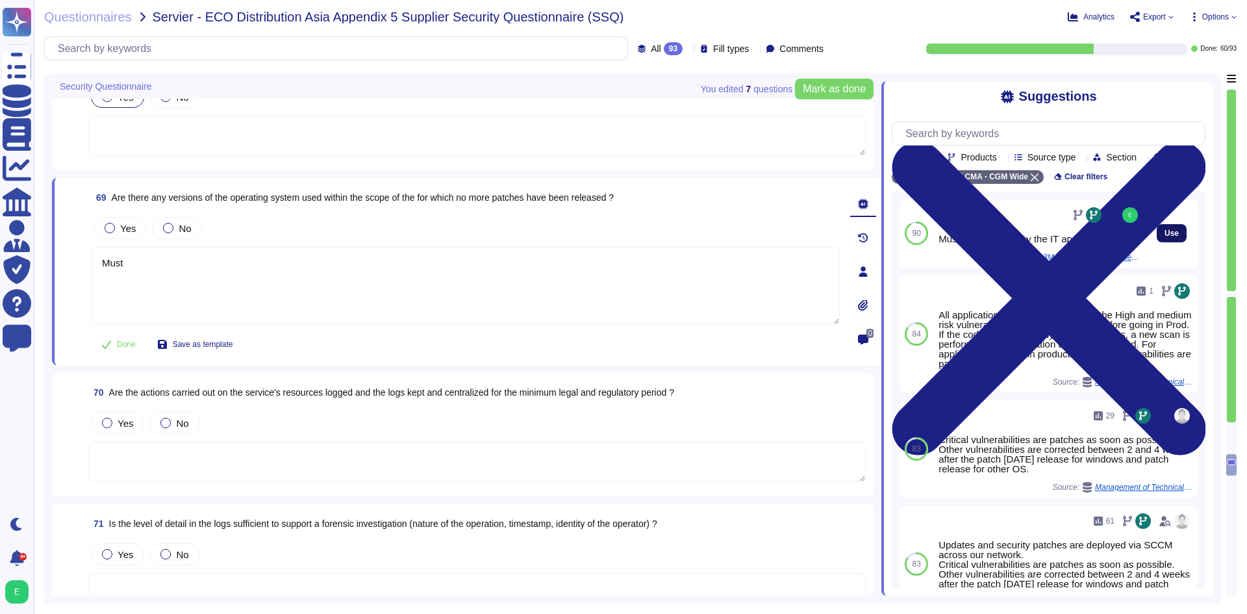
click at [1156, 242] on button "Use" at bounding box center [1171, 233] width 30 height 18
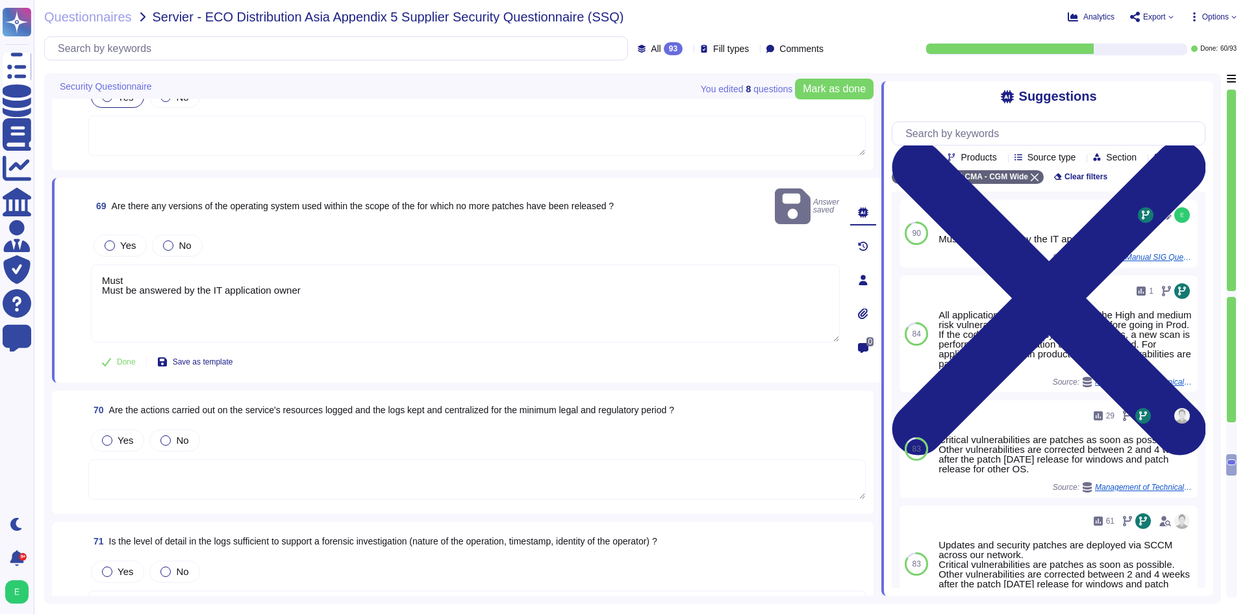
drag, startPoint x: 127, startPoint y: 265, endPoint x: 80, endPoint y: 258, distance: 47.2
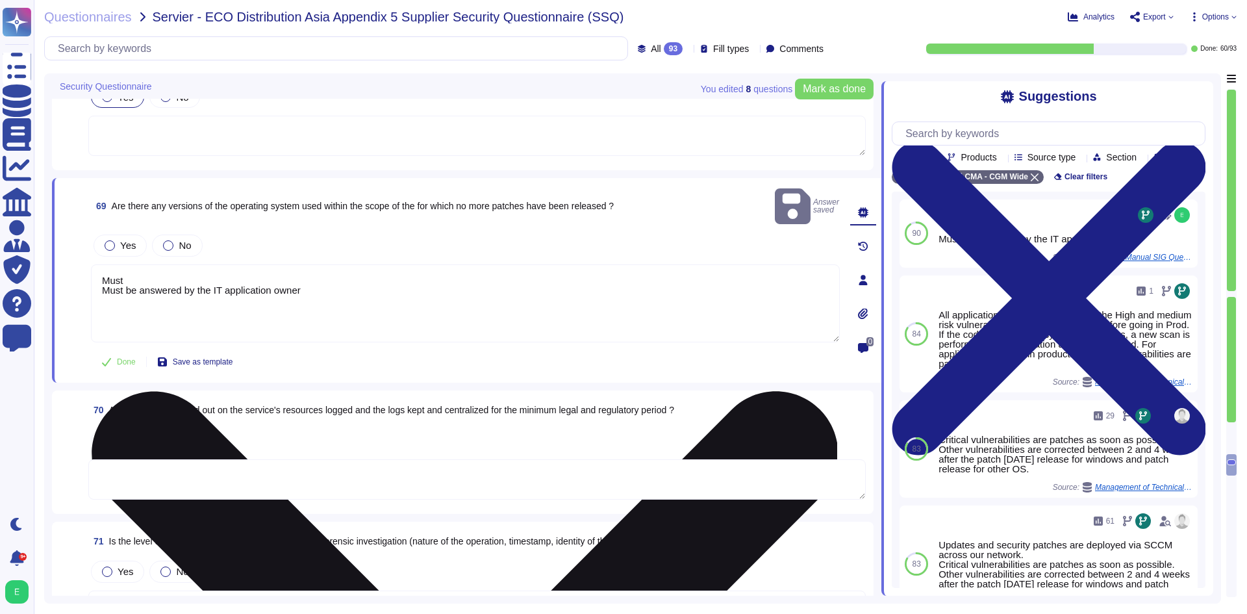
drag, startPoint x: 127, startPoint y: 259, endPoint x: 97, endPoint y: 258, distance: 29.2
click at [97, 264] on textarea "Must Must be answered by the IT application owner" at bounding box center [465, 303] width 749 height 78
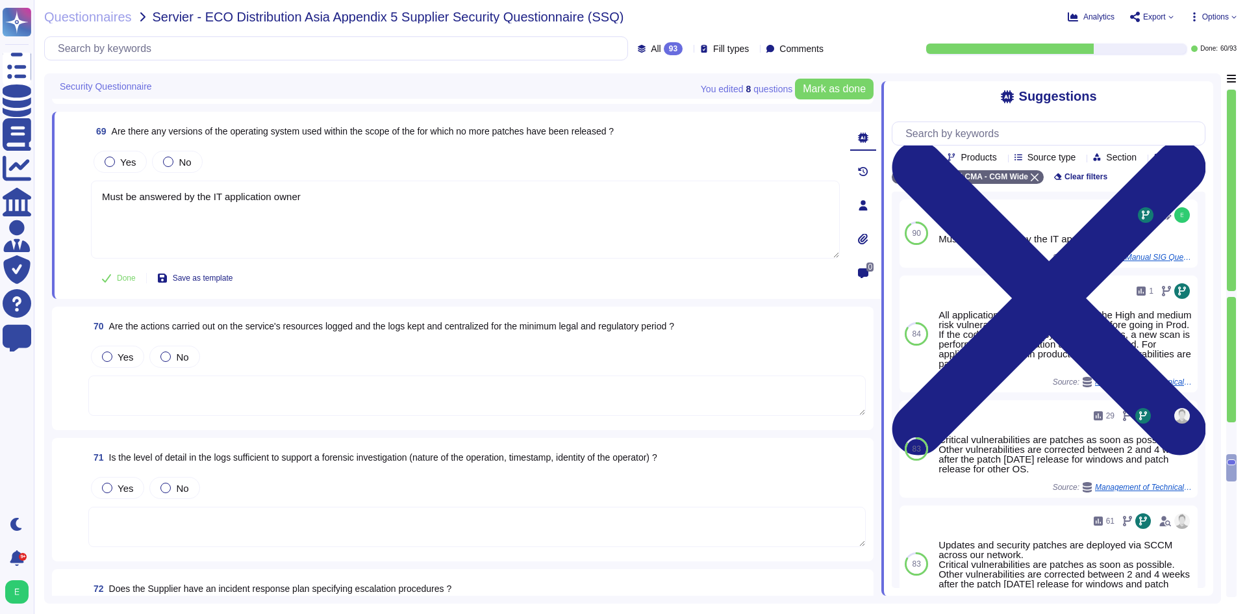
scroll to position [9892, 0]
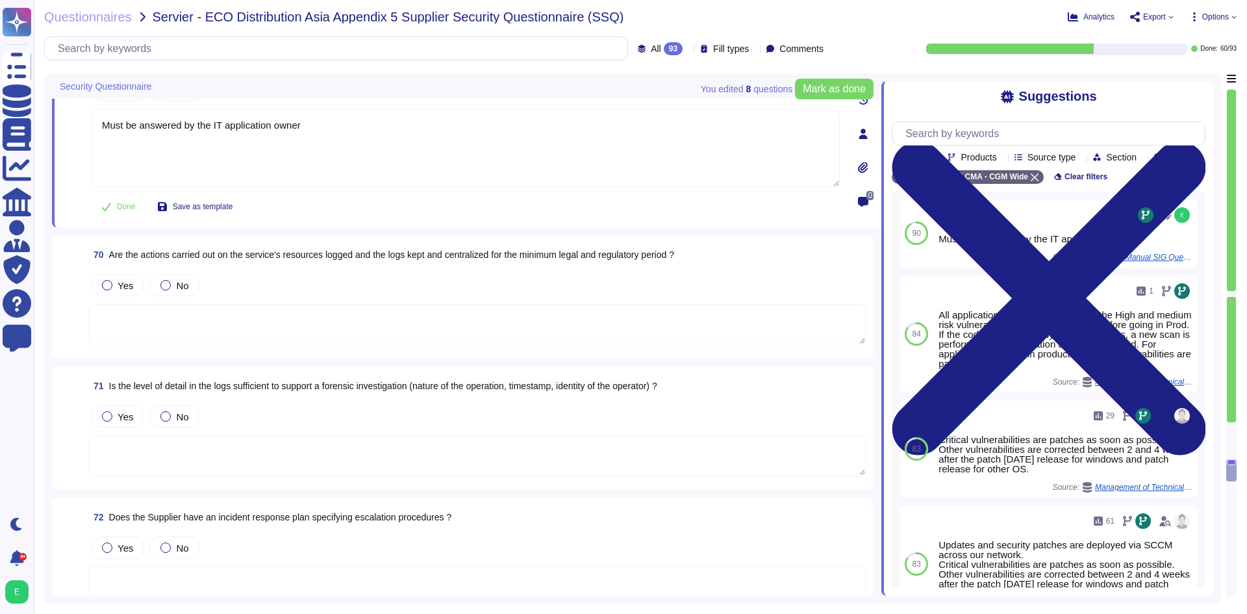
type textarea "Must be answered by the IT application owner"
click at [336, 335] on textarea at bounding box center [476, 324] width 777 height 40
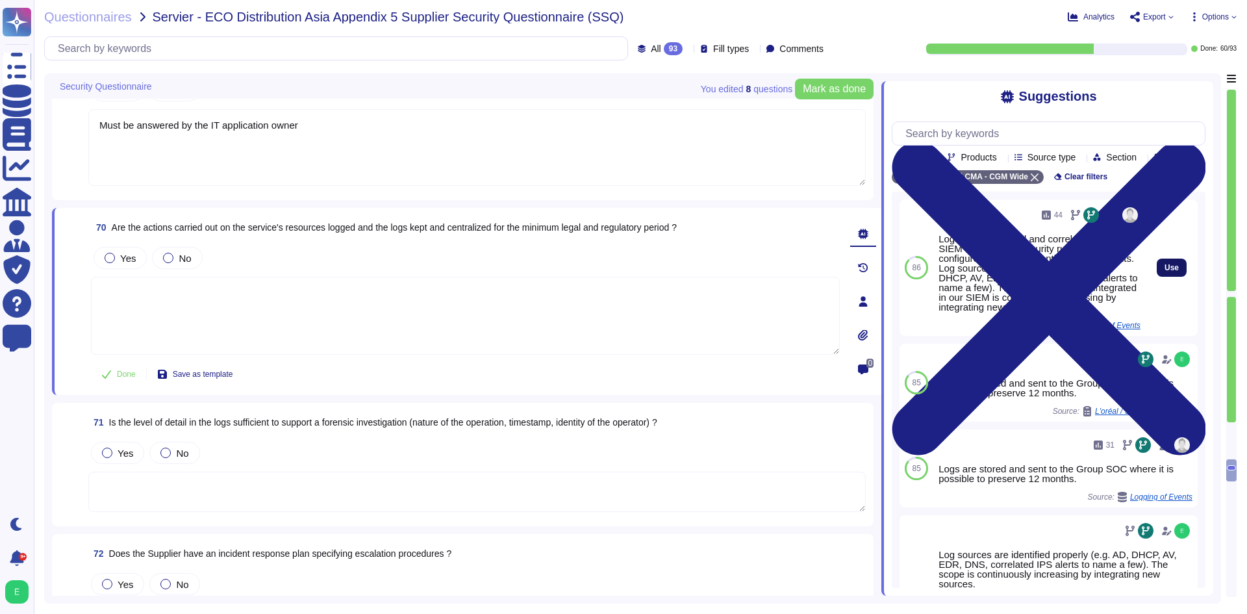
click at [1156, 277] on button "Use" at bounding box center [1171, 267] width 30 height 18
type textarea "Logs are centralized and correlated via our SIEM solution and security rules ha…"
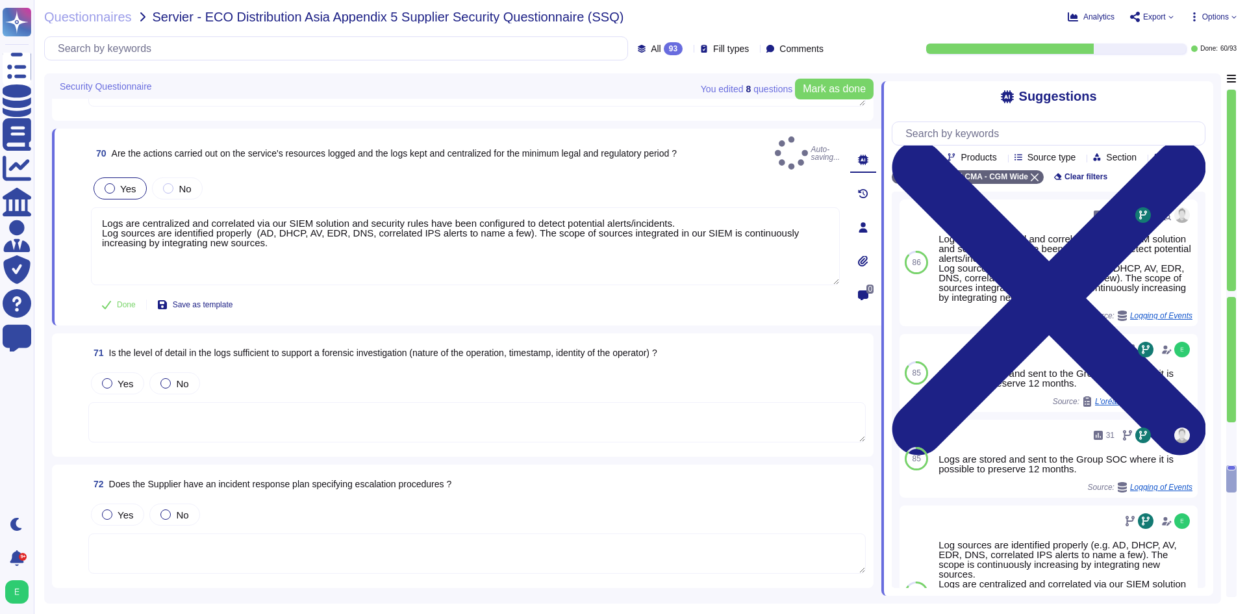
scroll to position [10086, 0]
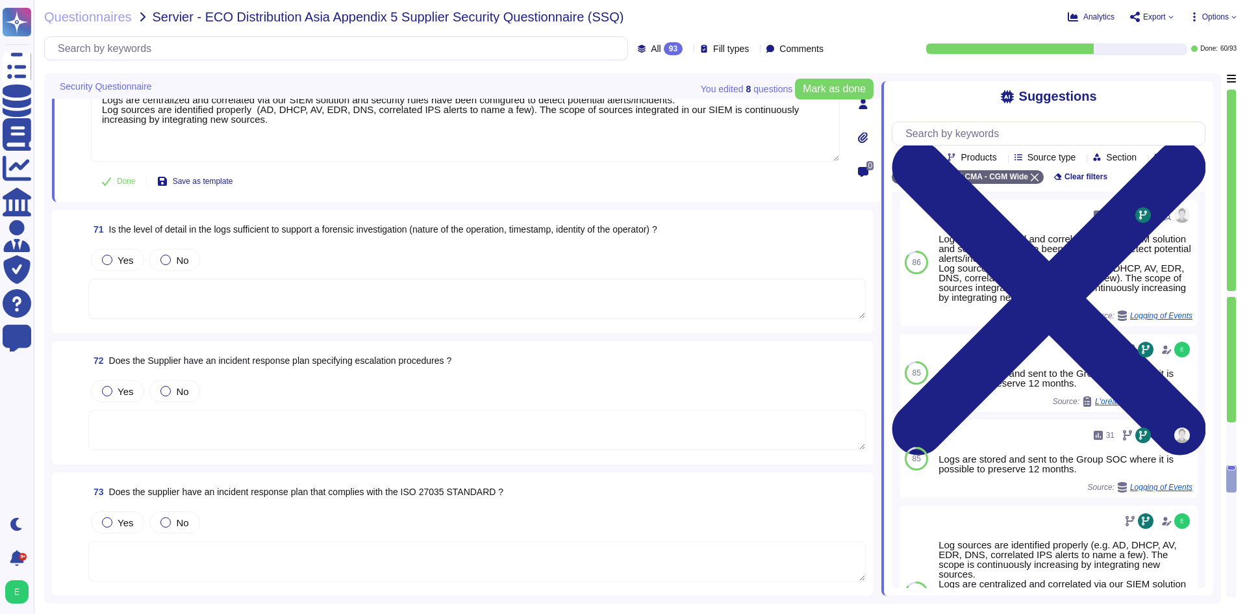
click at [499, 259] on div "Yes No" at bounding box center [476, 259] width 777 height 27
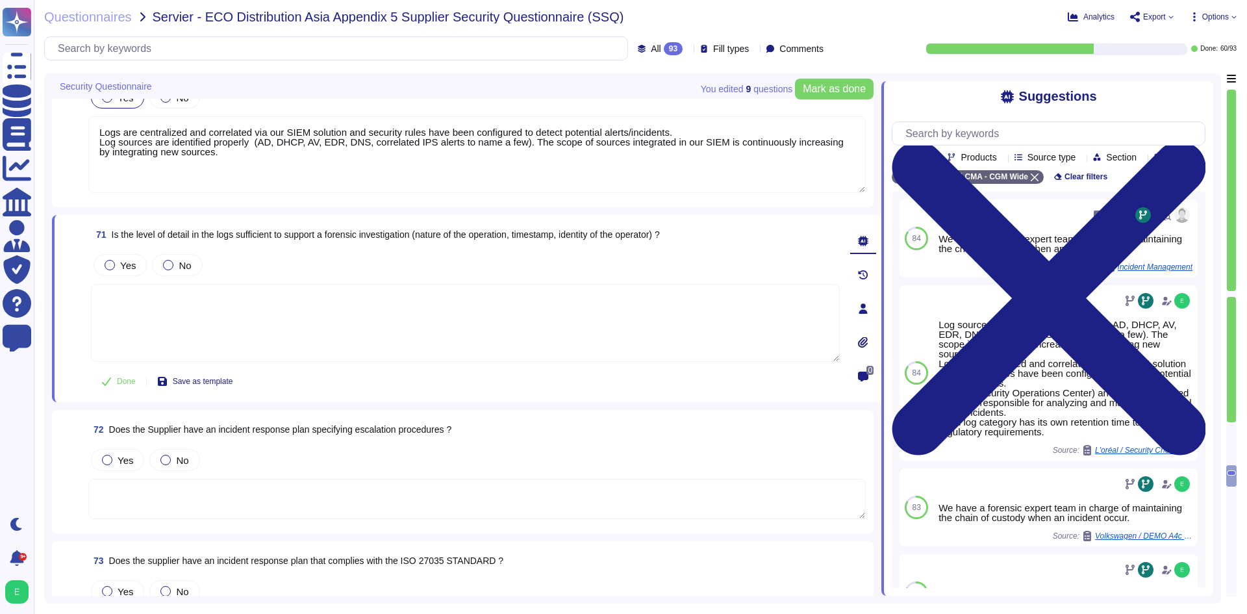
scroll to position [10021, 0]
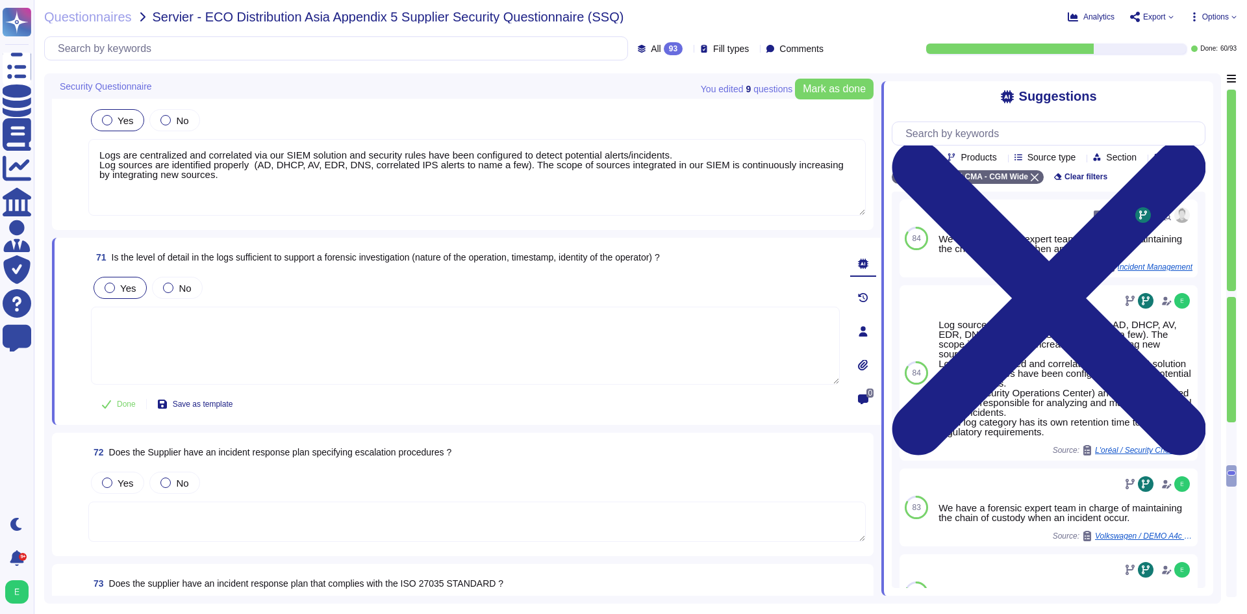
click at [110, 292] on div at bounding box center [110, 287] width 10 height 10
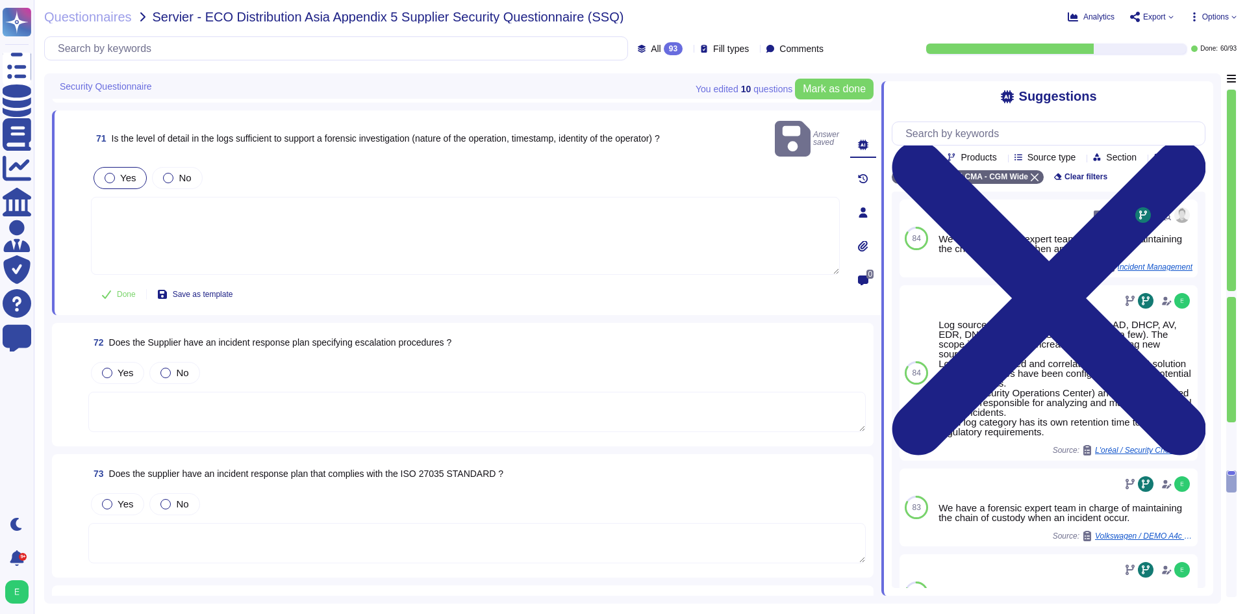
scroll to position [10216, 0]
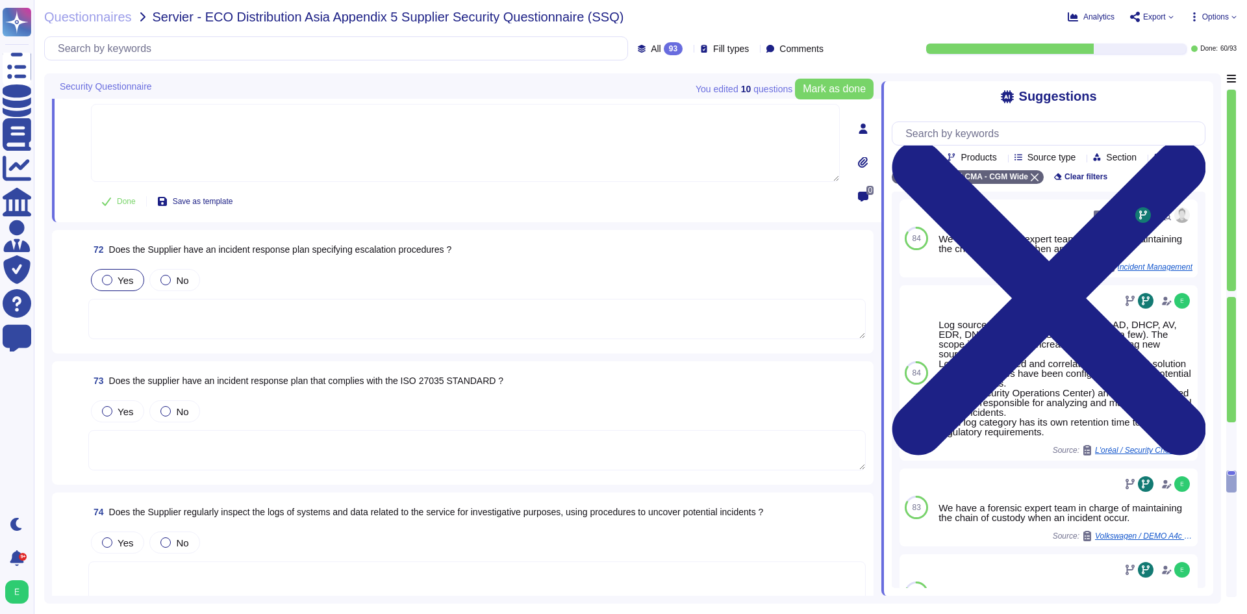
click at [103, 280] on div at bounding box center [107, 280] width 10 height 10
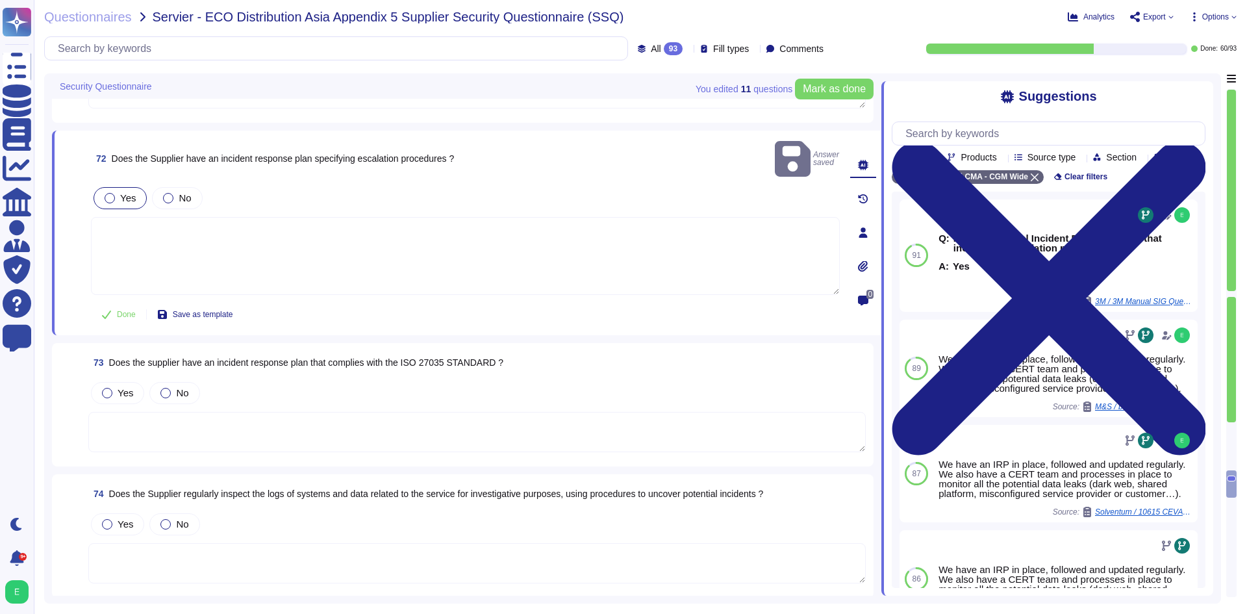
scroll to position [10281, 0]
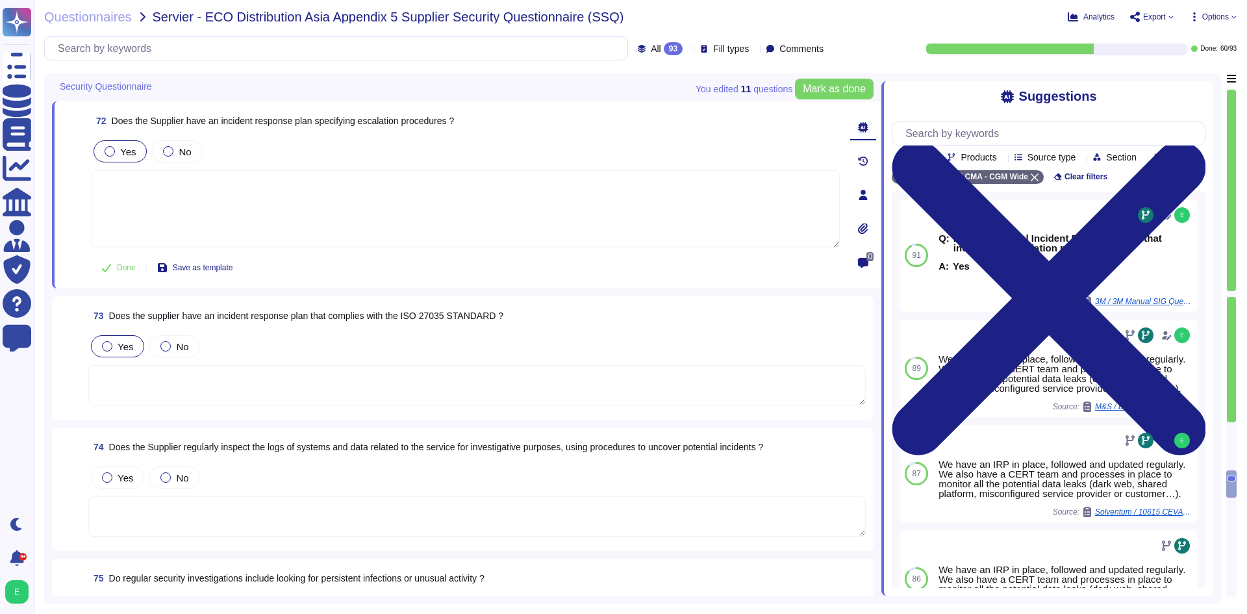
click at [95, 341] on div "Yes" at bounding box center [117, 346] width 53 height 22
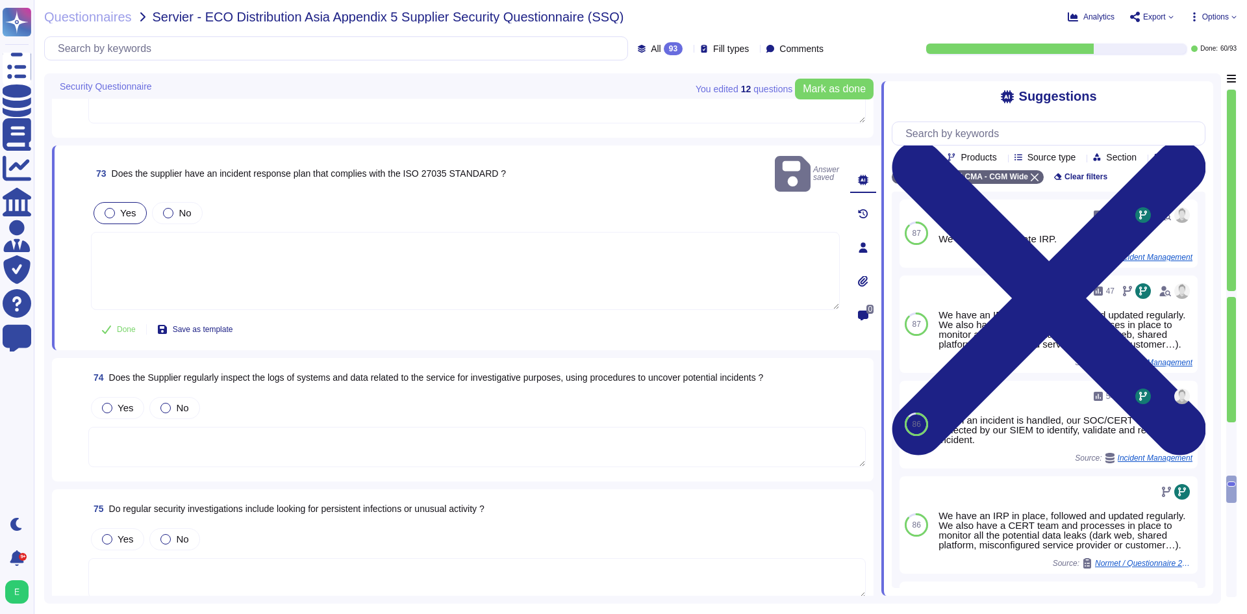
scroll to position [10411, 0]
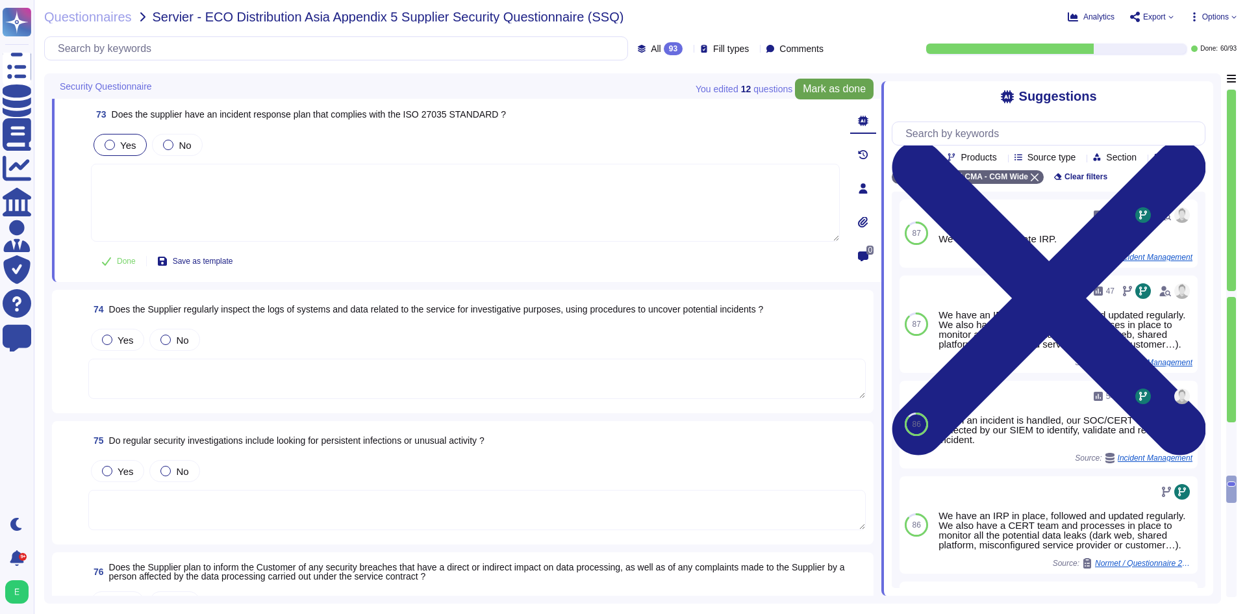
click at [802, 85] on span "Mark as done" at bounding box center [833, 89] width 63 height 10
